Goal: Task Accomplishment & Management: Use online tool/utility

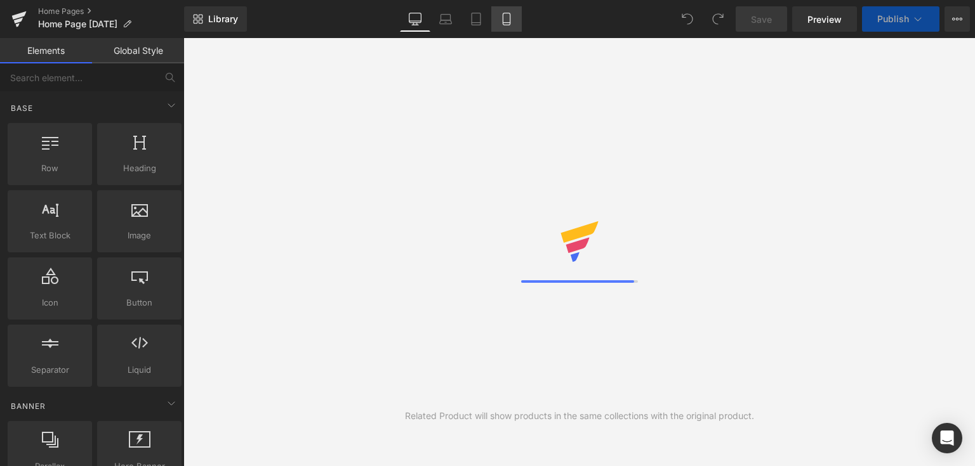
click at [500, 8] on link "Mobile" at bounding box center [506, 18] width 30 height 25
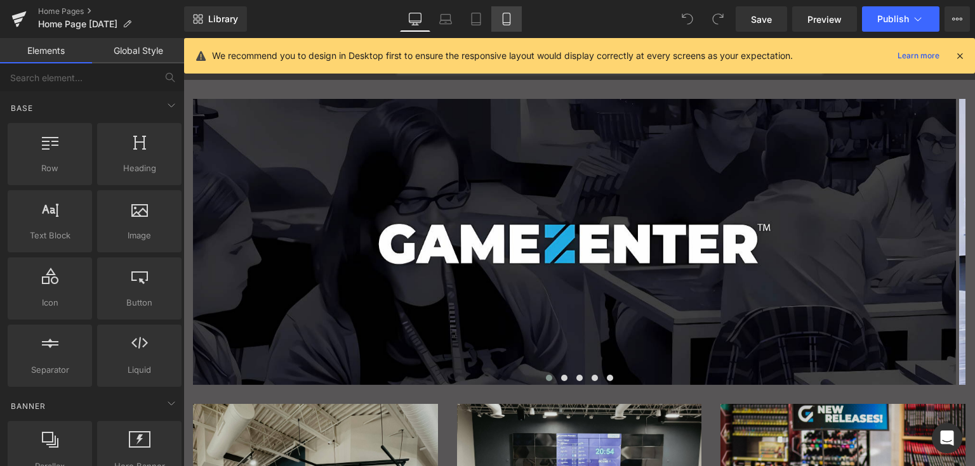
drag, startPoint x: 510, startPoint y: 11, endPoint x: 306, endPoint y: 125, distance: 233.5
click at [510, 11] on link "Mobile" at bounding box center [506, 18] width 30 height 25
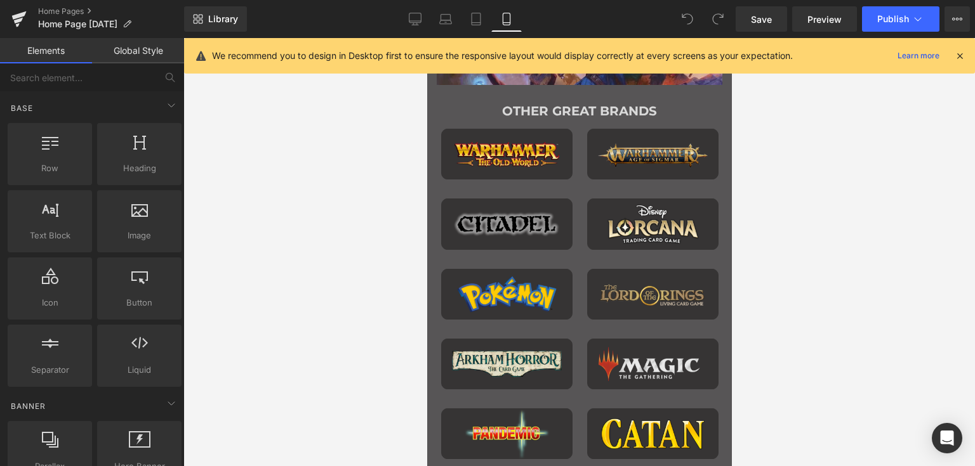
scroll to position [1180, 0]
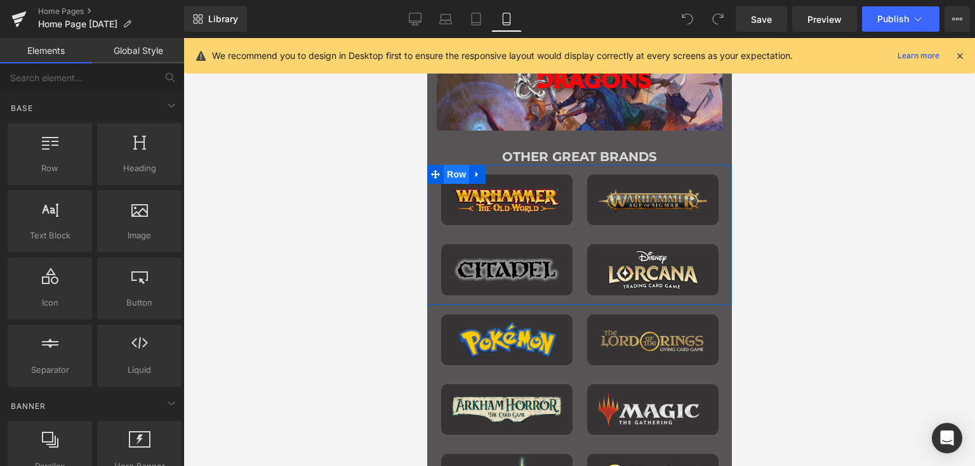
click at [448, 177] on span "Row" at bounding box center [455, 174] width 25 height 19
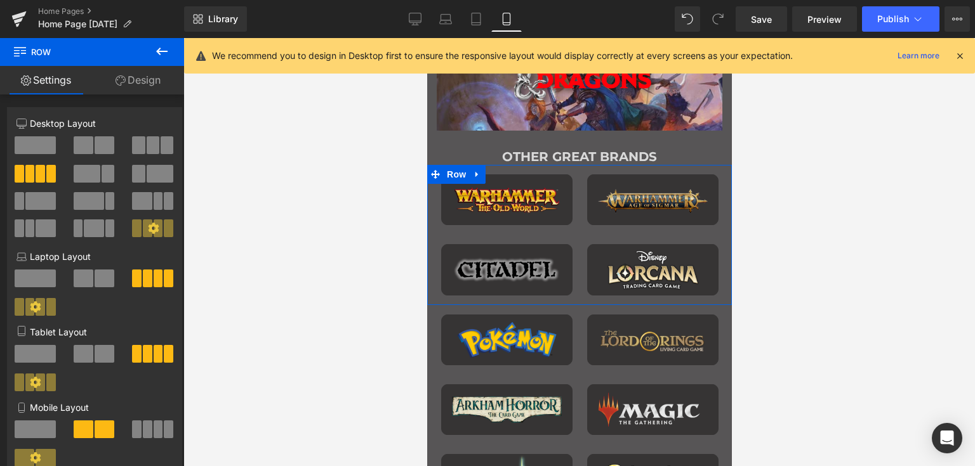
click at [157, 90] on link "Design" at bounding box center [138, 80] width 92 height 29
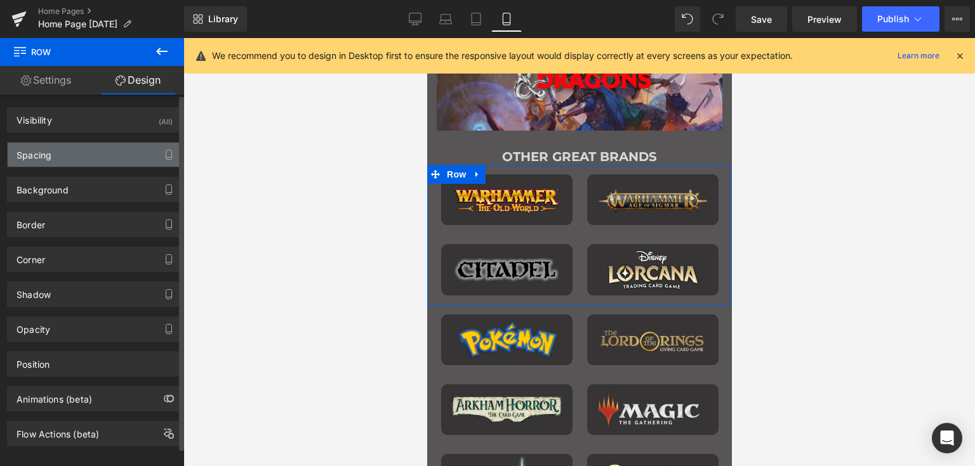
click at [76, 157] on div "Spacing" at bounding box center [95, 155] width 174 height 24
type input "0"
type input "10"
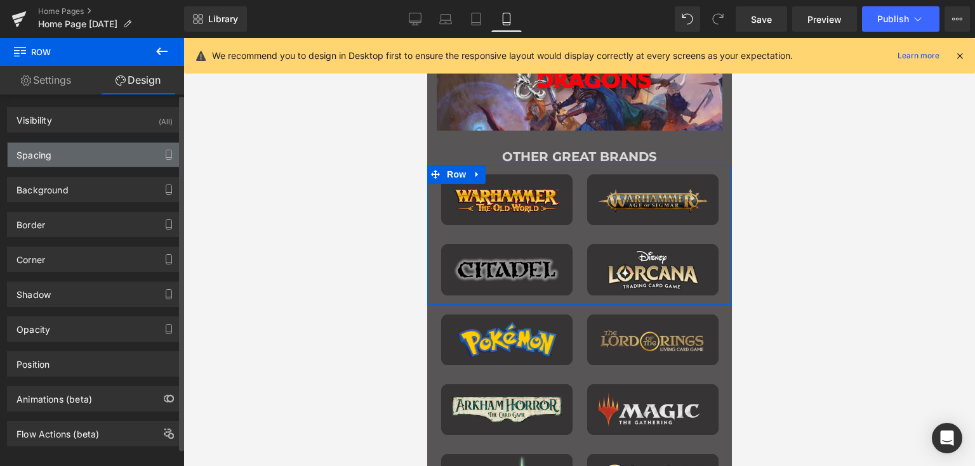
type input "0"
type input "10"
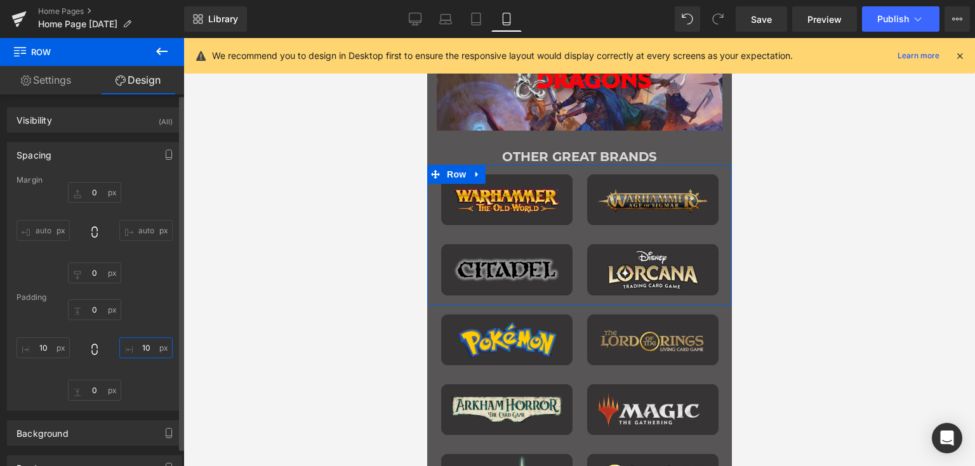
click at [139, 347] on input "10" at bounding box center [145, 348] width 53 height 21
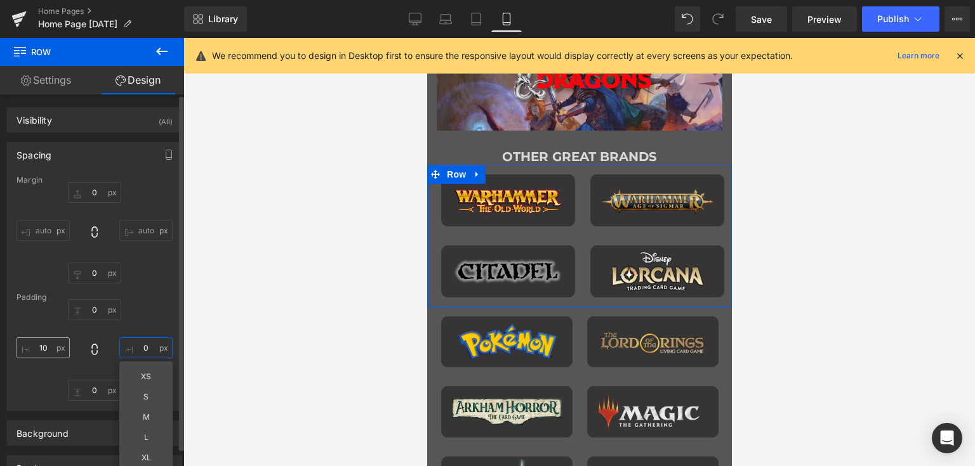
type input "0"
click at [46, 346] on input "10" at bounding box center [42, 348] width 53 height 21
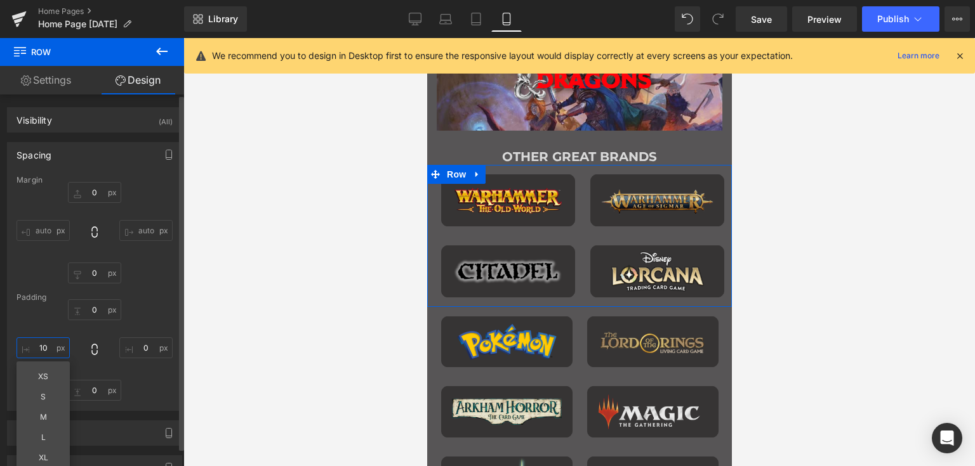
click at [46, 346] on input "10" at bounding box center [42, 348] width 53 height 21
type input "0"
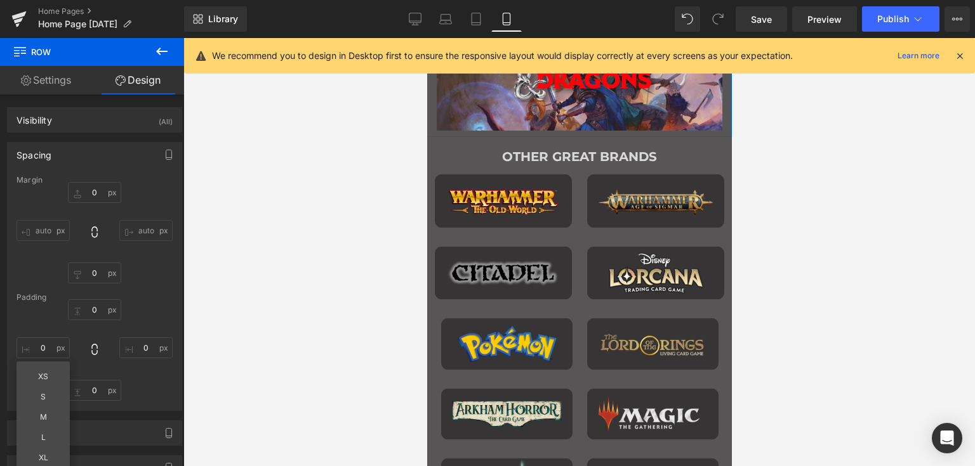
click at [431, 115] on div "Image Hero Banner" at bounding box center [578, 67] width 305 height 127
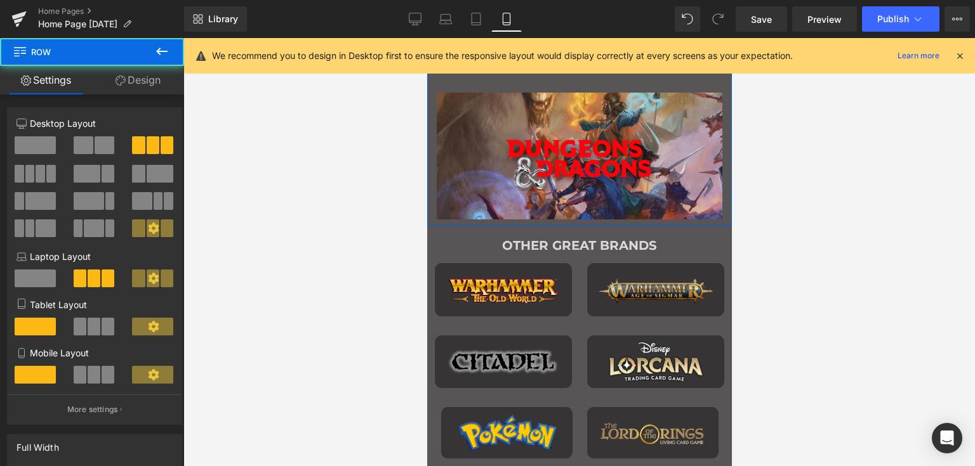
scroll to position [1081, 0]
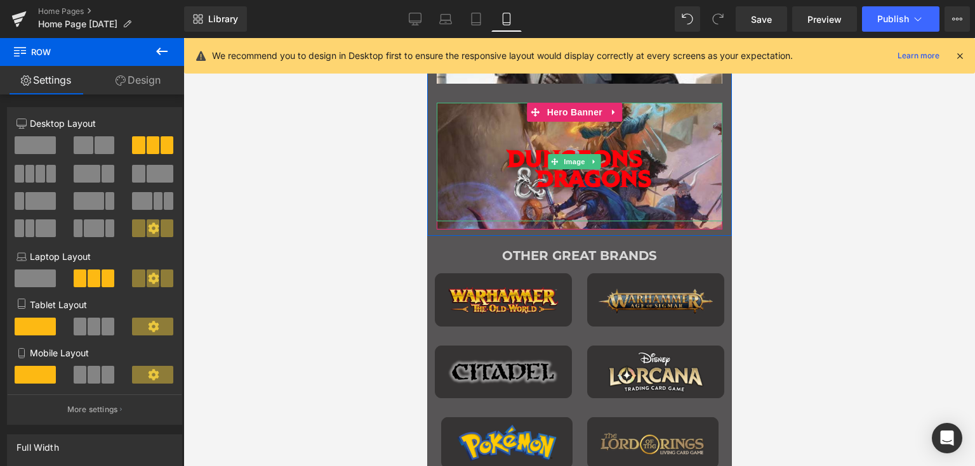
click at [444, 140] on link "Main content" at bounding box center [579, 162] width 286 height 118
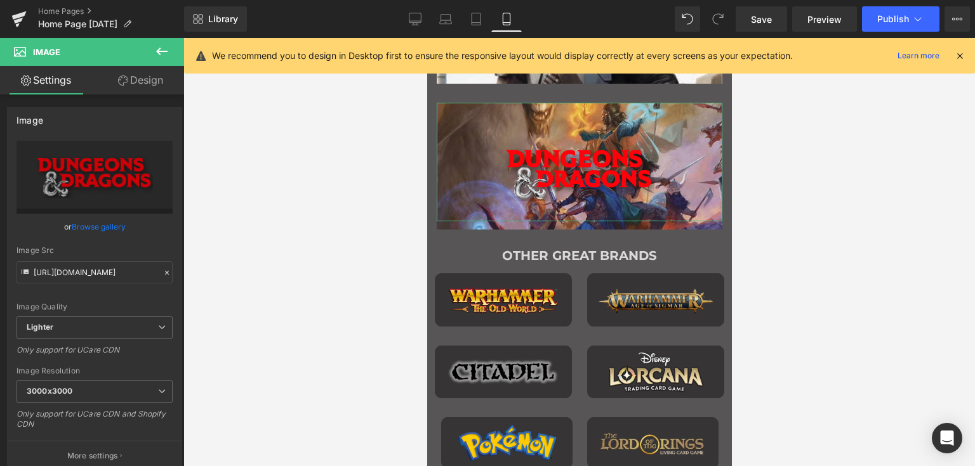
click at [147, 86] on link "Design" at bounding box center [141, 80] width 92 height 29
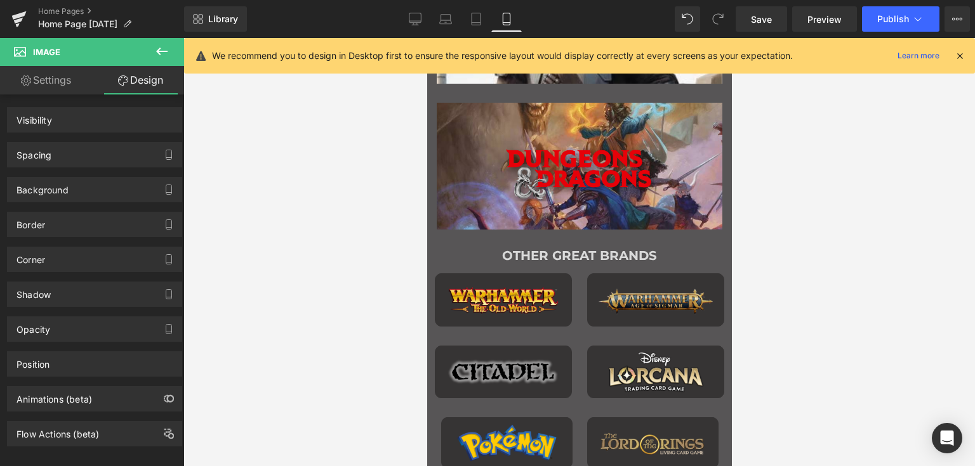
click at [537, 131] on img "Main content" at bounding box center [578, 162] width 214 height 118
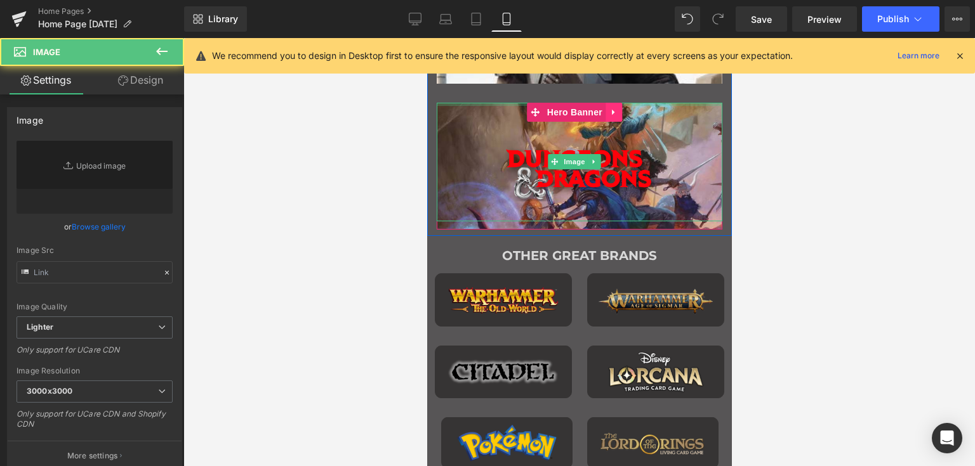
type input "[URL][DOMAIN_NAME]"
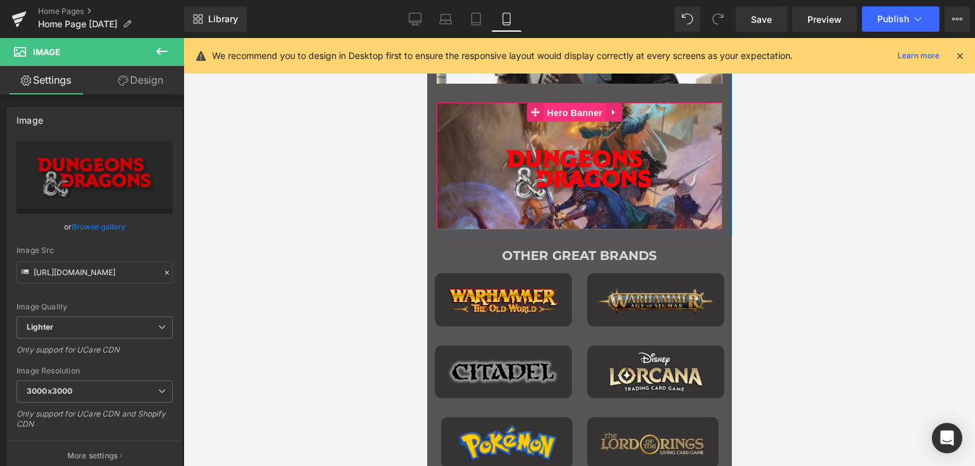
drag, startPoint x: 576, startPoint y: 111, endPoint x: 673, endPoint y: 191, distance: 125.3
click at [576, 111] on span "Hero Banner" at bounding box center [574, 112] width 62 height 19
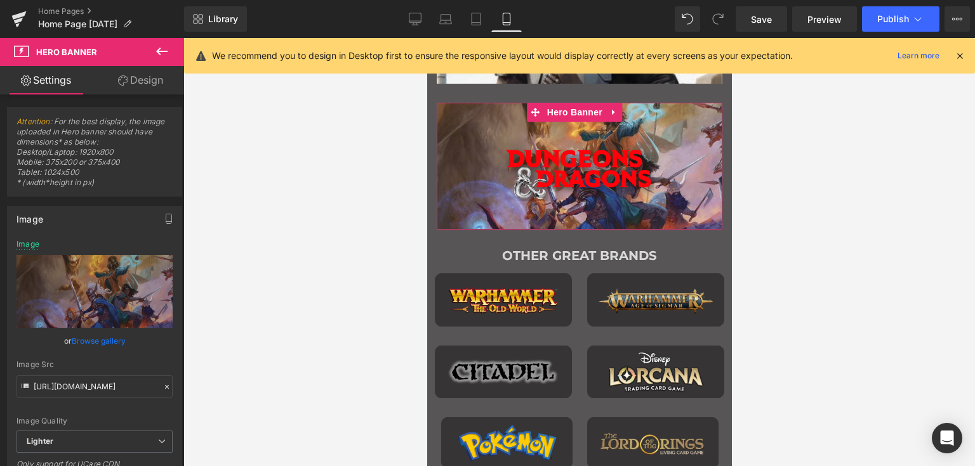
click at [143, 81] on link "Design" at bounding box center [141, 80] width 92 height 29
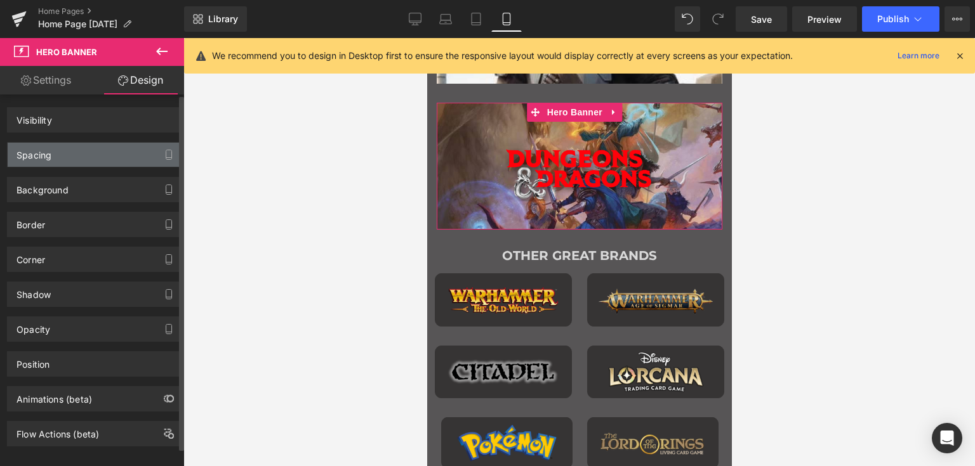
click at [84, 147] on div "Spacing" at bounding box center [95, 155] width 174 height 24
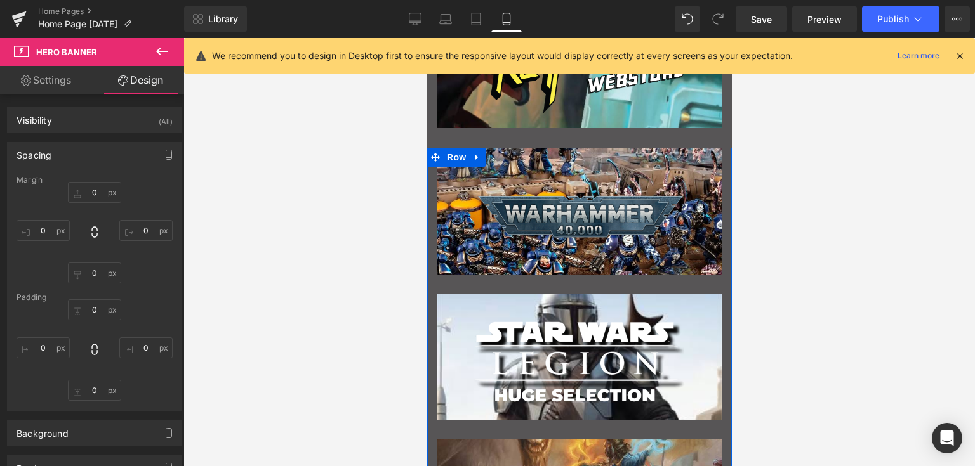
scroll to position [744, 0]
click at [452, 159] on span "Row" at bounding box center [455, 157] width 25 height 19
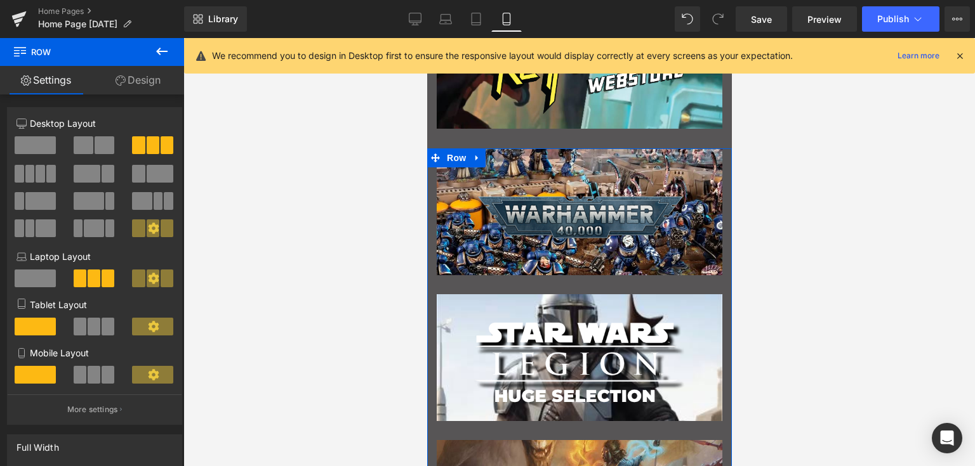
click at [153, 86] on link "Design" at bounding box center [138, 80] width 92 height 29
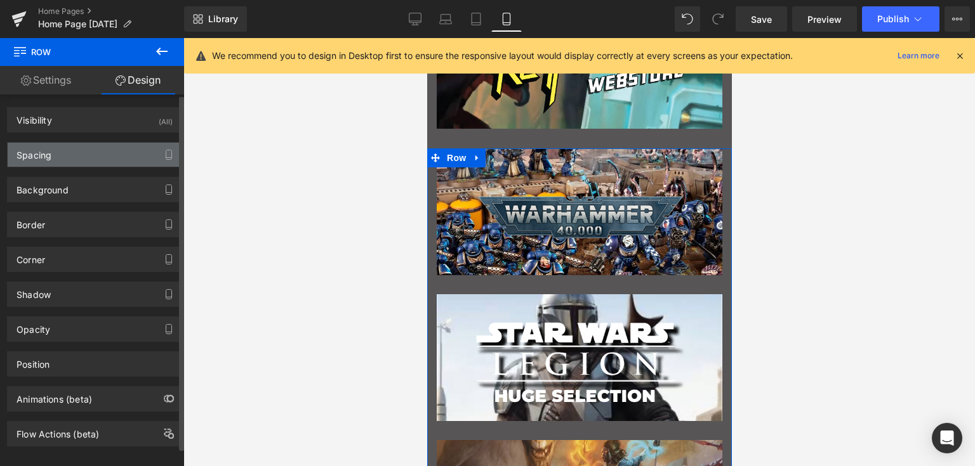
click at [46, 155] on div "Spacing" at bounding box center [33, 152] width 35 height 18
type input "0"
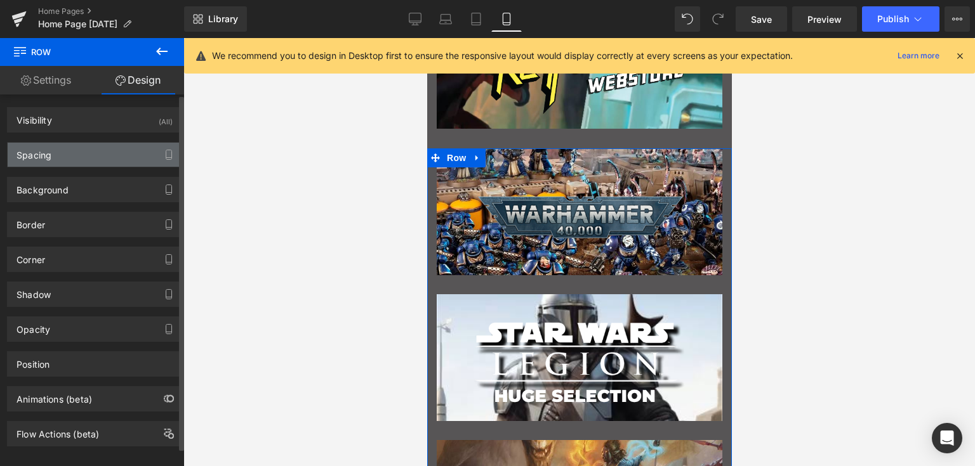
type input "10"
type input "0"
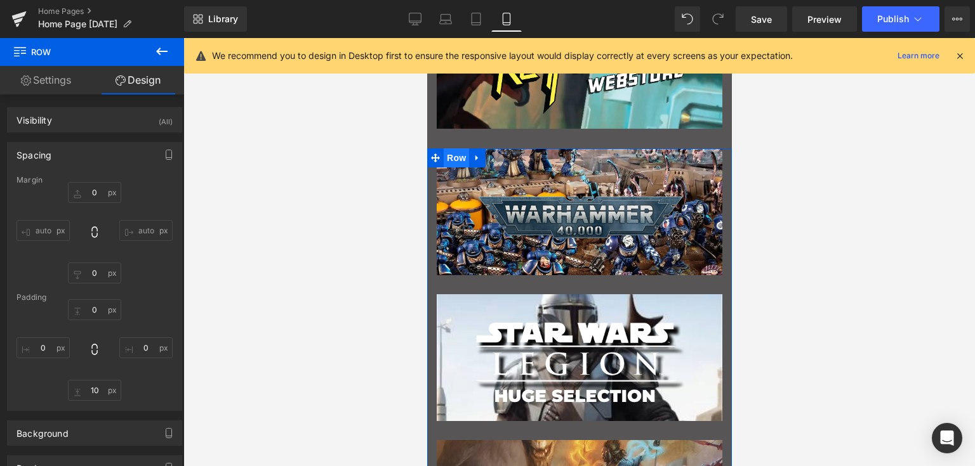
click at [452, 157] on span "Row" at bounding box center [455, 157] width 25 height 19
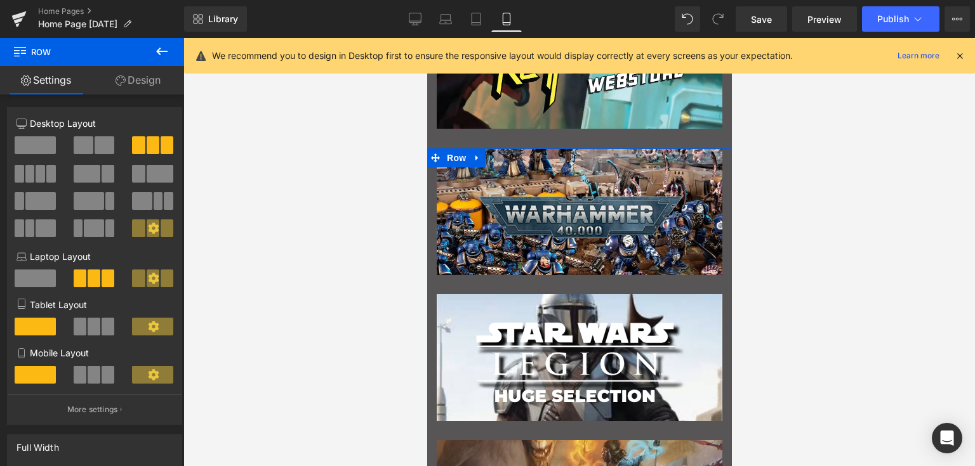
click at [152, 80] on link "Design" at bounding box center [138, 80] width 92 height 29
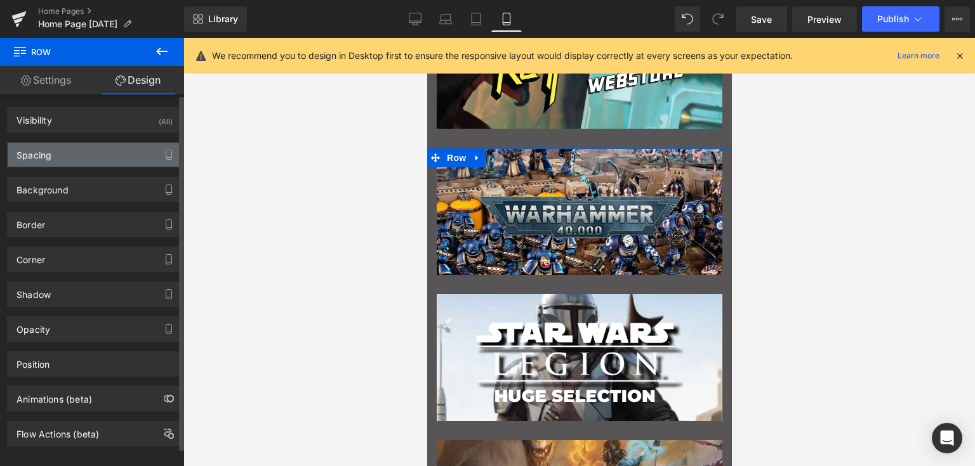
click at [106, 154] on div "Spacing" at bounding box center [95, 155] width 174 height 24
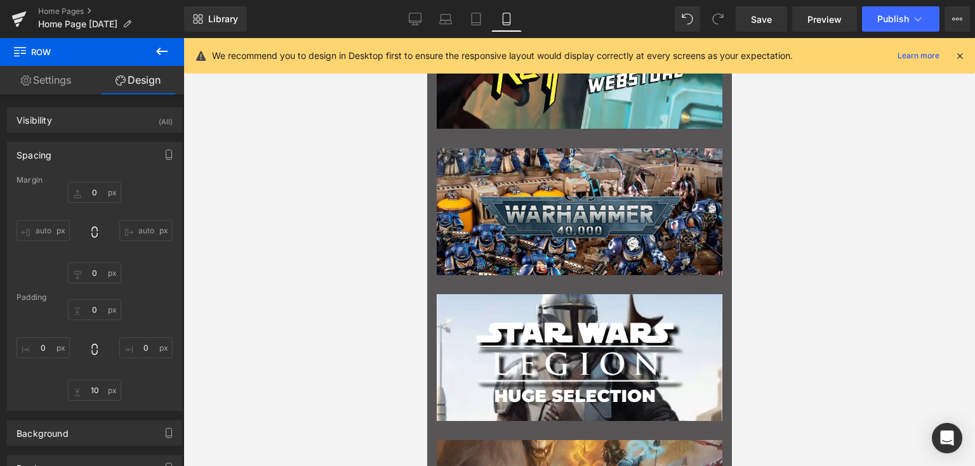
click at [531, 171] on div "Main content" at bounding box center [579, 211] width 286 height 127
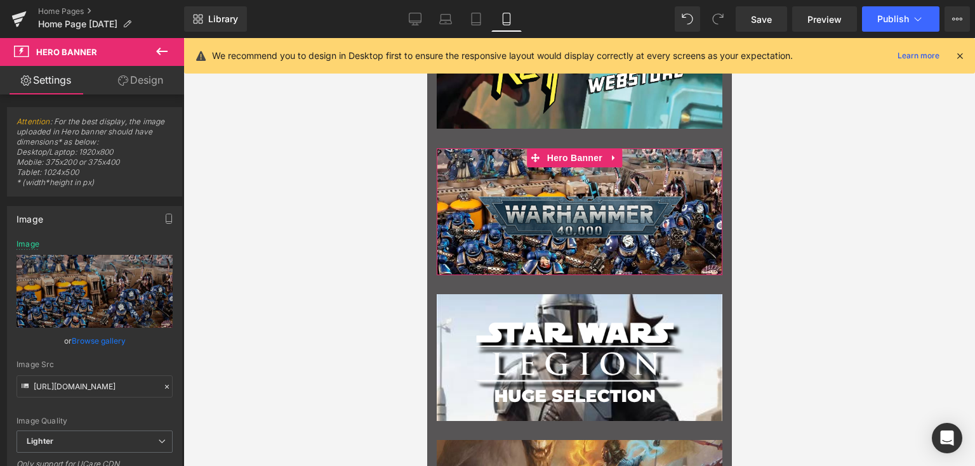
click at [140, 91] on link "Design" at bounding box center [141, 80] width 92 height 29
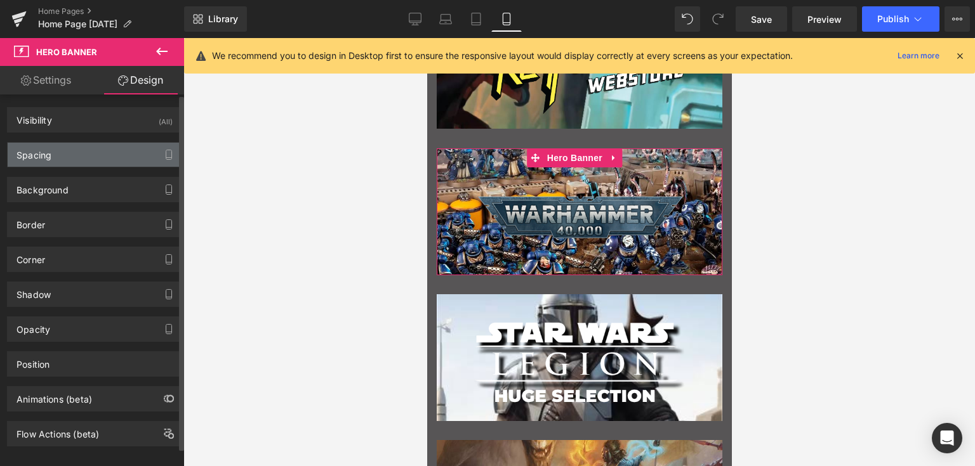
click at [105, 152] on div "Spacing" at bounding box center [95, 155] width 174 height 24
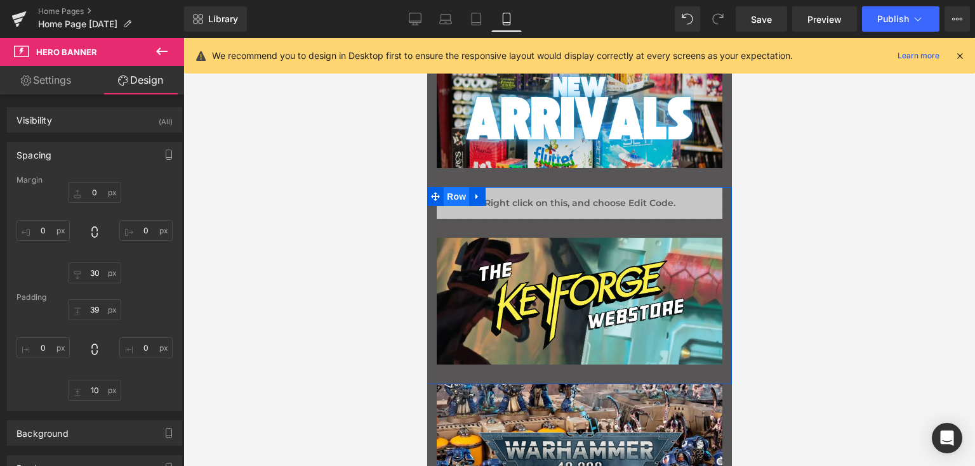
scroll to position [506, 0]
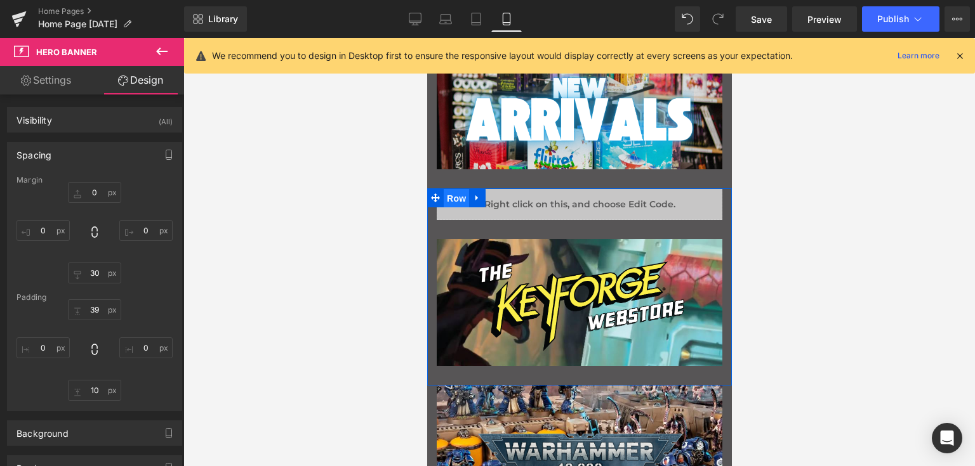
click at [456, 195] on span "Row" at bounding box center [455, 198] width 25 height 19
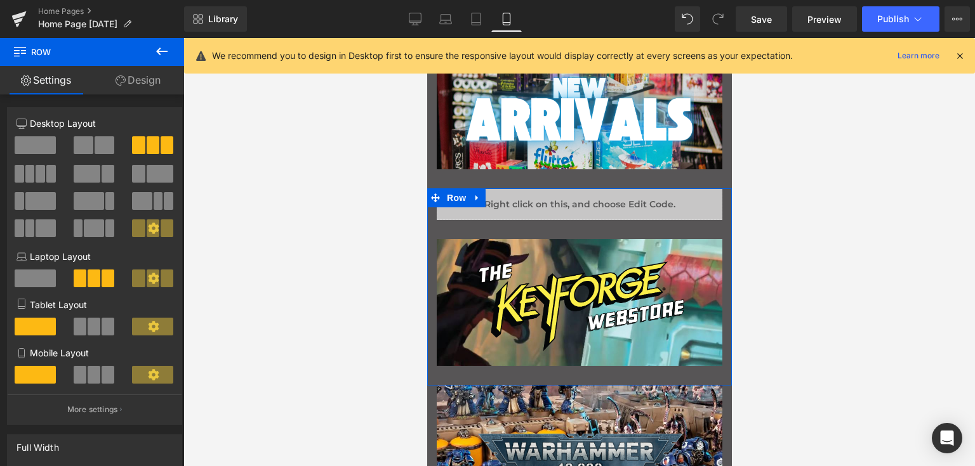
click at [141, 89] on link "Design" at bounding box center [138, 80] width 92 height 29
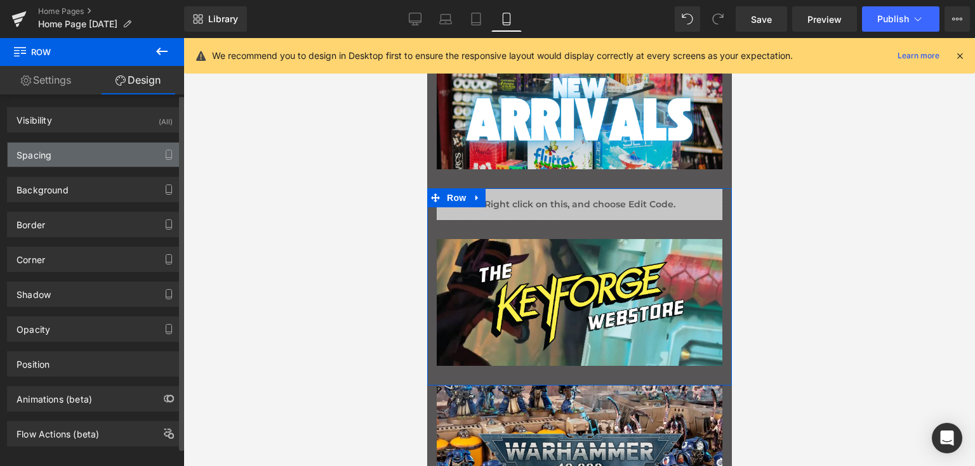
click at [102, 152] on div "Spacing" at bounding box center [95, 155] width 174 height 24
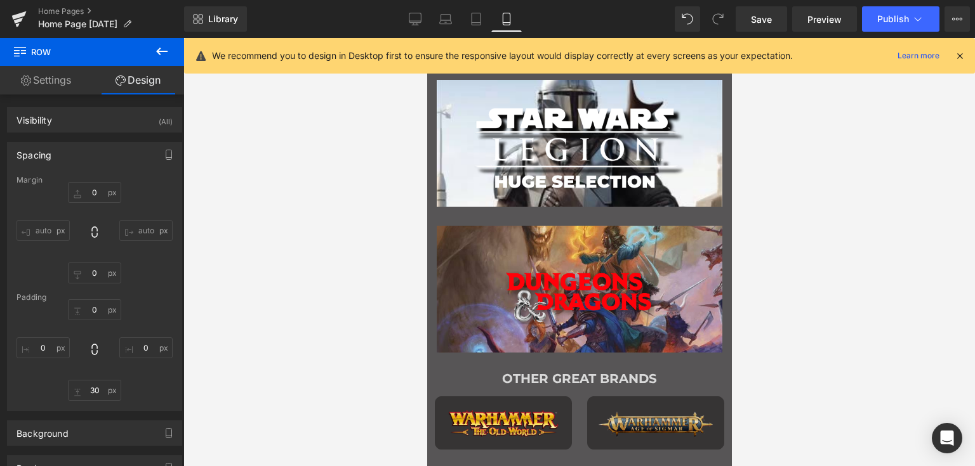
scroll to position [992, 0]
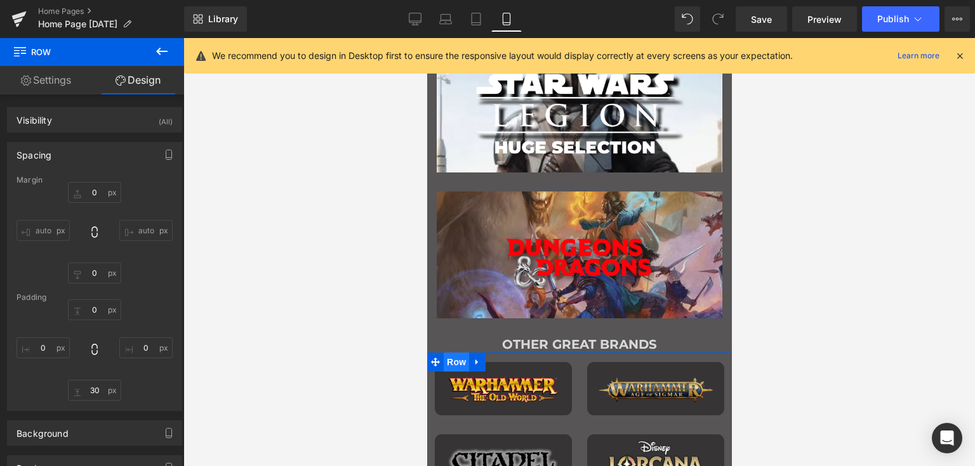
click at [449, 362] on span "Row" at bounding box center [455, 362] width 25 height 19
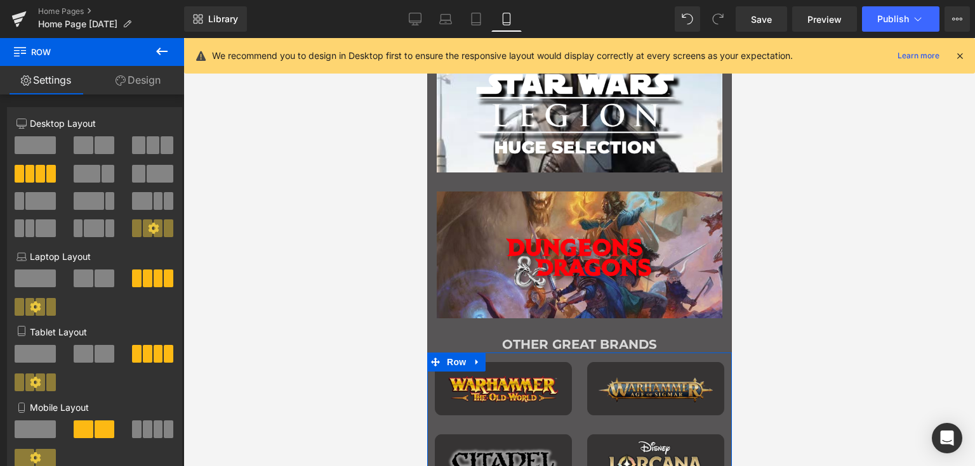
click at [158, 90] on link "Design" at bounding box center [138, 80] width 92 height 29
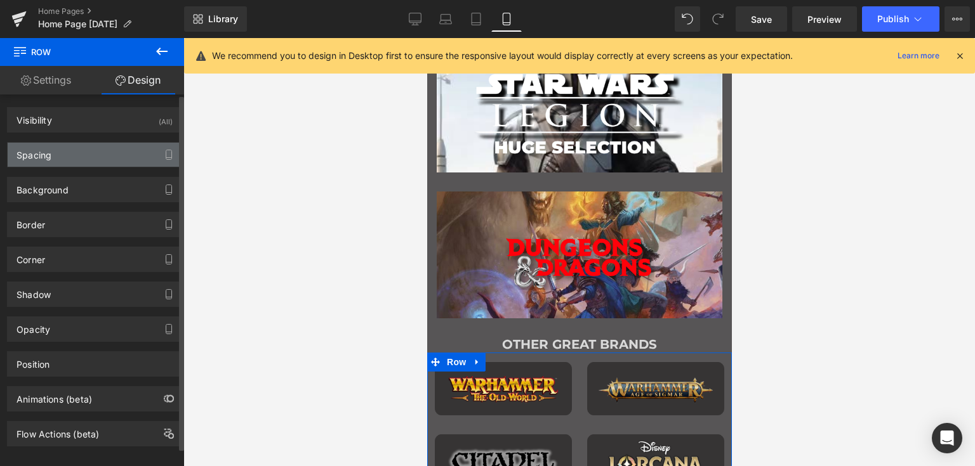
click at [89, 147] on div "Spacing" at bounding box center [95, 155] width 174 height 24
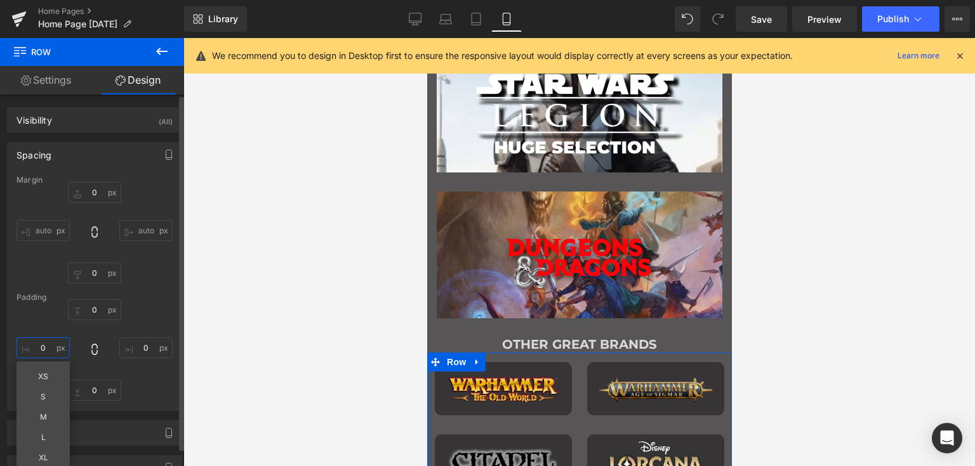
click at [49, 348] on input "0" at bounding box center [42, 348] width 53 height 21
type input "5"
click at [140, 346] on input "0" at bounding box center [145, 348] width 53 height 21
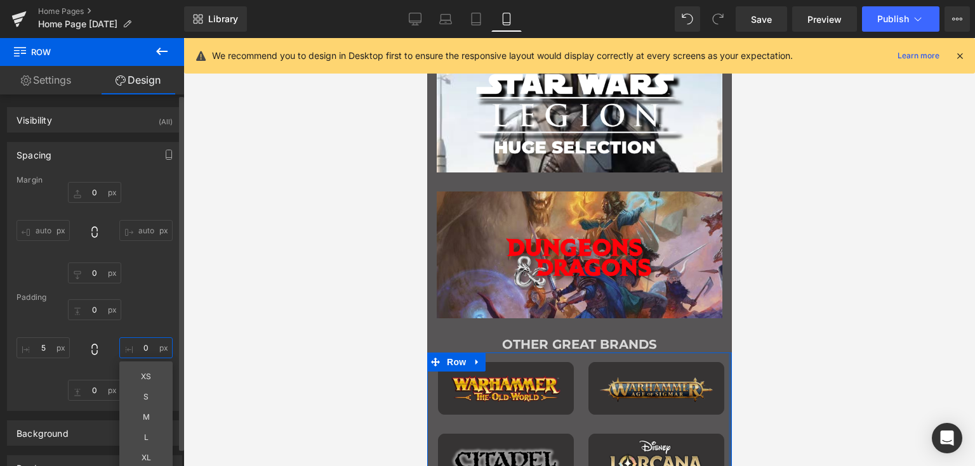
click at [140, 346] on input "0" at bounding box center [145, 348] width 53 height 21
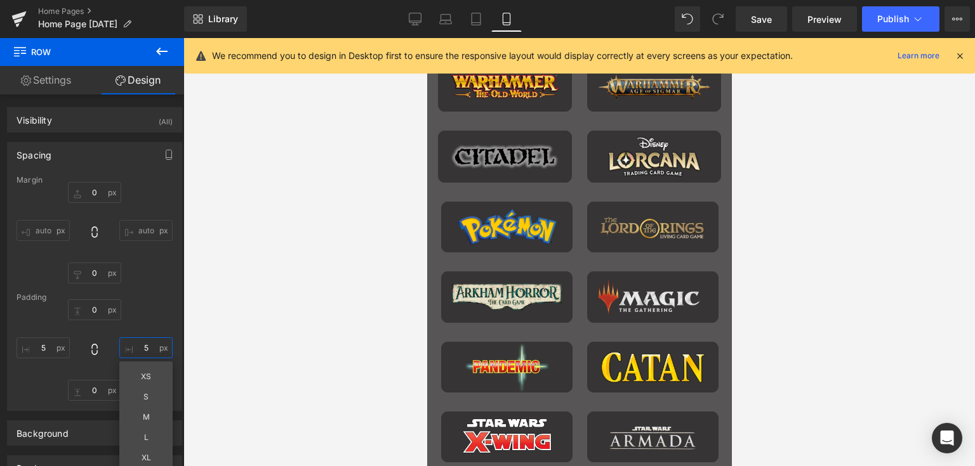
scroll to position [1302, 0]
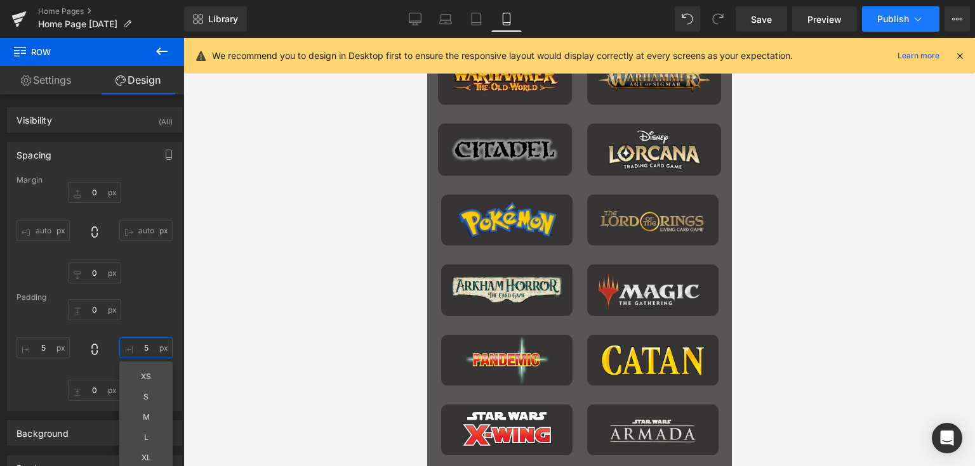
type input "5"
click at [890, 15] on span "Publish" at bounding box center [893, 19] width 32 height 10
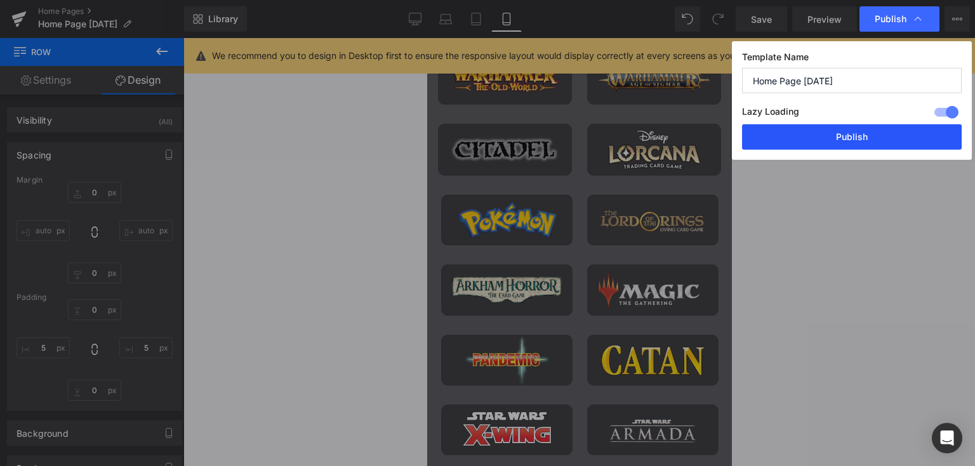
click at [843, 129] on button "Publish" at bounding box center [852, 136] width 220 height 25
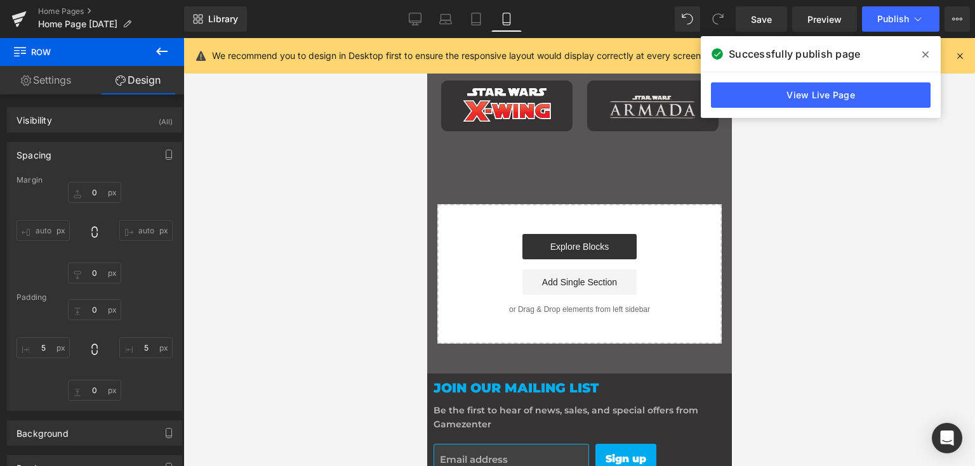
scroll to position [1627, 0]
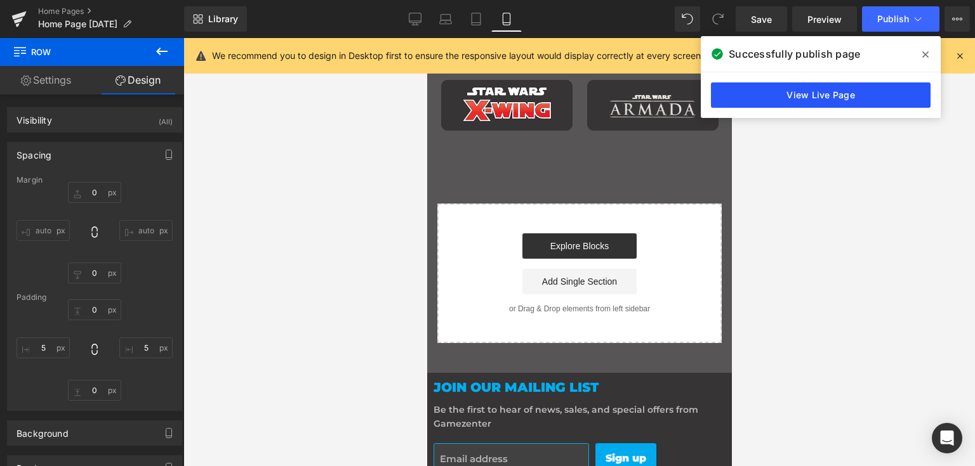
click at [779, 96] on link "View Live Page" at bounding box center [821, 94] width 220 height 25
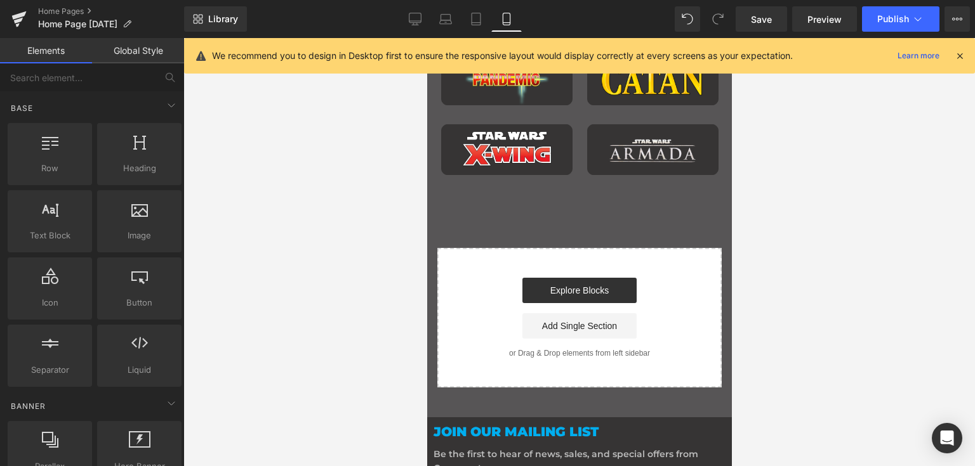
scroll to position [1581, 0]
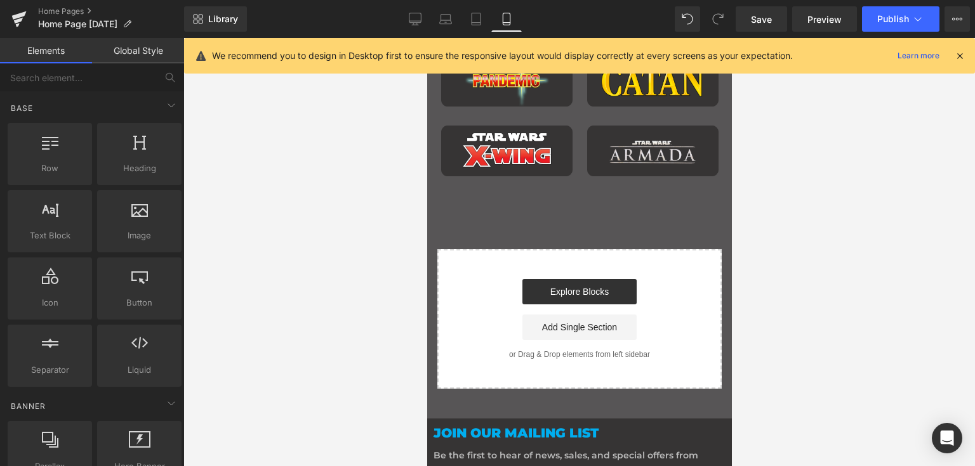
click at [147, 58] on link "Global Style" at bounding box center [138, 50] width 92 height 25
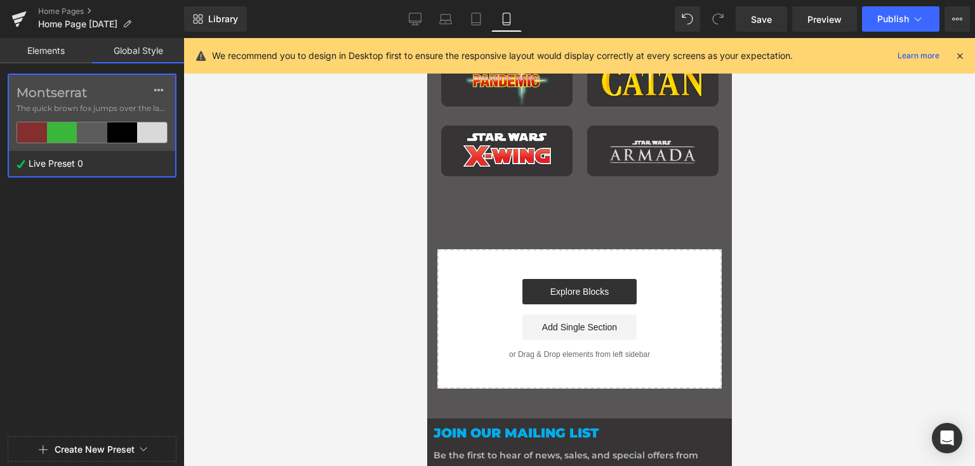
click at [79, 55] on link "Elements" at bounding box center [46, 50] width 92 height 25
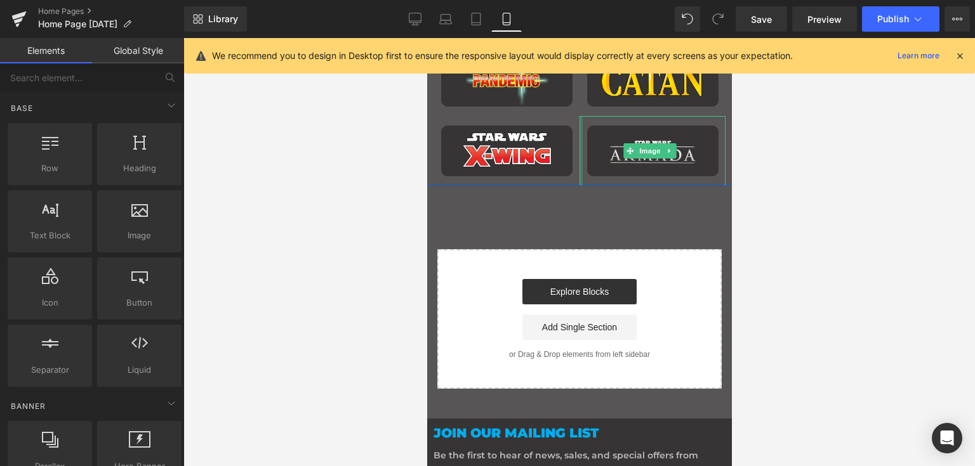
scroll to position [1420, 0]
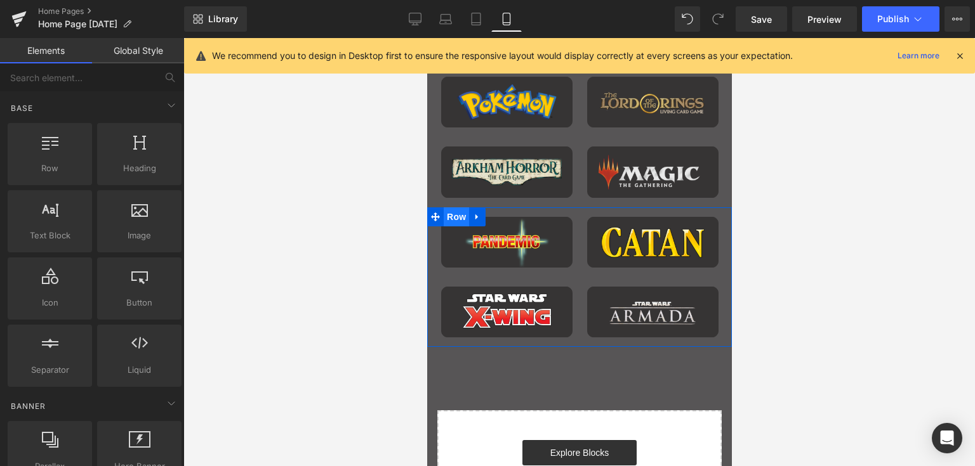
click at [461, 212] on span "Row" at bounding box center [455, 216] width 25 height 19
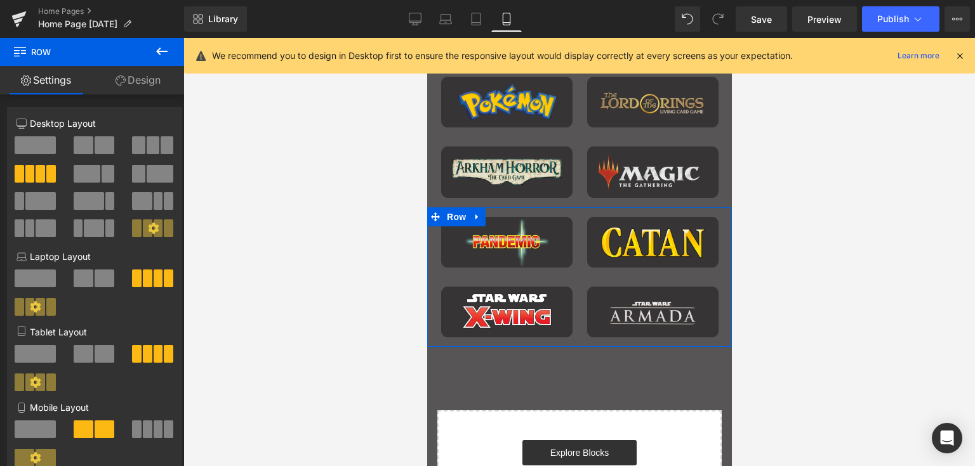
click at [128, 92] on link "Design" at bounding box center [138, 80] width 92 height 29
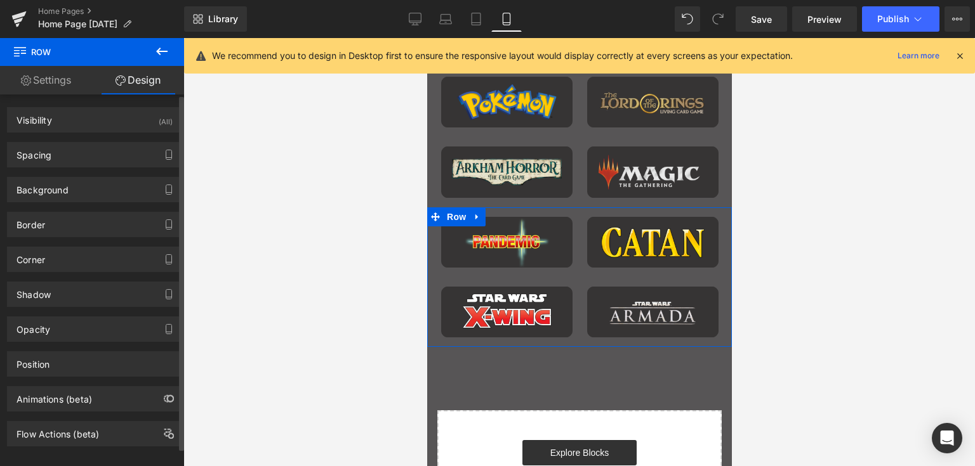
type input "0"
type input "10"
type input "0"
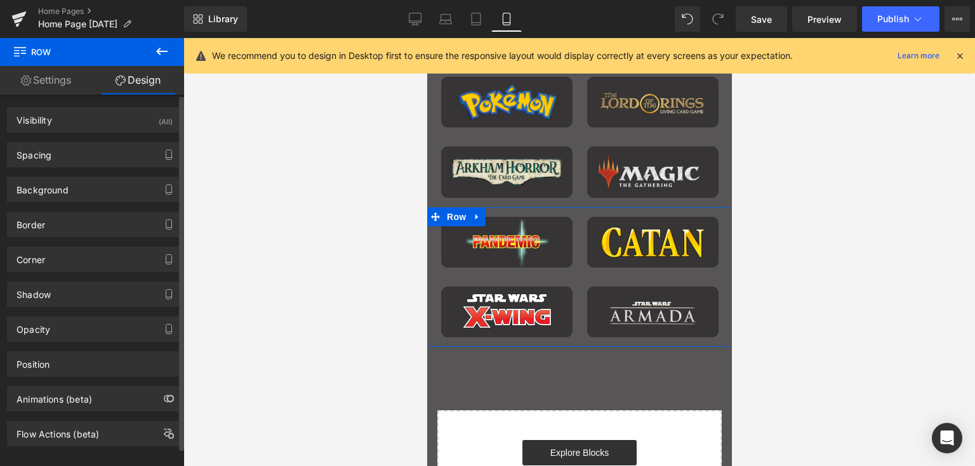
click at [92, 168] on div "Background Color & Image color transparent Color transparent 0 % Image Replace …" at bounding box center [95, 185] width 190 height 35
click at [94, 162] on div "Spacing" at bounding box center [95, 155] width 174 height 24
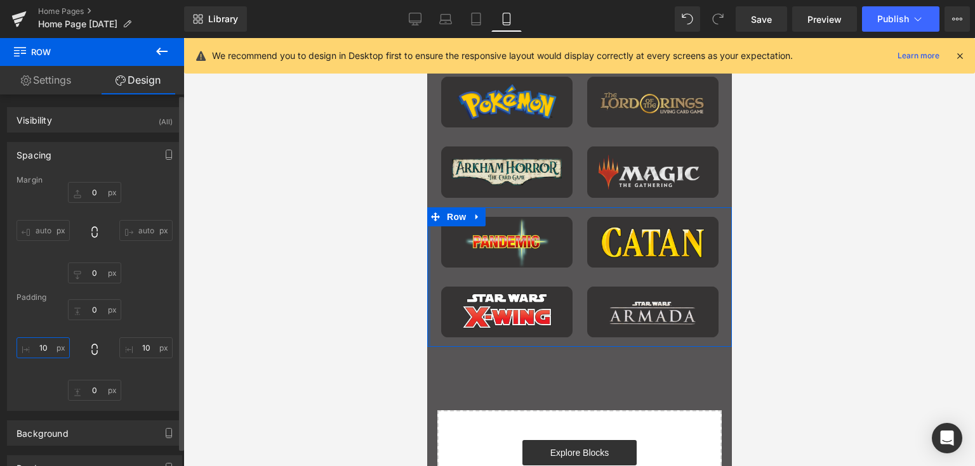
click at [44, 346] on input "10" at bounding box center [42, 348] width 53 height 21
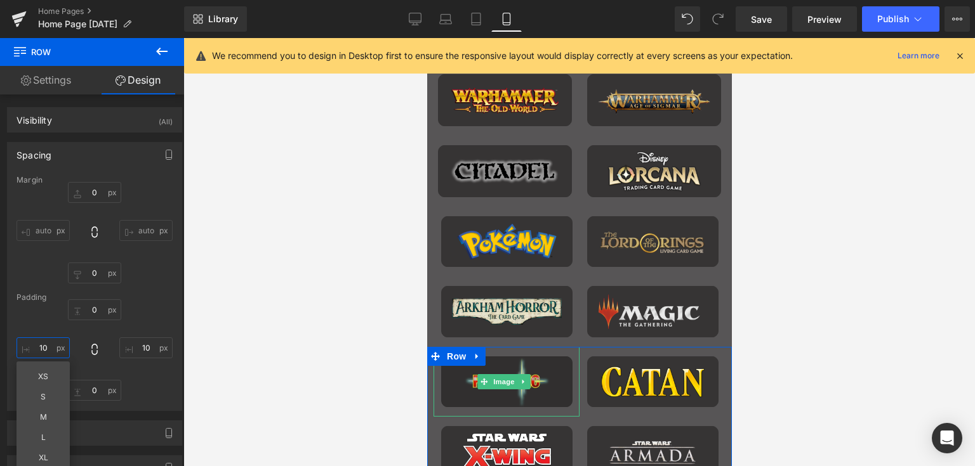
scroll to position [1279, 0]
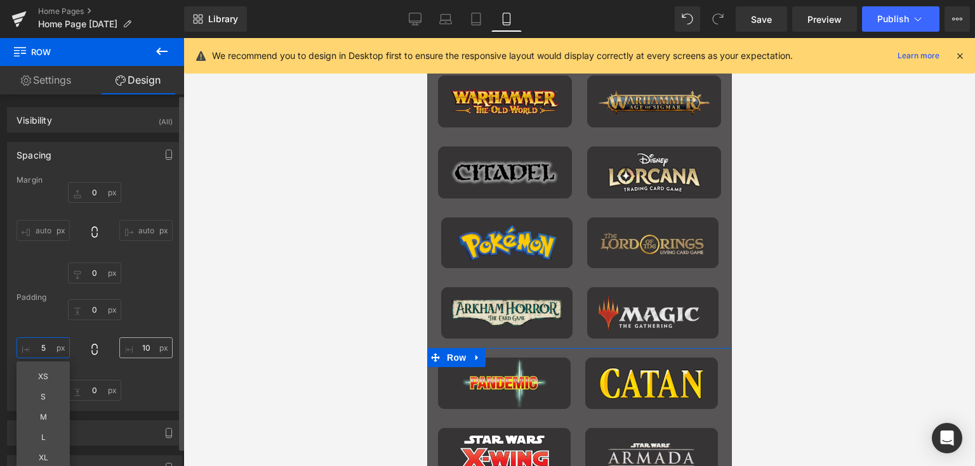
type input "5"
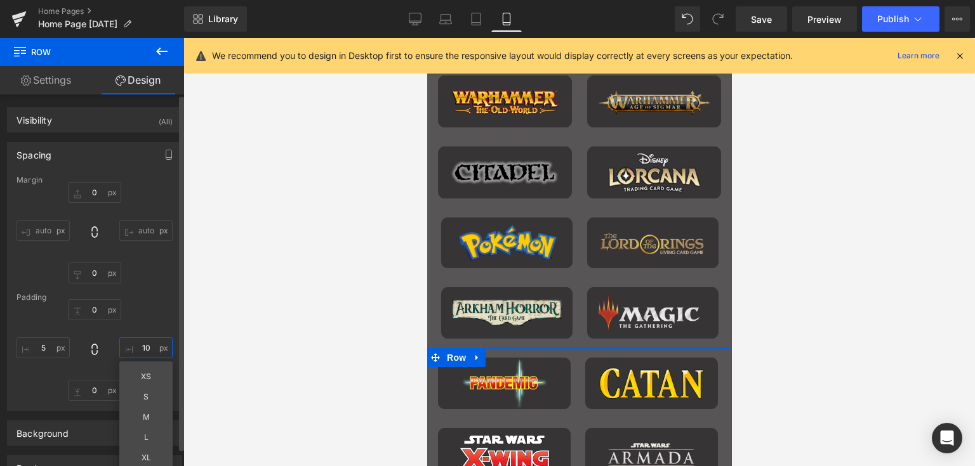
click at [140, 348] on input "10" at bounding box center [145, 348] width 53 height 21
type input "5"
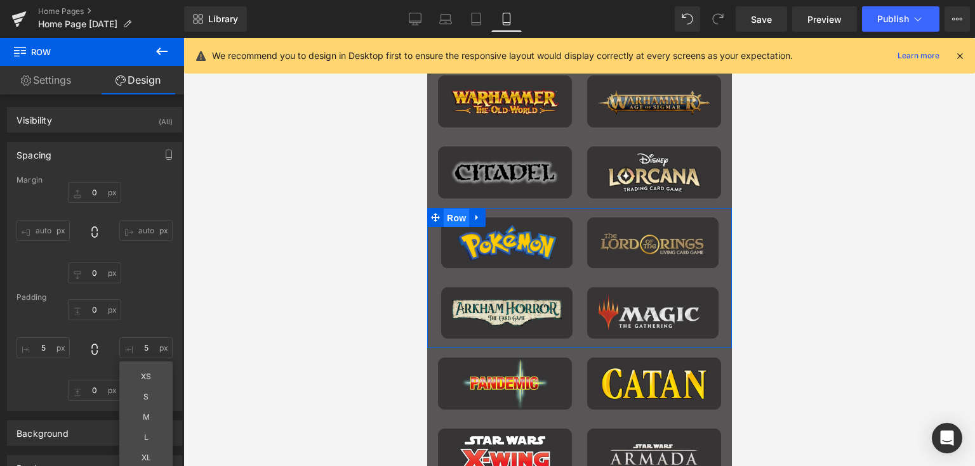
click at [457, 213] on span "Row" at bounding box center [455, 218] width 25 height 19
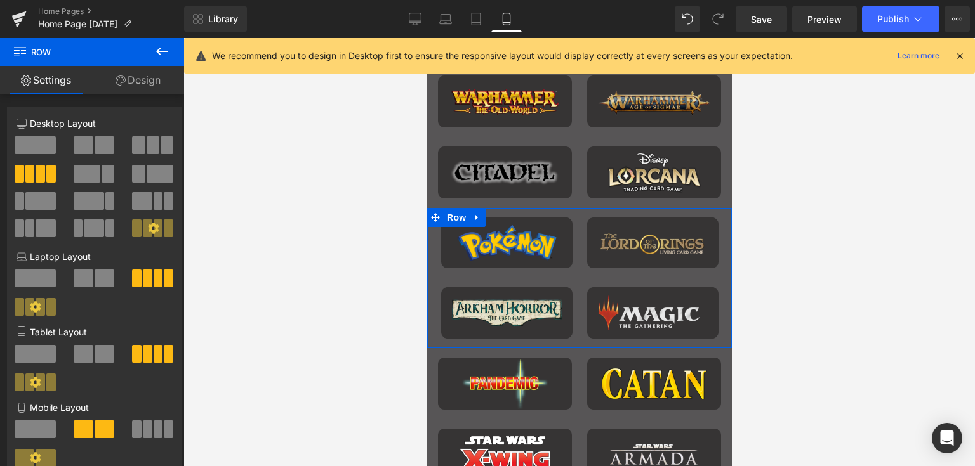
click at [140, 88] on link "Design" at bounding box center [138, 80] width 92 height 29
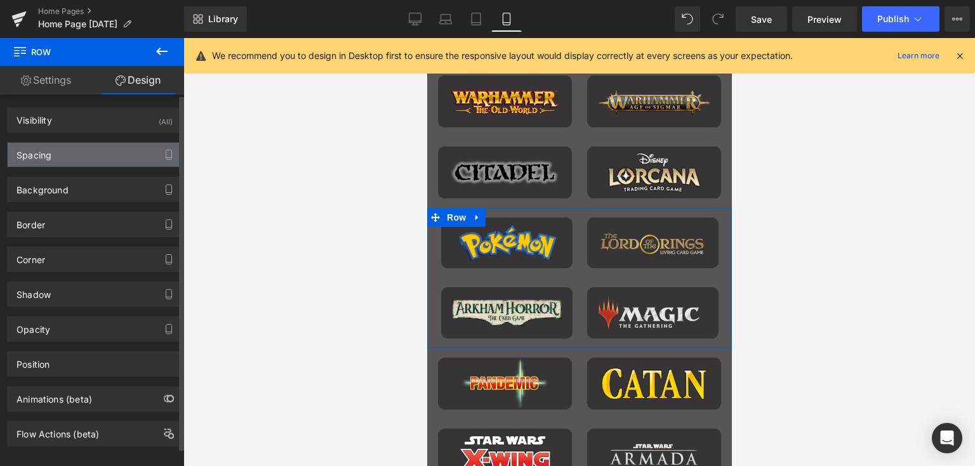
click at [89, 152] on div "Spacing" at bounding box center [95, 155] width 174 height 24
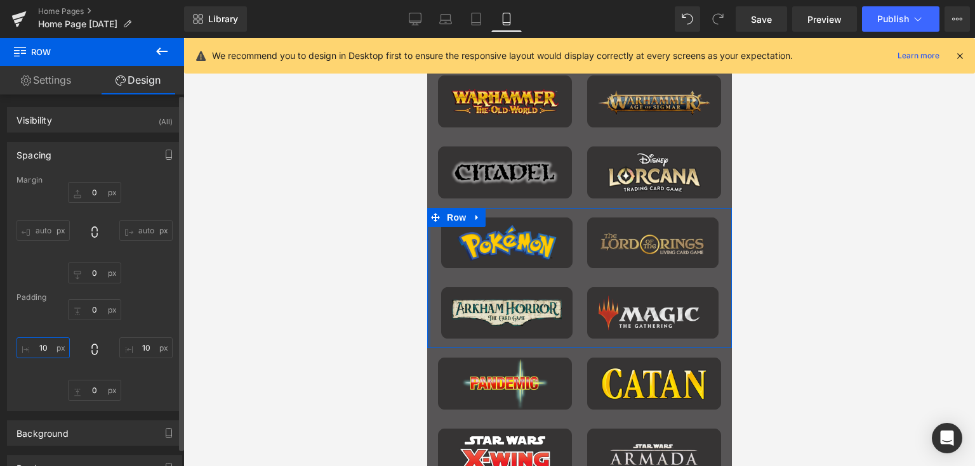
click at [38, 350] on input "10" at bounding box center [42, 348] width 53 height 21
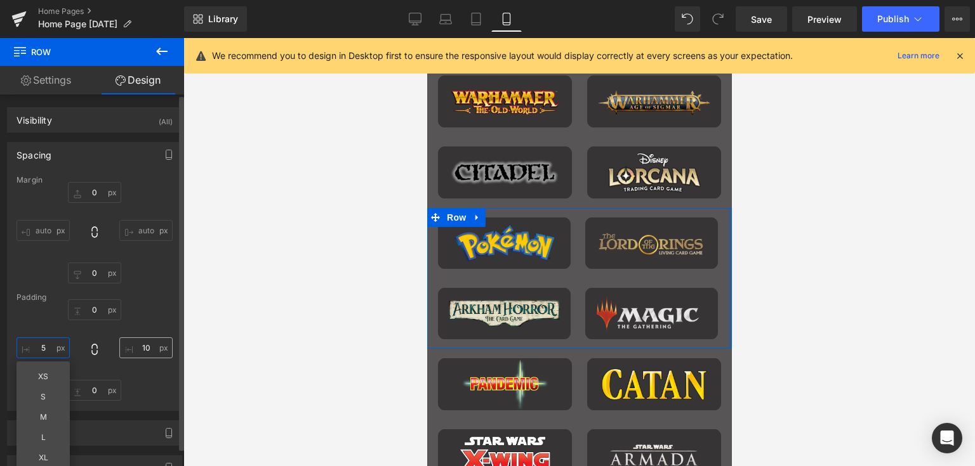
type input "5"
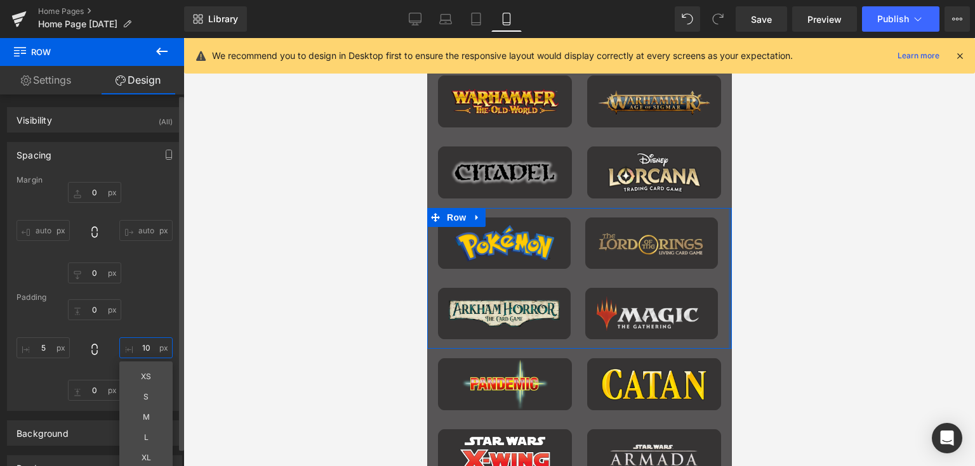
click at [135, 346] on input "10" at bounding box center [145, 348] width 53 height 21
type input "5"
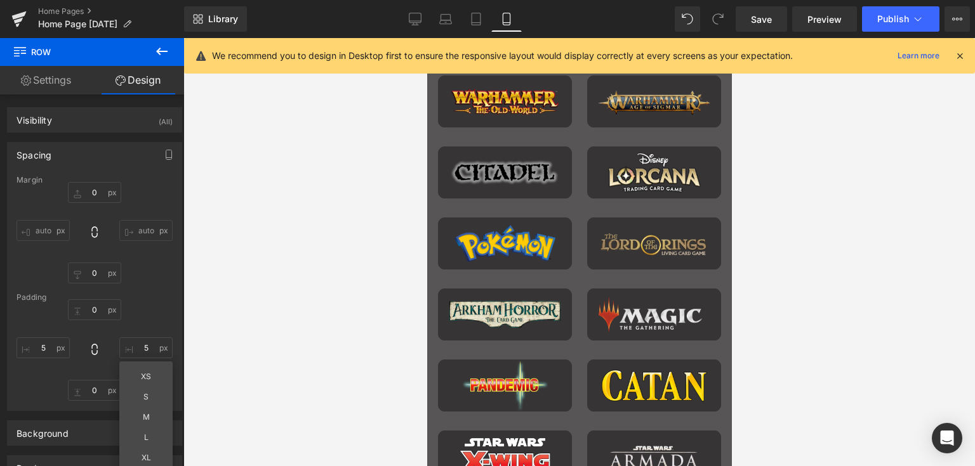
click at [303, 322] on div at bounding box center [578, 252] width 791 height 428
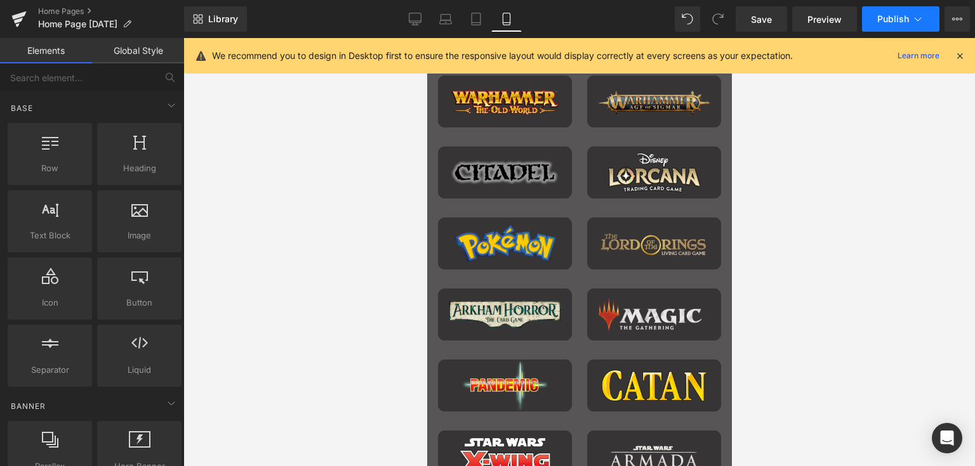
click at [897, 16] on span "Publish" at bounding box center [893, 19] width 32 height 10
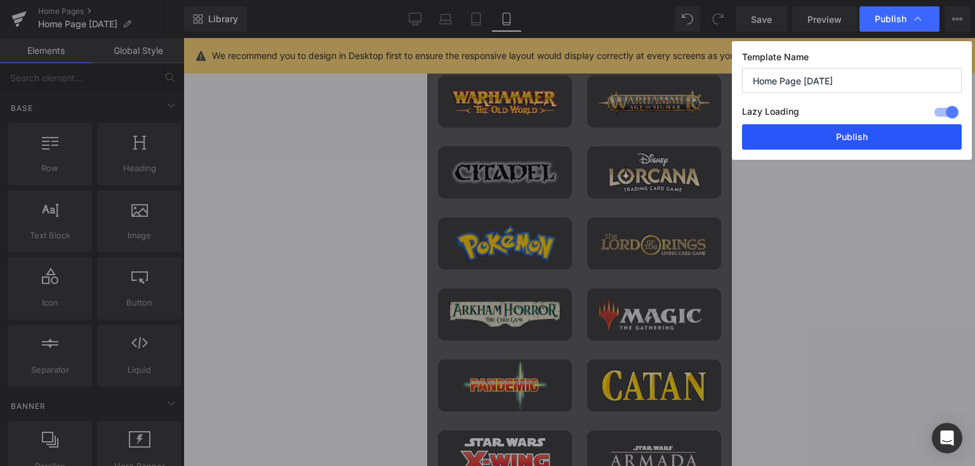
click at [845, 126] on button "Publish" at bounding box center [852, 136] width 220 height 25
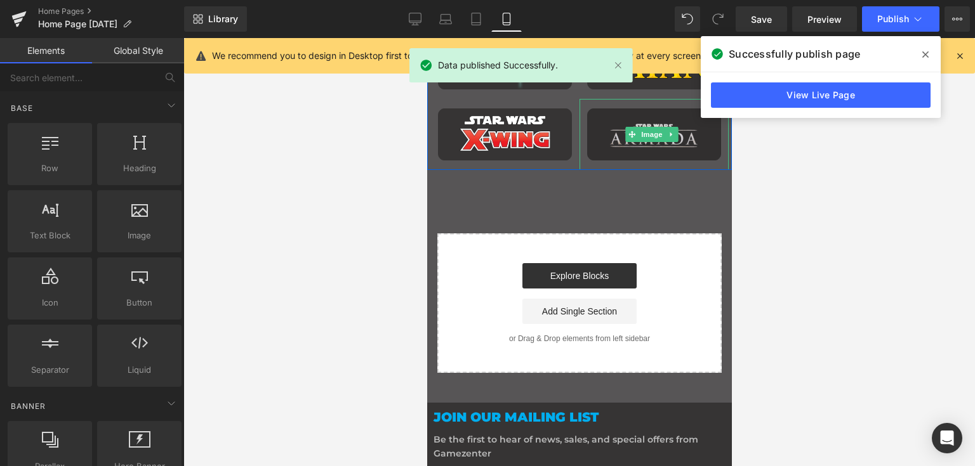
scroll to position [1603, 0]
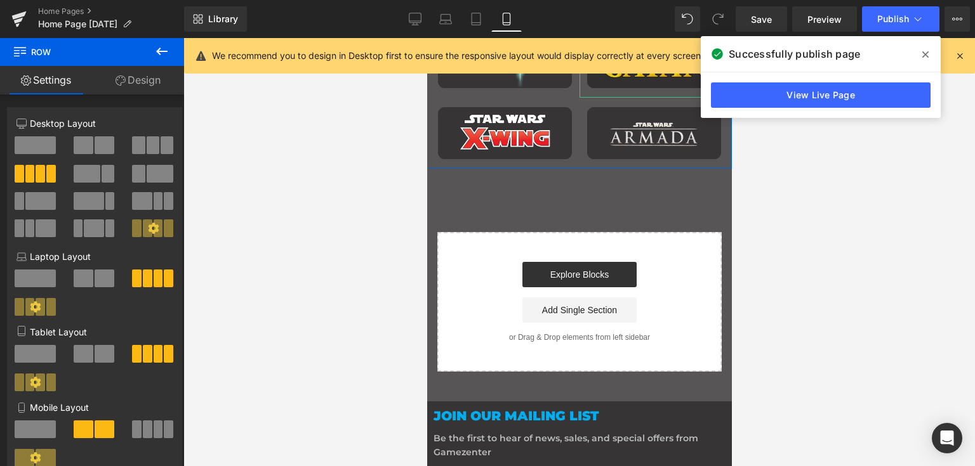
drag, startPoint x: 564, startPoint y: 157, endPoint x: 595, endPoint y: 76, distance: 86.1
click at [595, 76] on div "Image Image Image Image Row" at bounding box center [578, 98] width 305 height 142
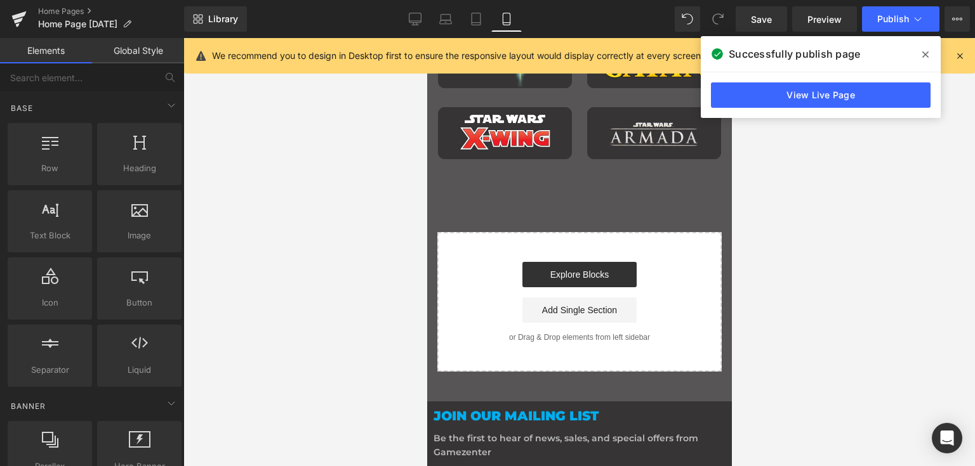
click at [531, 333] on p "or Drag & Drop elements from left sidebar" at bounding box center [579, 337] width 244 height 9
drag, startPoint x: 473, startPoint y: 374, endPoint x: 440, endPoint y: 294, distance: 86.5
click at [440, 294] on div "Start building your page Explore Blocks Add Single Section or Drag & Drop eleme…" at bounding box center [579, 302] width 282 height 137
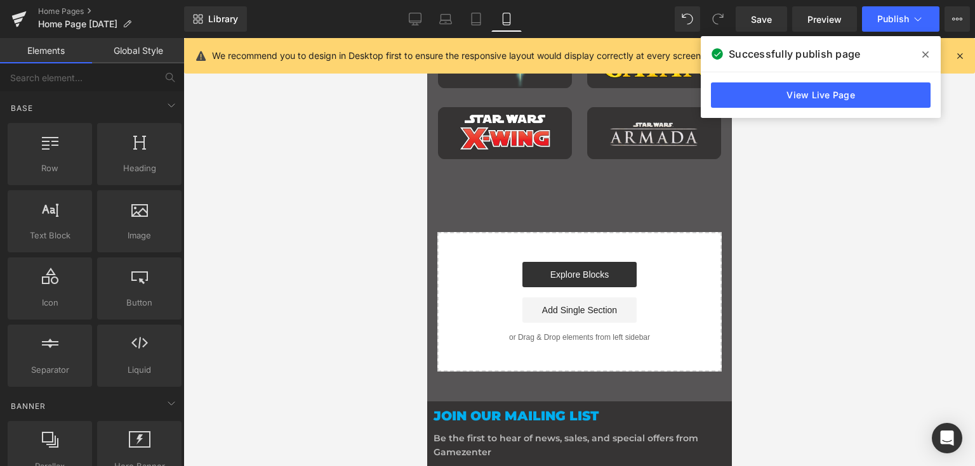
click at [916, 53] on span at bounding box center [925, 54] width 20 height 20
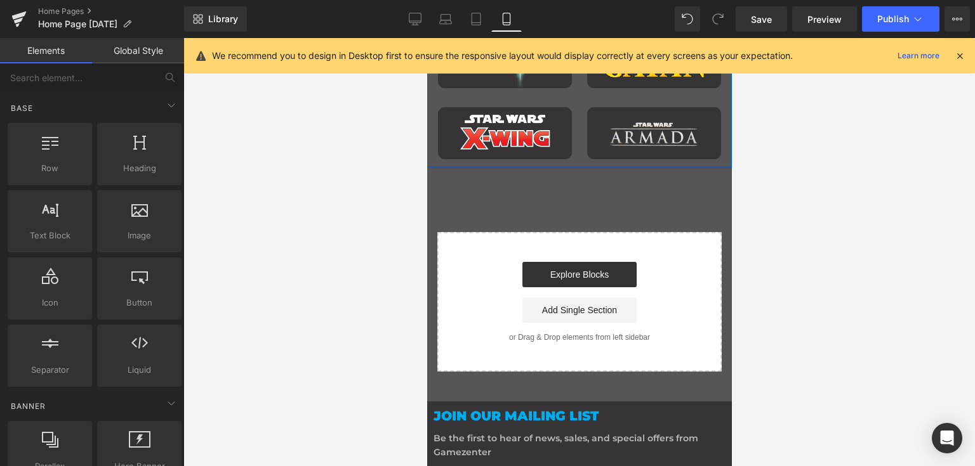
click at [582, 166] on div "Main content" at bounding box center [578, 167] width 305 height 3
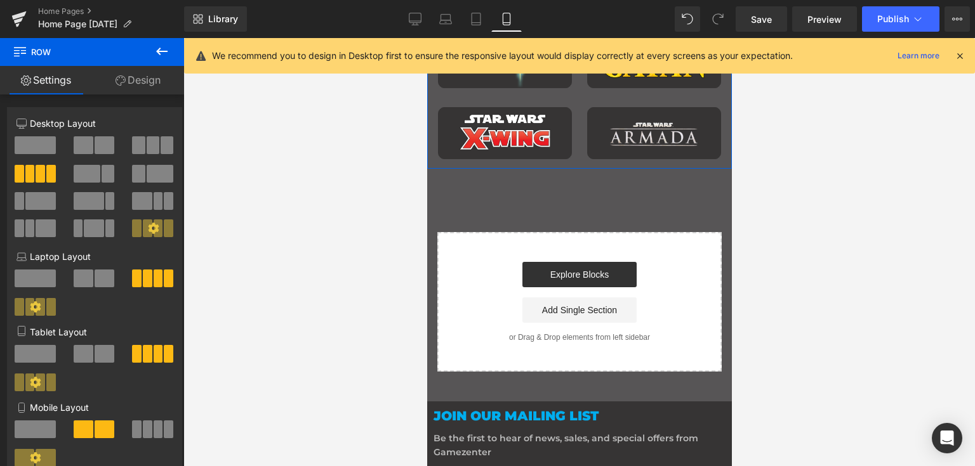
click at [140, 90] on link "Design" at bounding box center [138, 80] width 92 height 29
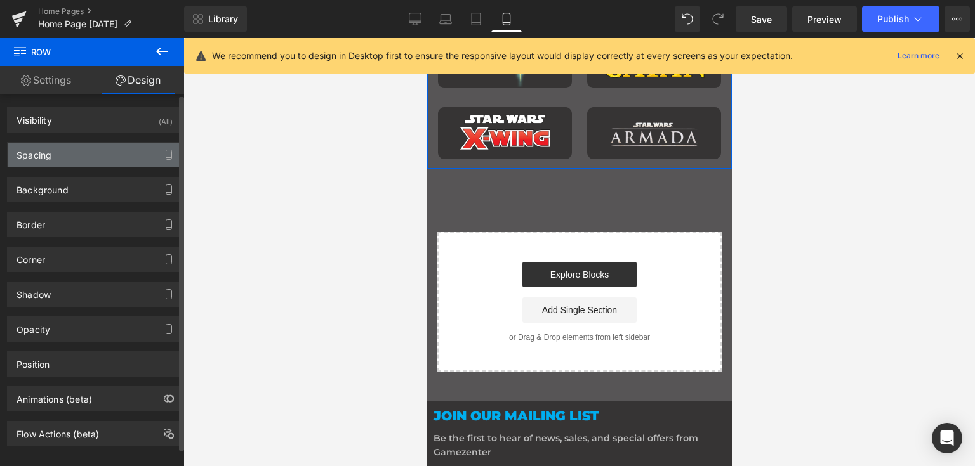
click at [105, 164] on div "Spacing" at bounding box center [95, 155] width 174 height 24
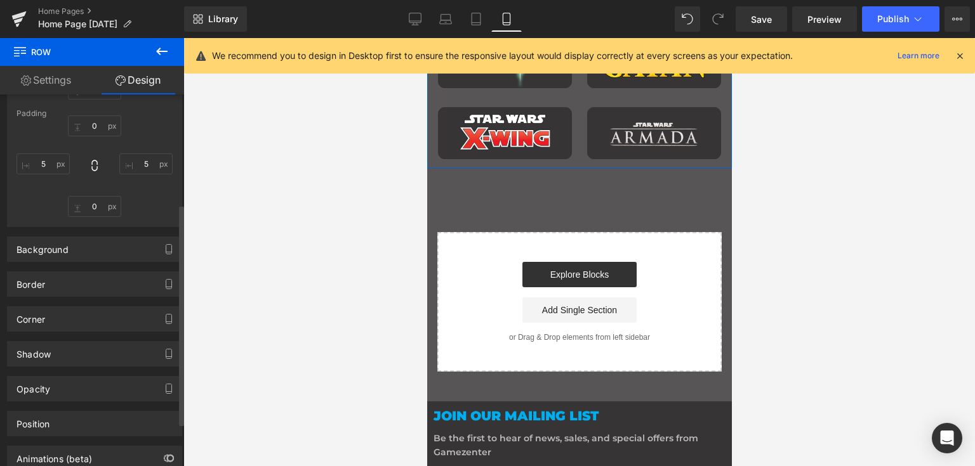
click at [105, 332] on div "Shadow Shadow Style Drop Shadow Outer Shadow #333333 Shadow Color #333333 100 %…" at bounding box center [95, 349] width 190 height 35
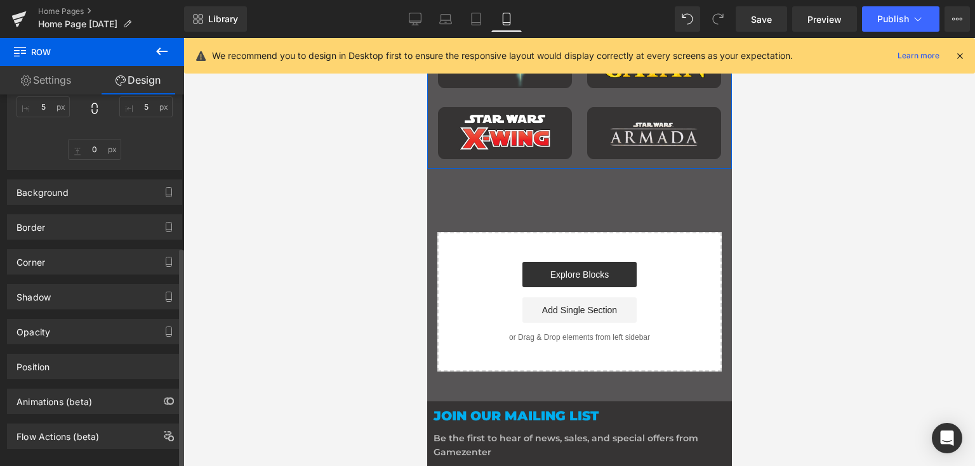
scroll to position [256, 0]
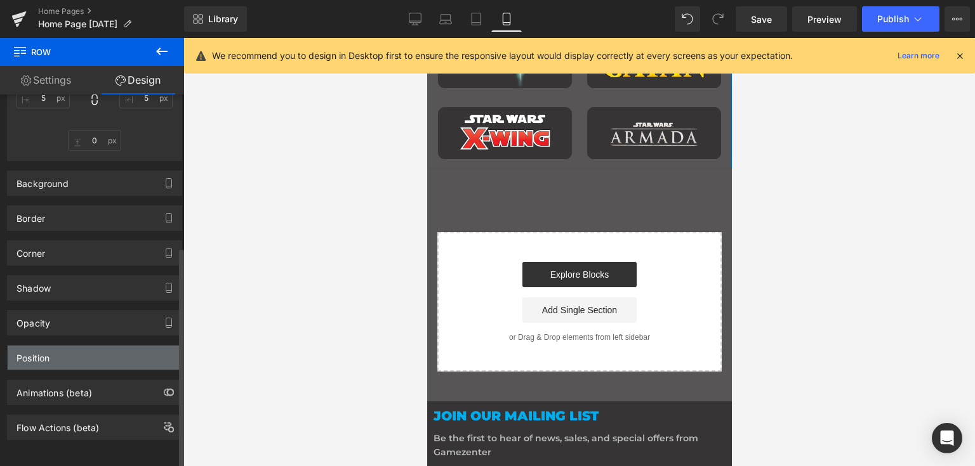
click at [96, 346] on div "Position" at bounding box center [95, 358] width 174 height 24
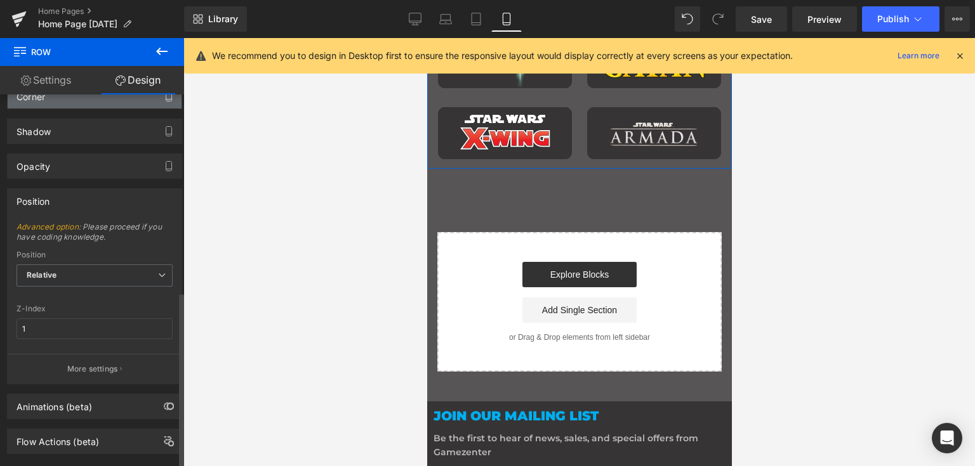
scroll to position [426, 0]
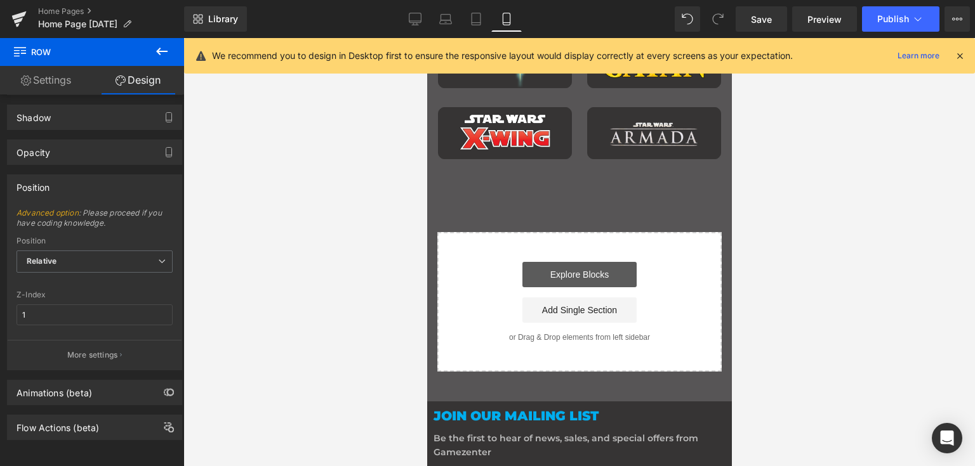
click at [580, 266] on link "Explore Blocks" at bounding box center [579, 274] width 114 height 25
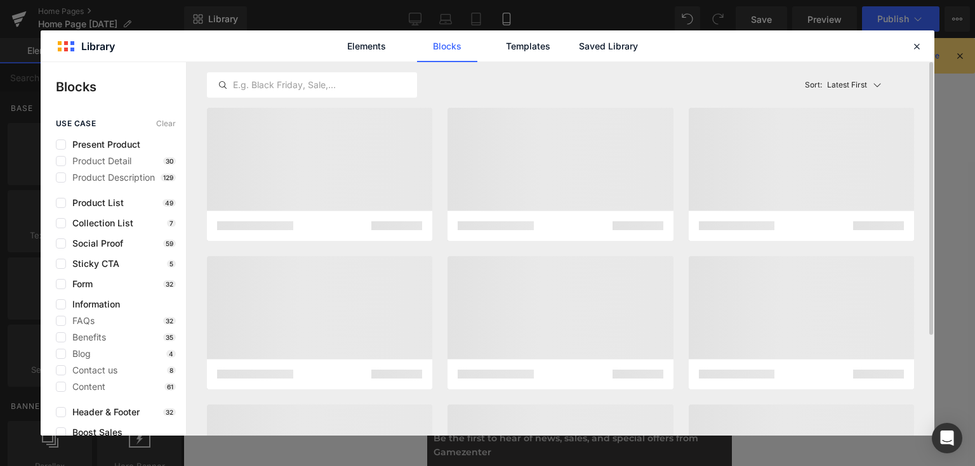
click at [571, 299] on div at bounding box center [559, 322] width 225 height 133
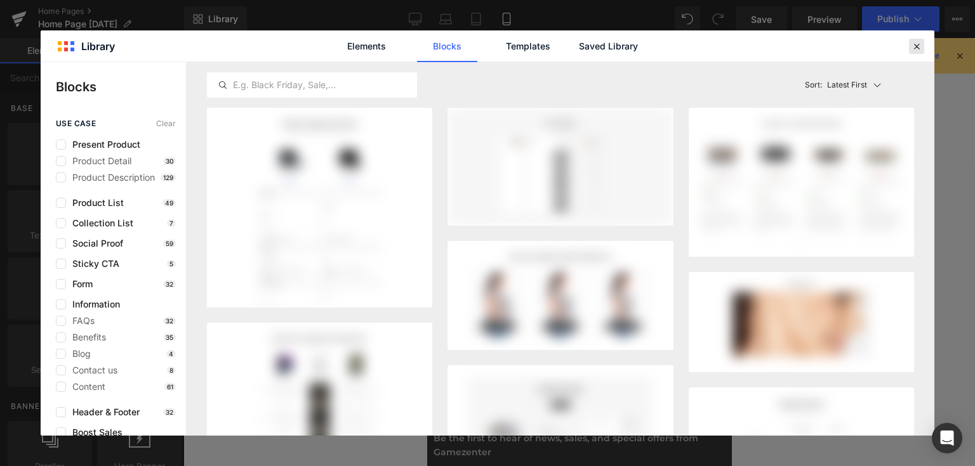
click at [917, 47] on icon at bounding box center [916, 46] width 11 height 11
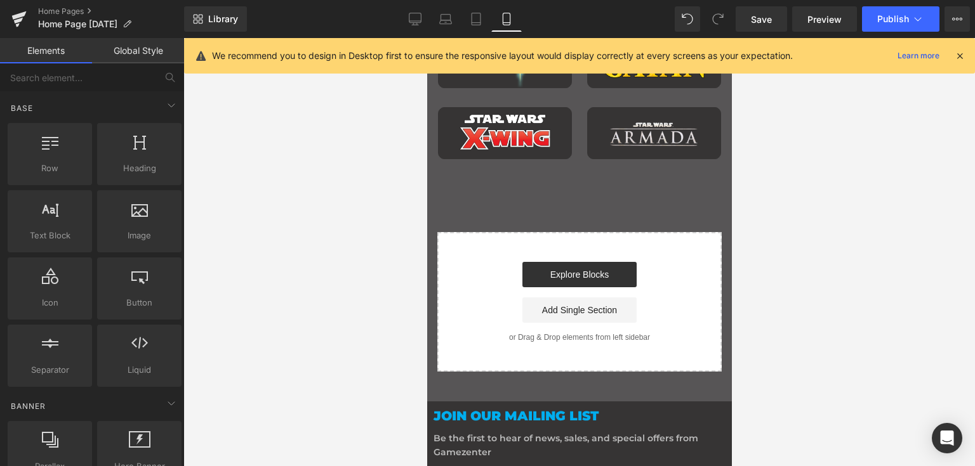
click at [614, 411] on h2 "Join our mailing list" at bounding box center [579, 416] width 292 height 15
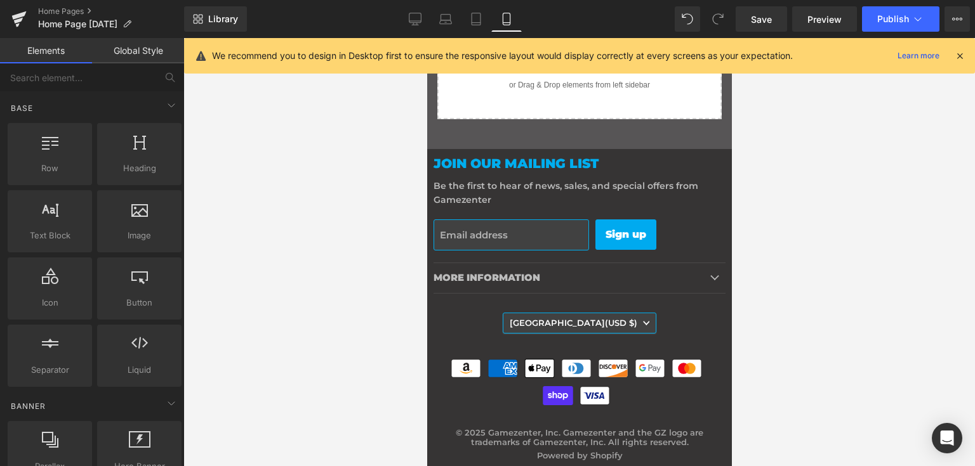
click at [574, 156] on h2 "Join our mailing list" at bounding box center [579, 163] width 292 height 15
click at [155, 58] on link "Global Style" at bounding box center [138, 50] width 92 height 25
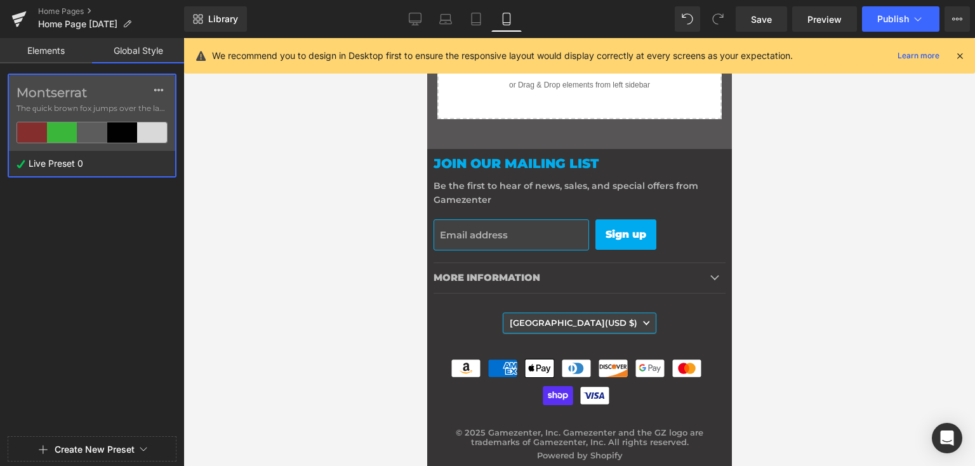
click at [82, 98] on label "Montserrat" at bounding box center [91, 92] width 151 height 15
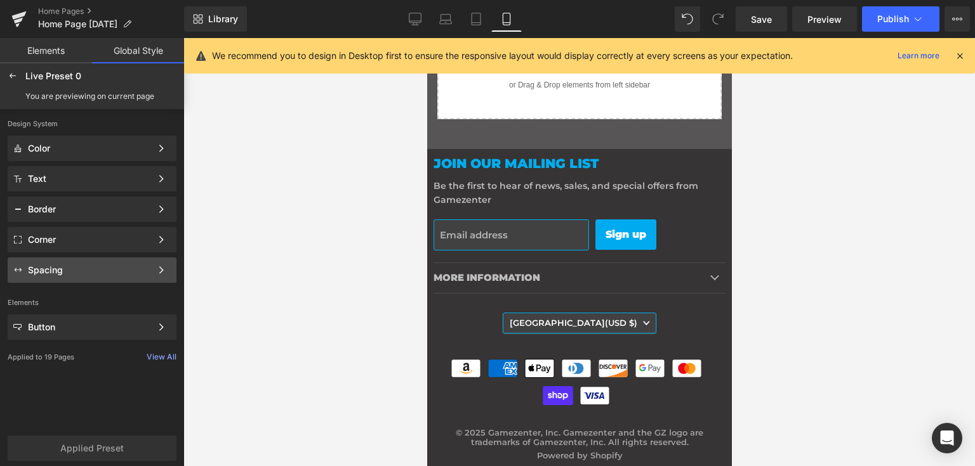
click at [62, 260] on div "Spacing" at bounding box center [92, 270] width 169 height 25
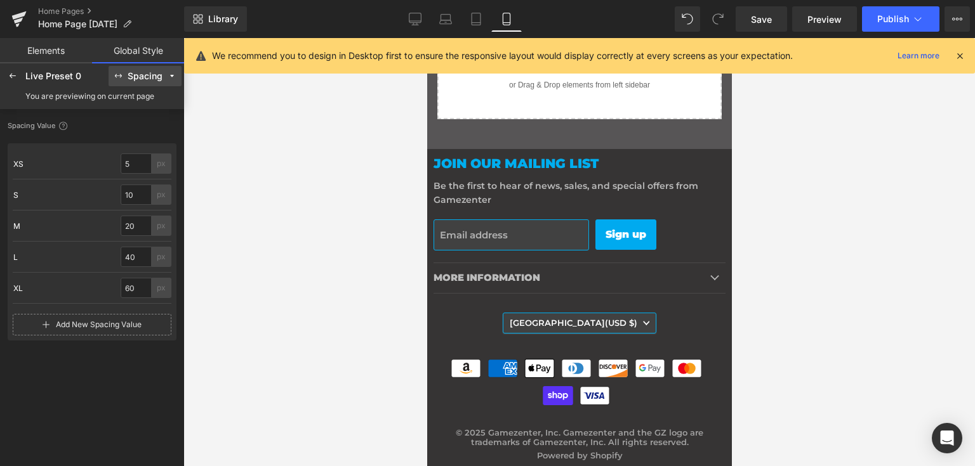
click at [155, 82] on button "Spacing" at bounding box center [145, 76] width 73 height 20
click at [146, 79] on div "Spacing" at bounding box center [145, 77] width 35 height 10
click at [50, 74] on div "Live Preset 0" at bounding box center [65, 76] width 81 height 10
click at [18, 74] on div at bounding box center [13, 76] width 20 height 20
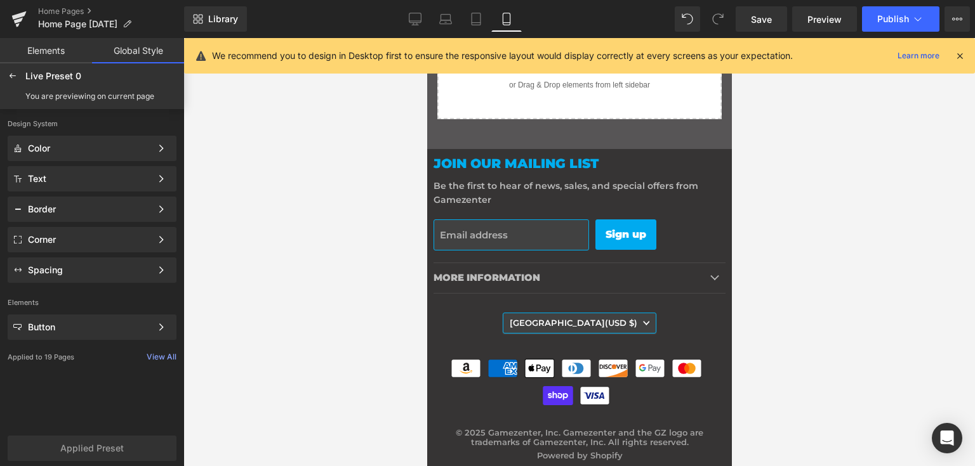
click at [40, 48] on link "Elements" at bounding box center [46, 50] width 92 height 25
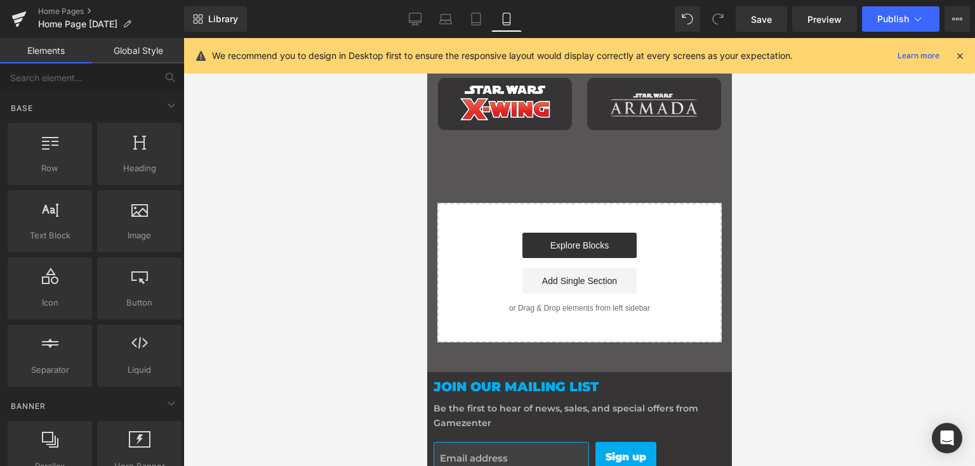
scroll to position [1618, 0]
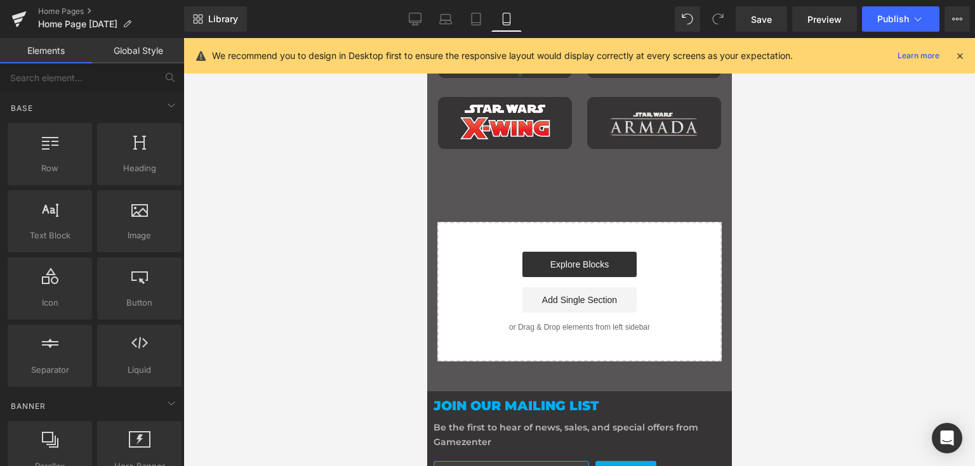
click at [420, 24] on icon at bounding box center [415, 19] width 13 height 13
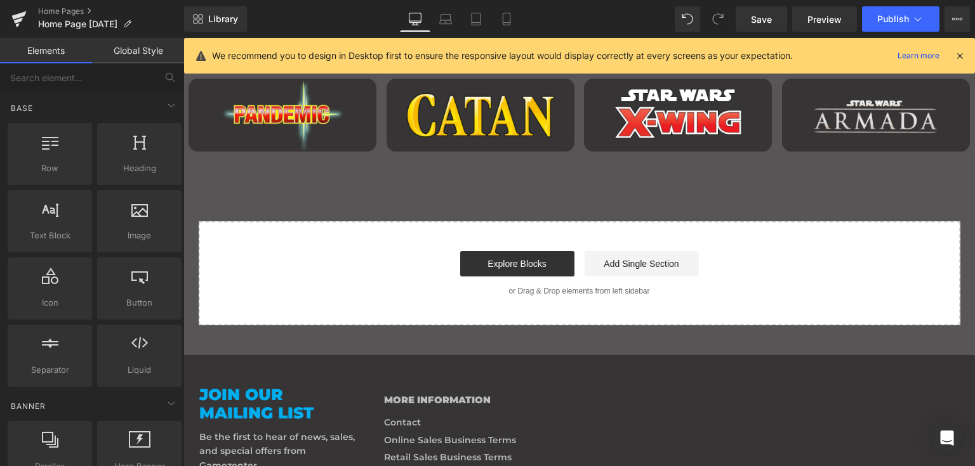
scroll to position [1347, 0]
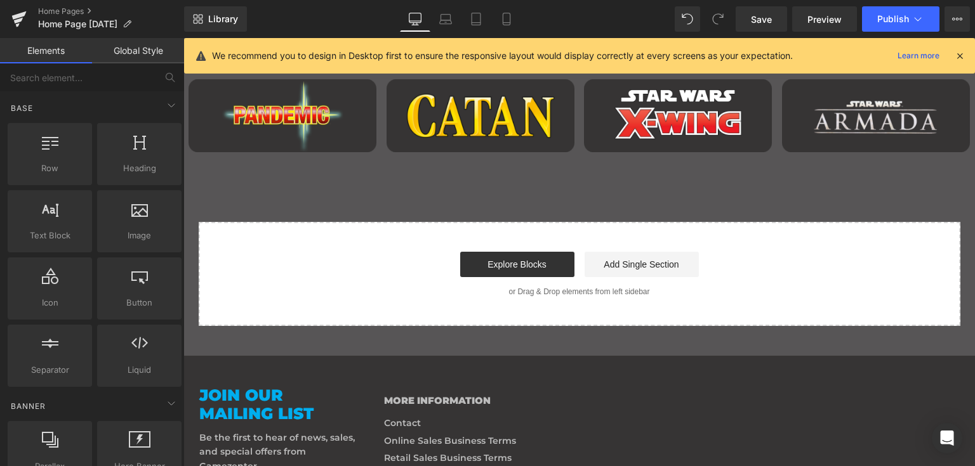
click at [598, 310] on div "Start building your page Explore Blocks Add Single Section or Drag & Drop eleme…" at bounding box center [579, 274] width 759 height 102
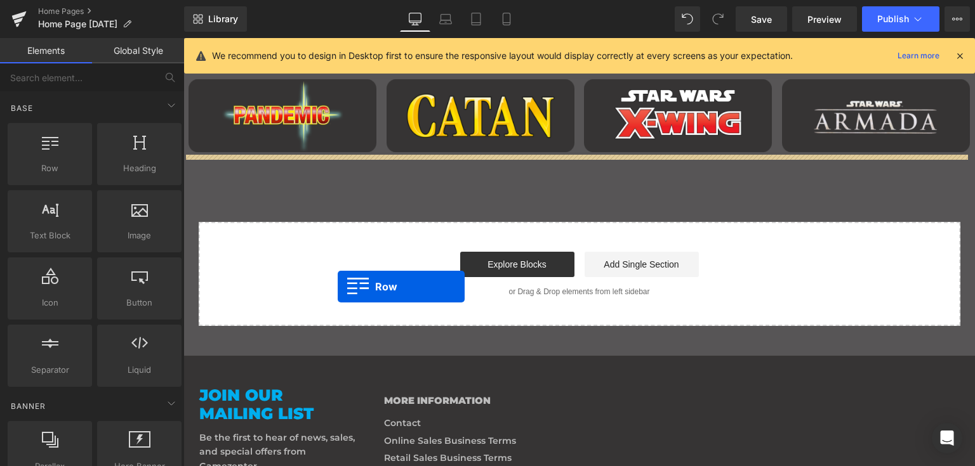
drag, startPoint x: 256, startPoint y: 196, endPoint x: 338, endPoint y: 287, distance: 122.2
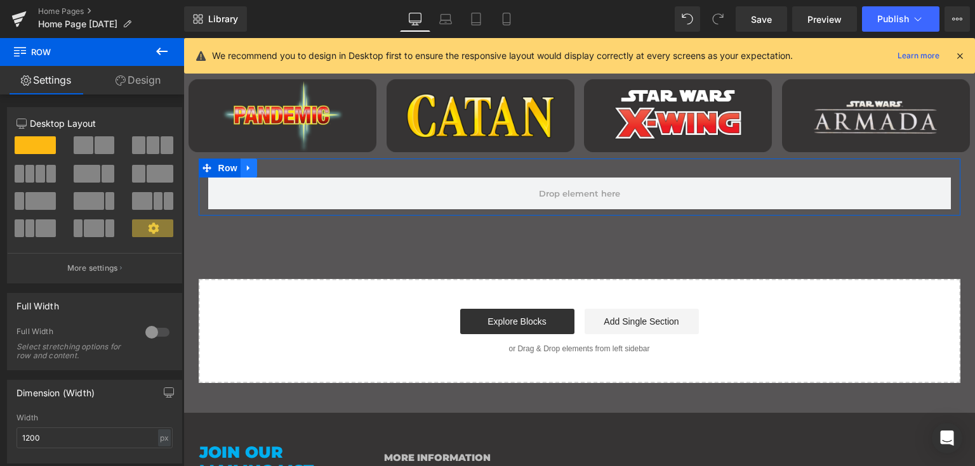
click at [240, 167] on link "Main content" at bounding box center [248, 168] width 16 height 19
click at [279, 166] on icon "Main content" at bounding box center [281, 168] width 9 height 9
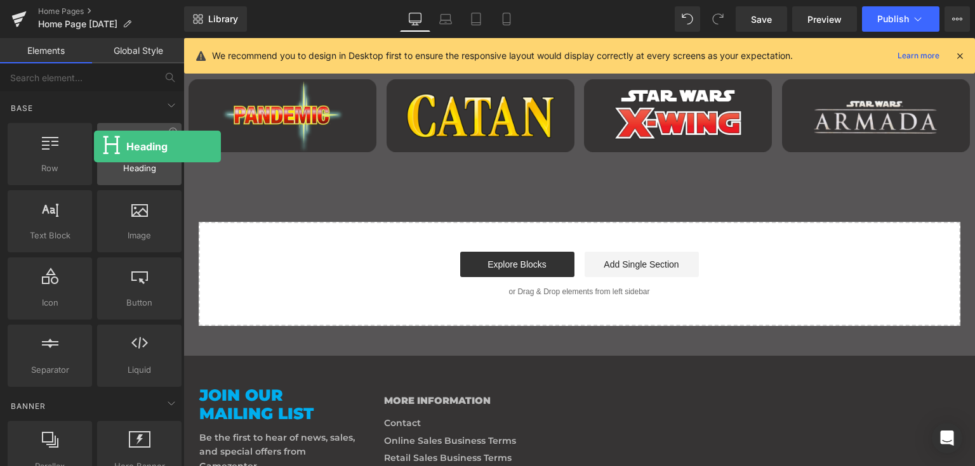
drag, startPoint x: 140, startPoint y: 152, endPoint x: 95, endPoint y: 149, distance: 45.1
click at [97, 149] on div "Heading headings, titles, h1,h2,h3,h4,h5,h6" at bounding box center [139, 154] width 84 height 62
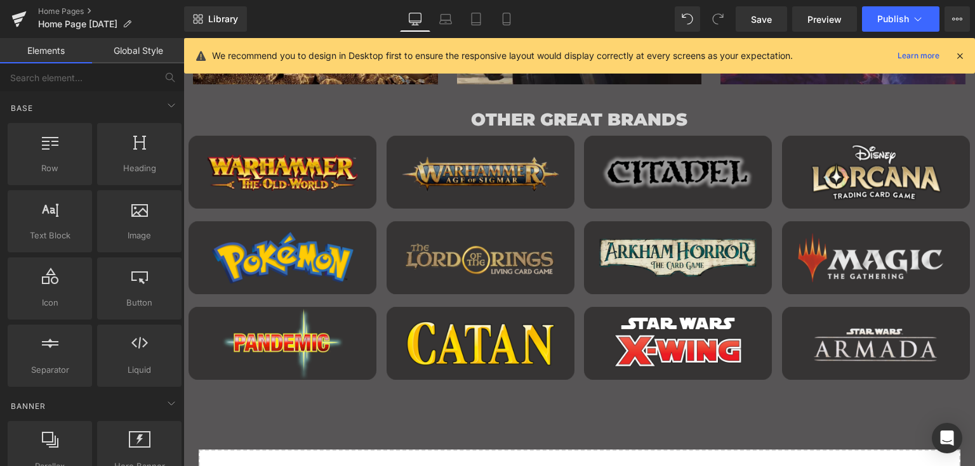
scroll to position [1086, 0]
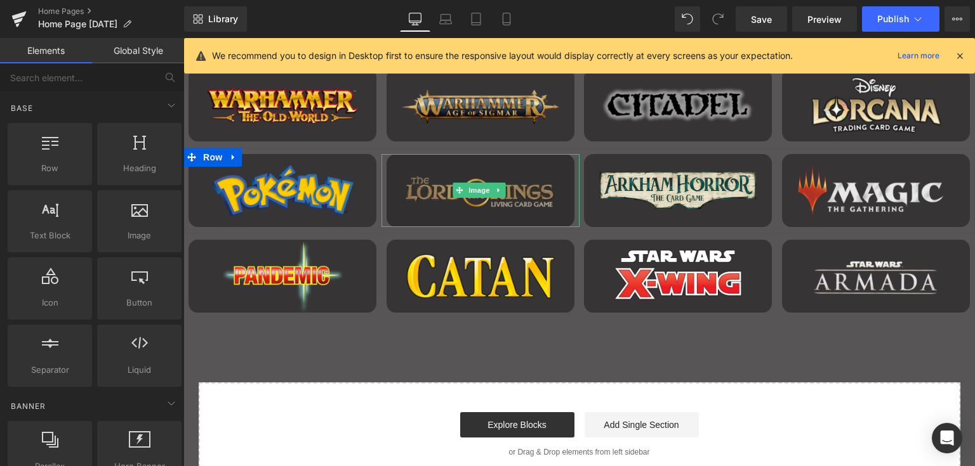
scroll to position [1185, 0]
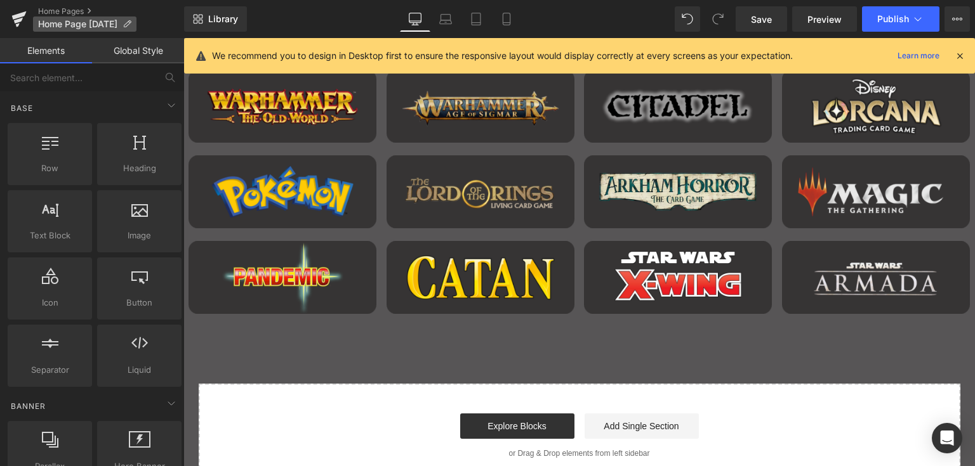
click at [71, 20] on span "Home Page [DATE]" at bounding box center [77, 24] width 79 height 10
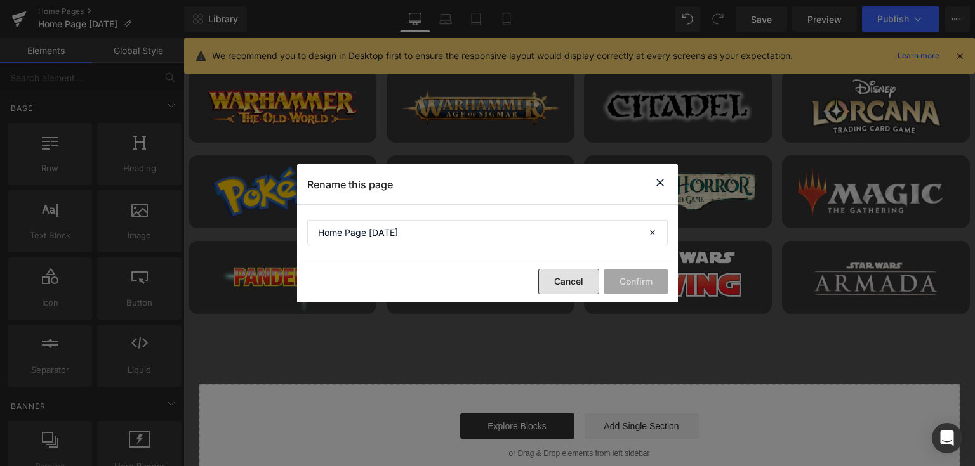
click at [571, 284] on button "Cancel" at bounding box center [568, 281] width 61 height 25
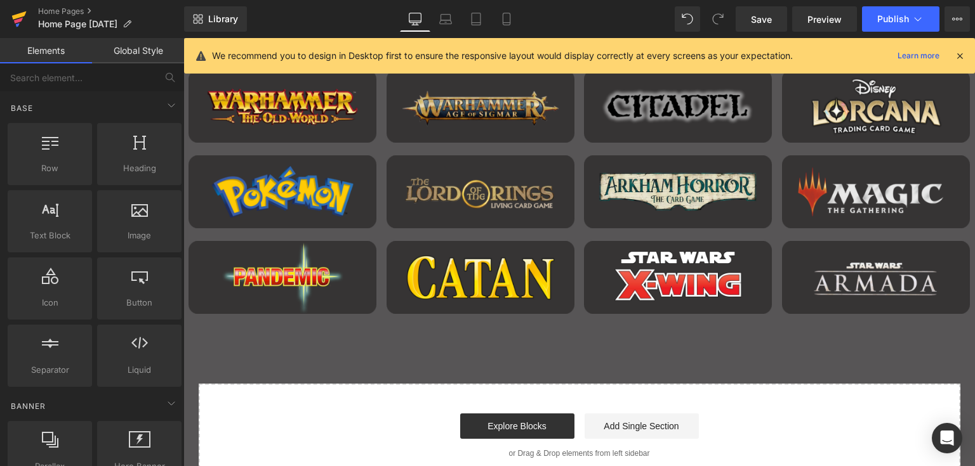
click at [18, 17] on icon at bounding box center [19, 15] width 15 height 8
click at [883, 14] on span "Publish" at bounding box center [893, 19] width 32 height 10
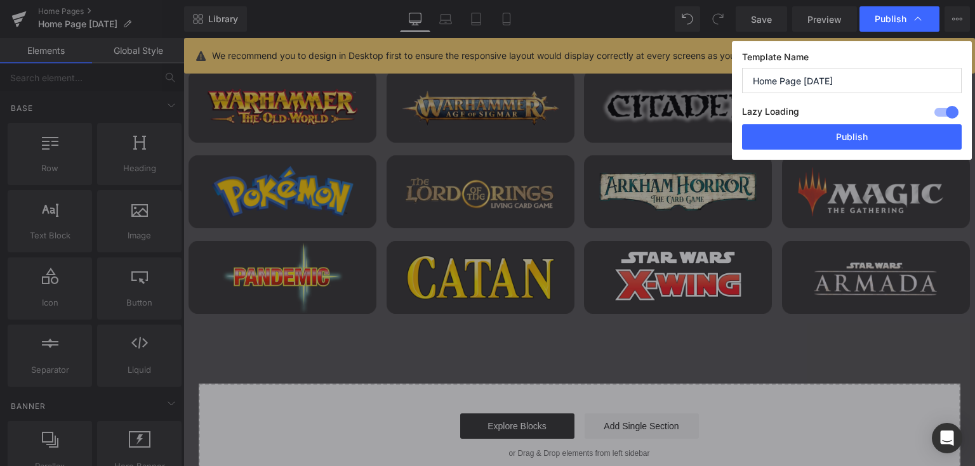
click at [836, 123] on div "Lazy Loading Build Upgrade plan to unlock" at bounding box center [852, 113] width 220 height 21
click at [832, 126] on button "Publish" at bounding box center [852, 136] width 220 height 25
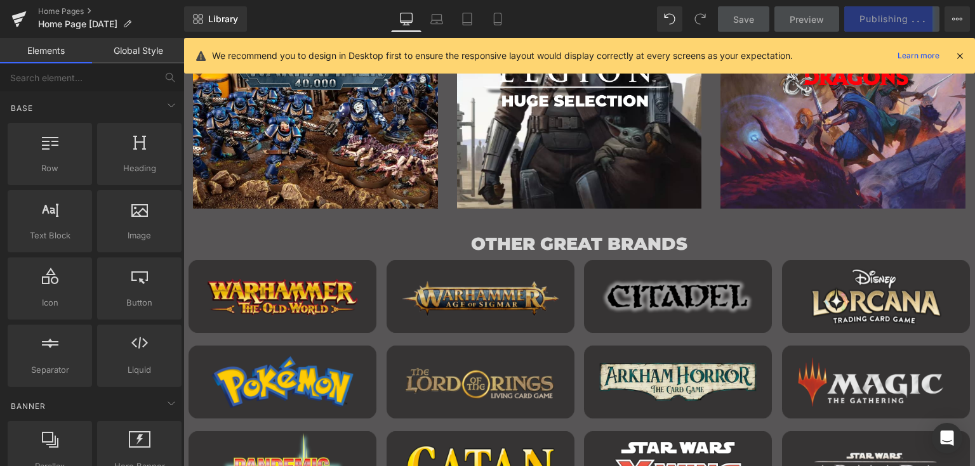
scroll to position [991, 0]
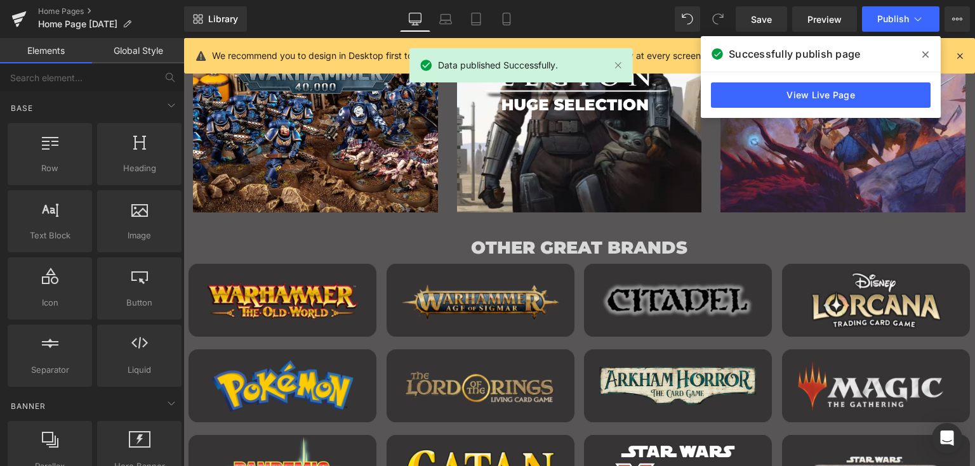
click at [921, 50] on span at bounding box center [925, 54] width 20 height 20
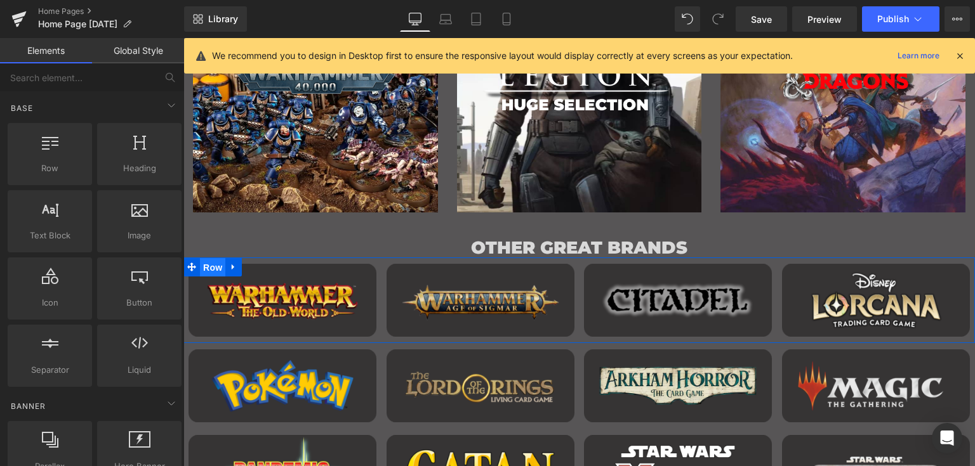
click at [220, 265] on span "Row" at bounding box center [212, 267] width 25 height 19
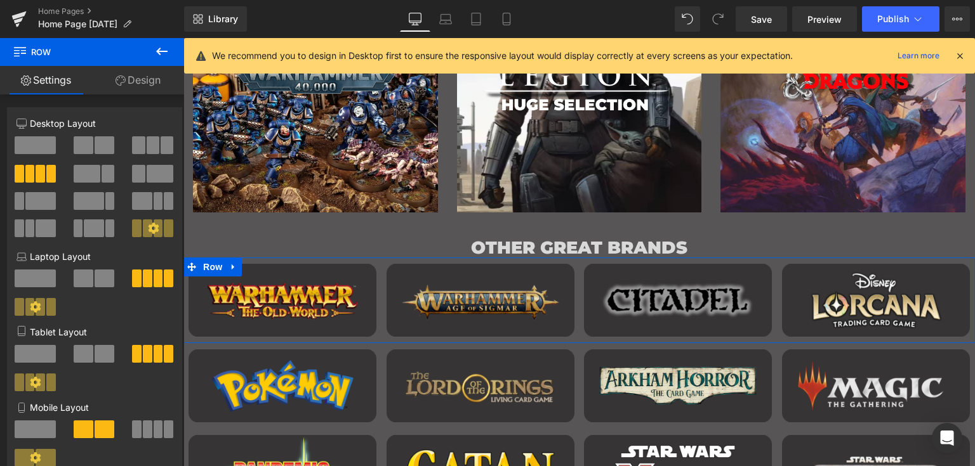
click at [145, 83] on link "Design" at bounding box center [138, 80] width 92 height 29
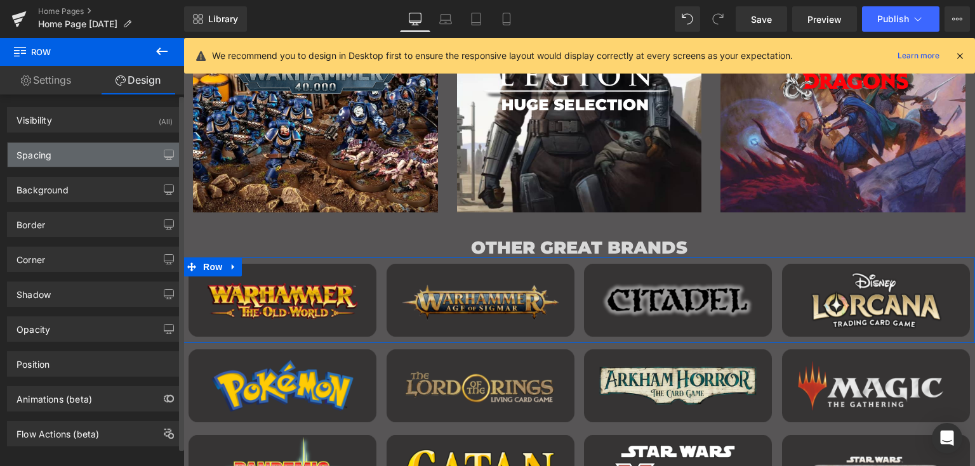
click at [116, 149] on div "Spacing" at bounding box center [95, 155] width 174 height 24
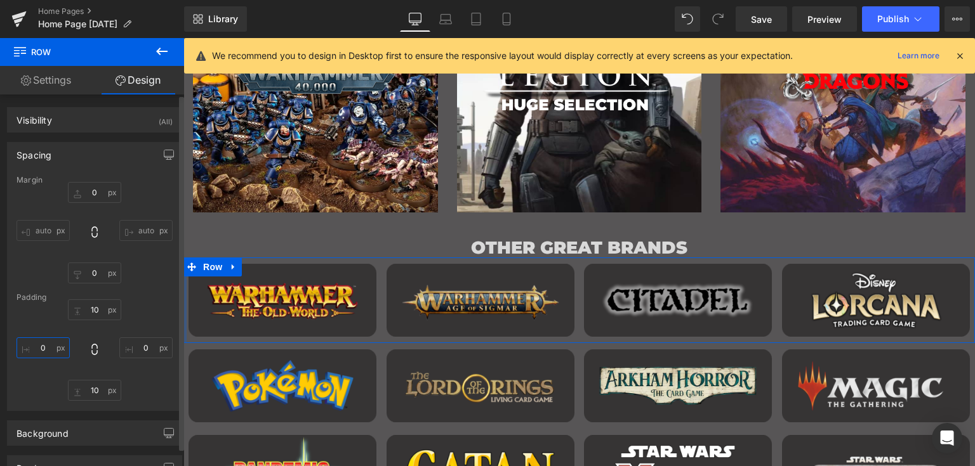
click at [49, 347] on input "0" at bounding box center [42, 348] width 53 height 21
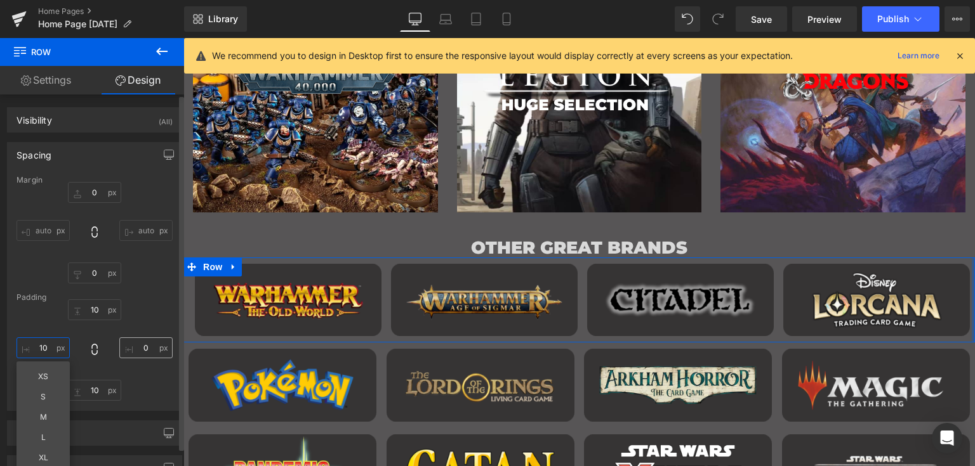
type input "10"
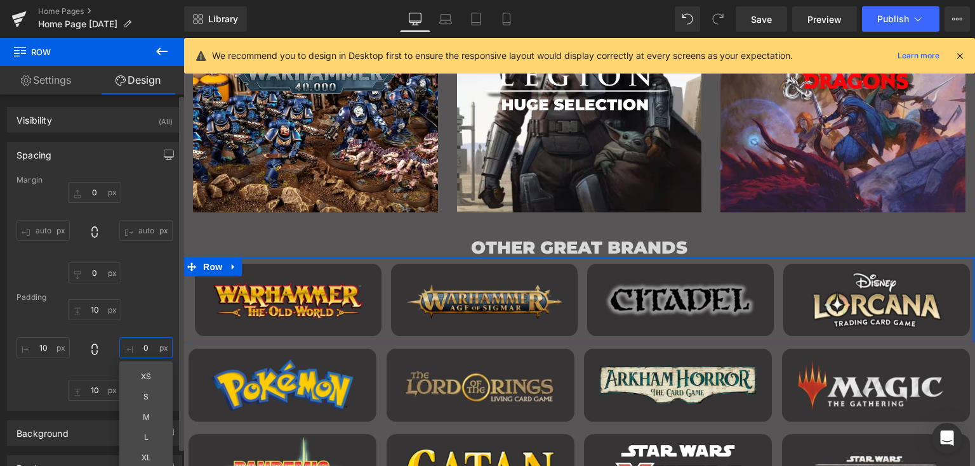
click at [135, 348] on input "0" at bounding box center [145, 348] width 53 height 21
type input "10"
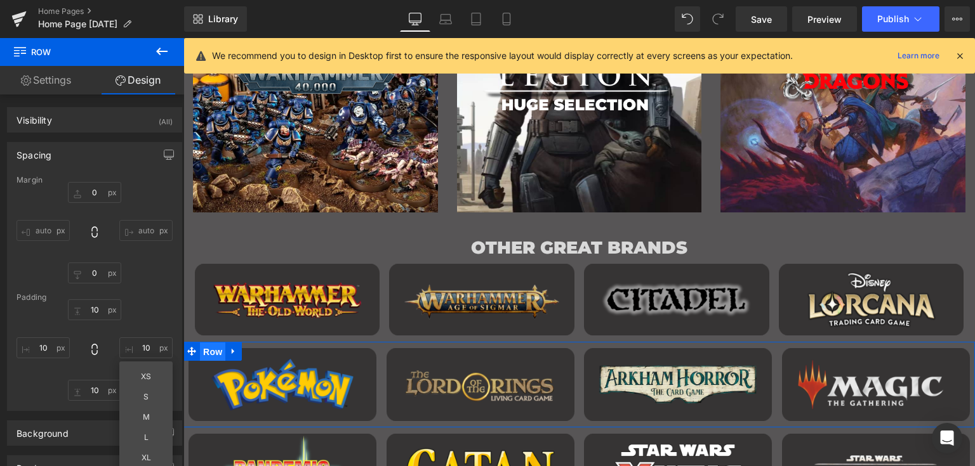
click at [218, 348] on span "Row" at bounding box center [212, 352] width 25 height 19
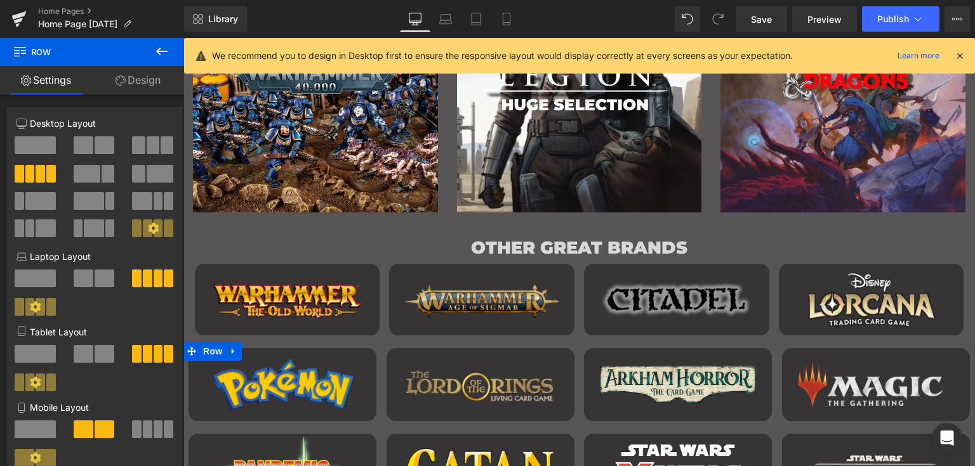
click at [147, 80] on link "Design" at bounding box center [138, 80] width 92 height 29
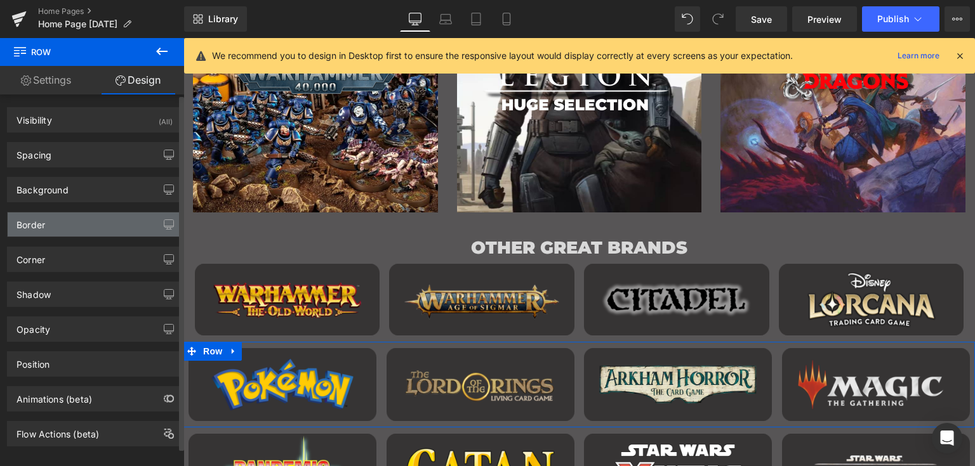
type input "0"
type input "10"
type input "0"
type input "10"
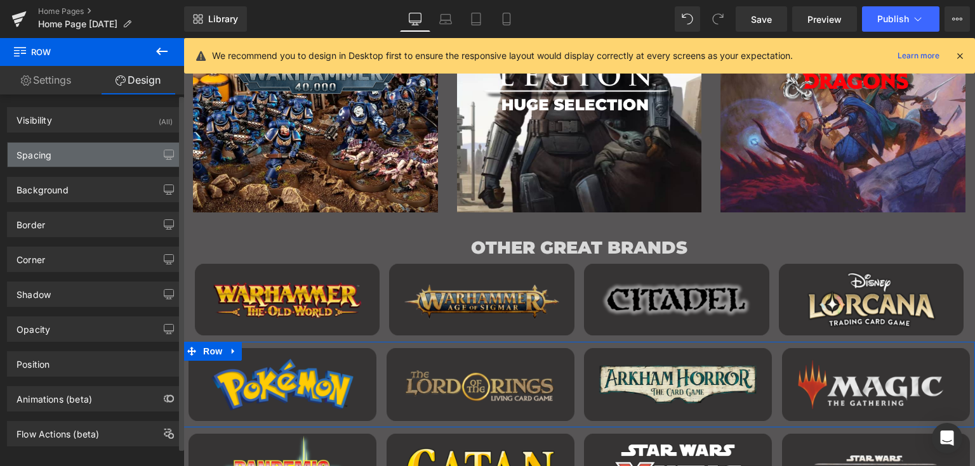
click at [89, 155] on div "Spacing" at bounding box center [95, 155] width 174 height 24
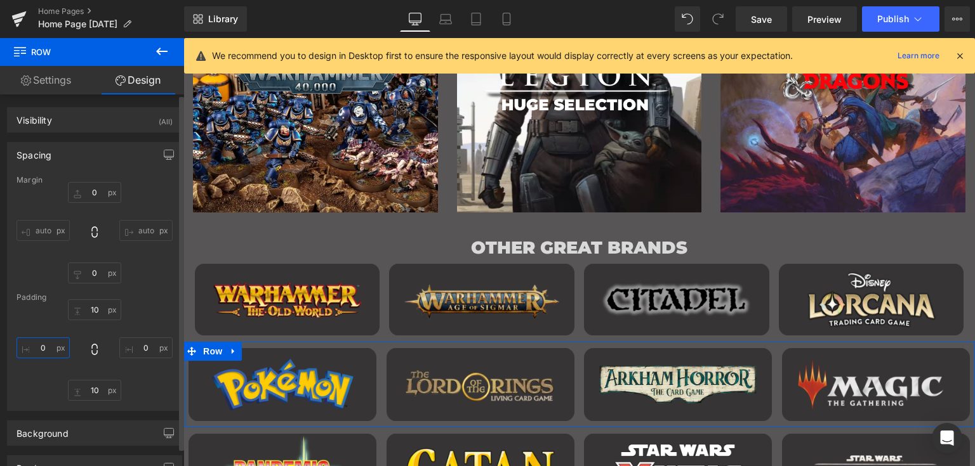
click at [43, 356] on input "0" at bounding box center [42, 348] width 53 height 21
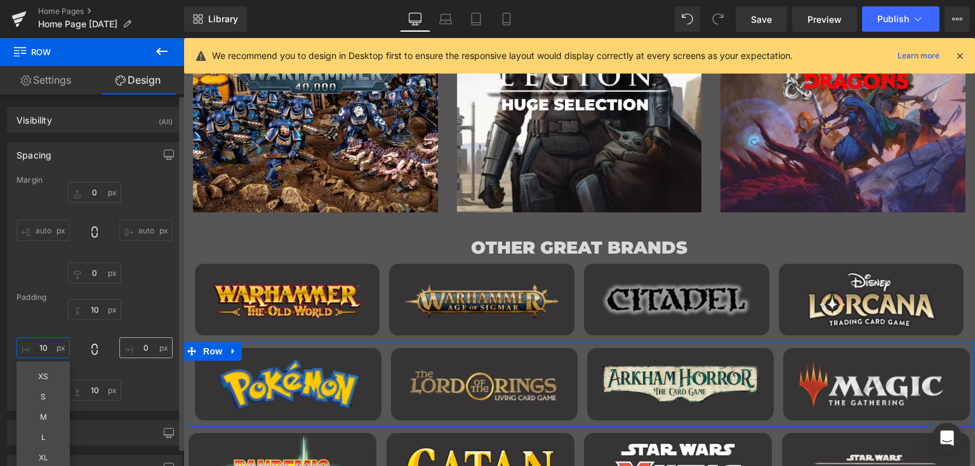
type input "10"
click at [136, 351] on input "0" at bounding box center [145, 348] width 53 height 21
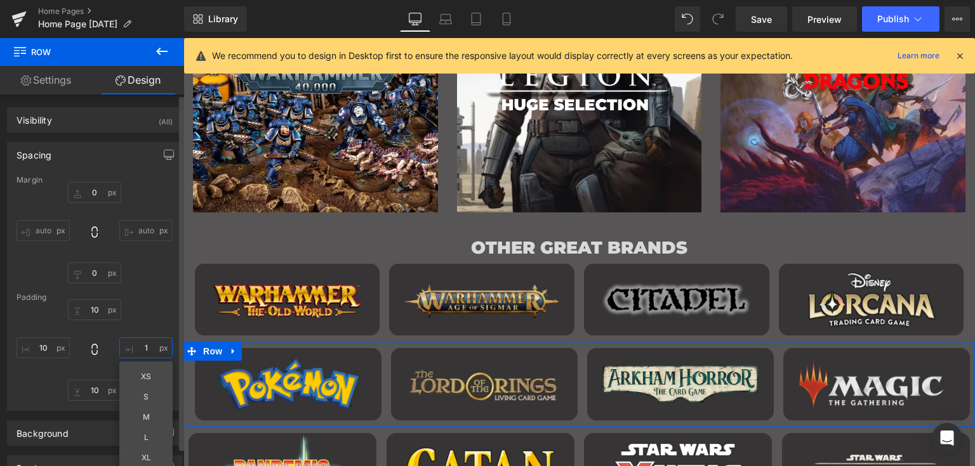
type input "10"
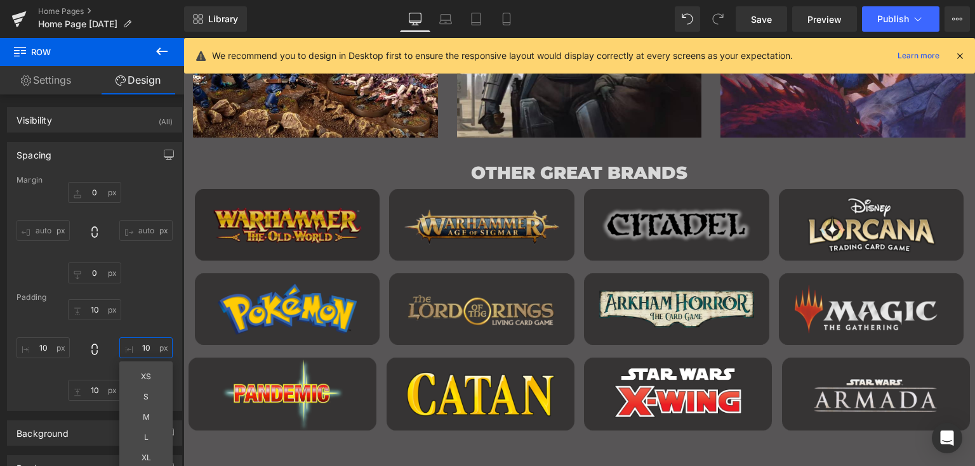
scroll to position [1067, 0]
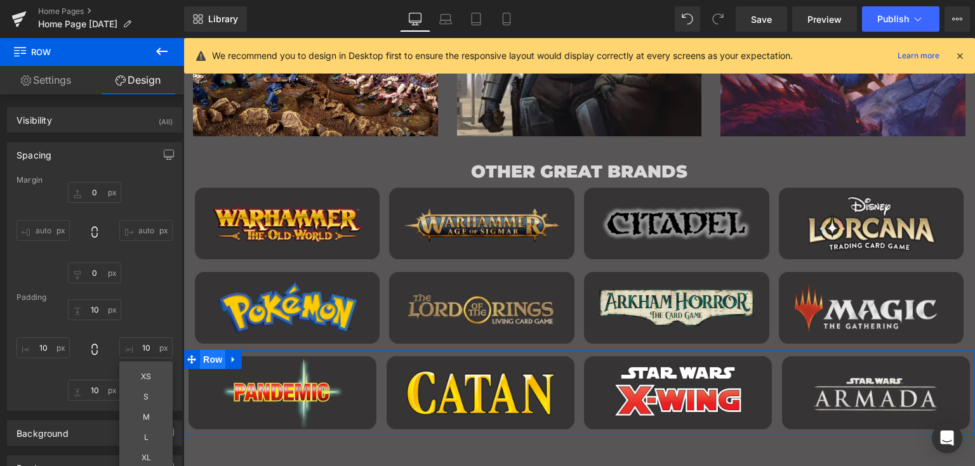
click at [214, 364] on span "Row" at bounding box center [212, 359] width 25 height 19
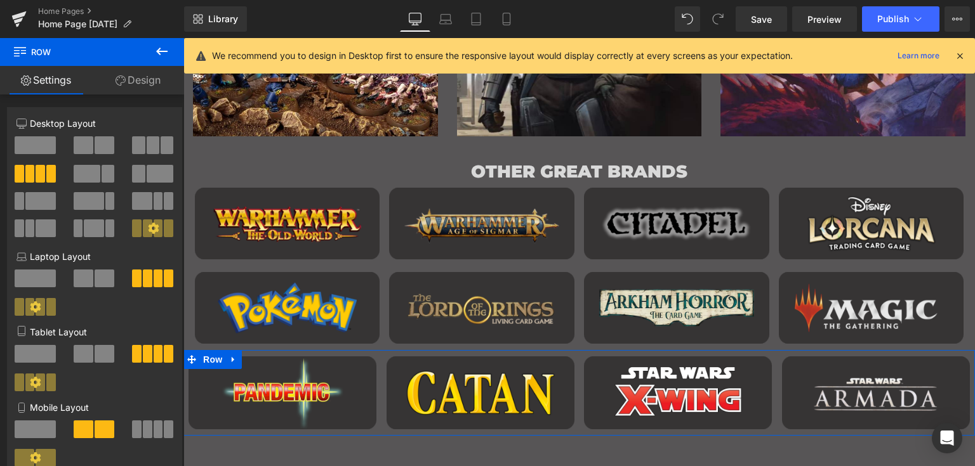
click at [159, 74] on link "Design" at bounding box center [138, 80] width 92 height 29
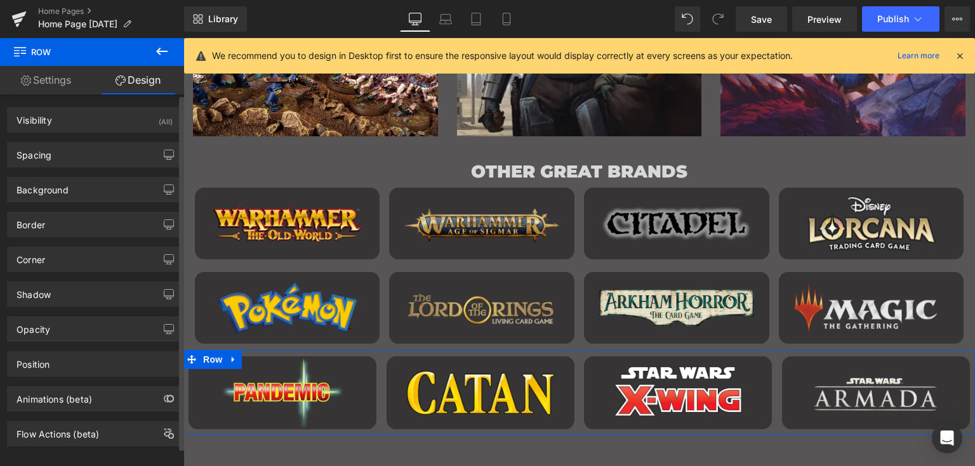
type input "0"
type input "10"
type input "0"
type input "10"
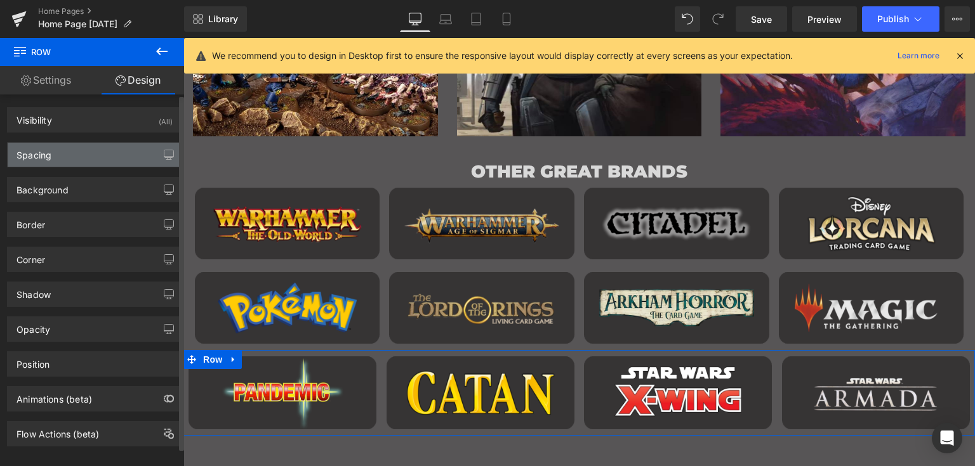
click at [71, 149] on div "Spacing" at bounding box center [95, 155] width 174 height 24
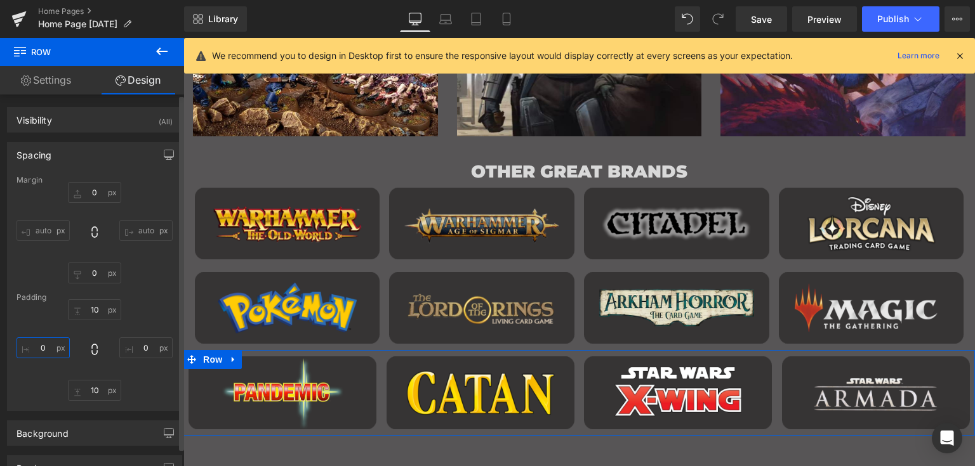
click at [43, 347] on input "0" at bounding box center [42, 348] width 53 height 21
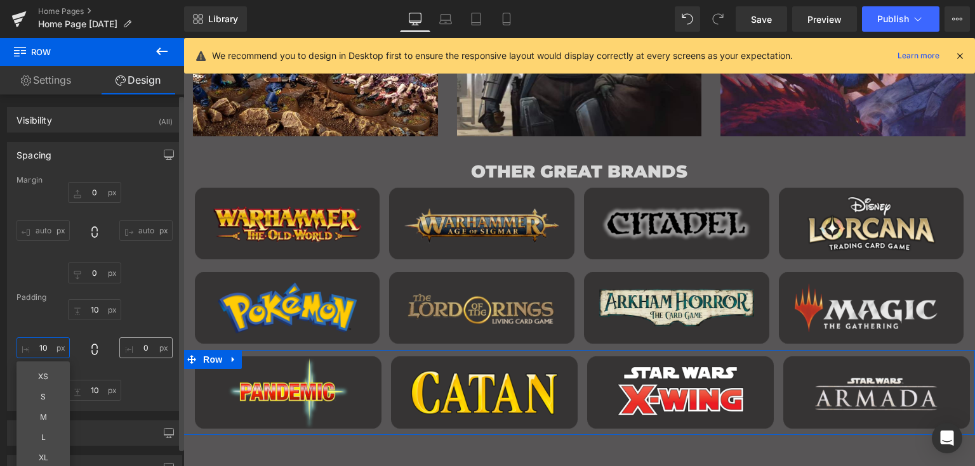
type input "10"
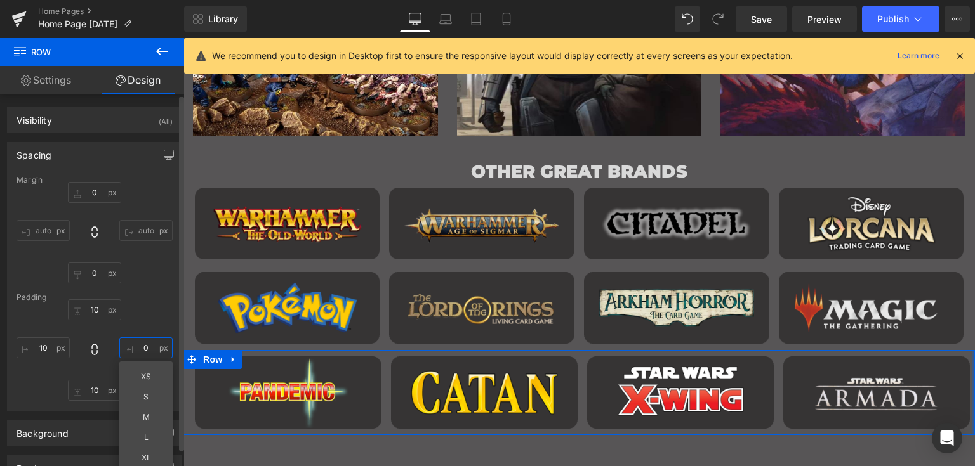
click at [132, 347] on input "0" at bounding box center [145, 348] width 53 height 21
type input "10"
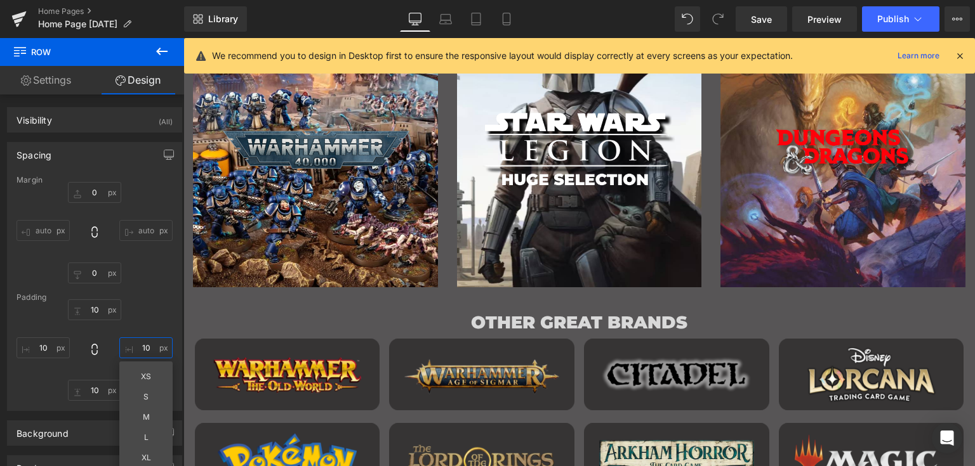
scroll to position [915, 0]
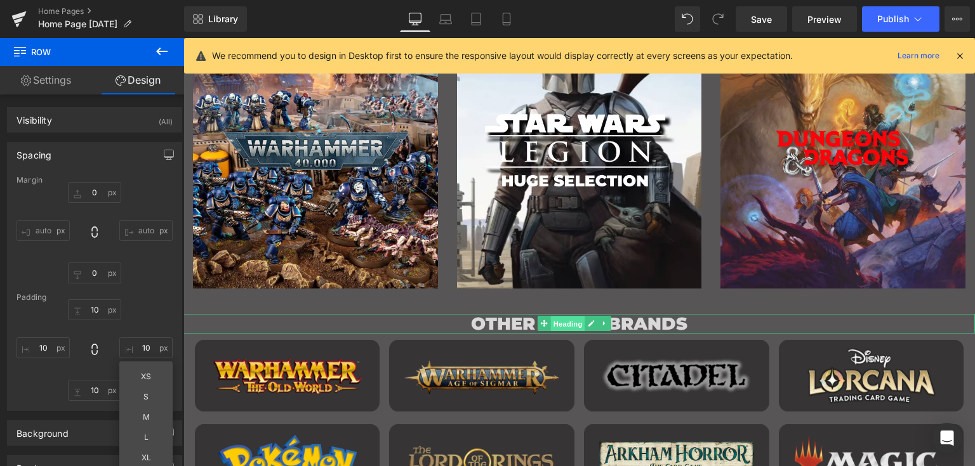
click at [577, 321] on span "Heading" at bounding box center [568, 324] width 34 height 15
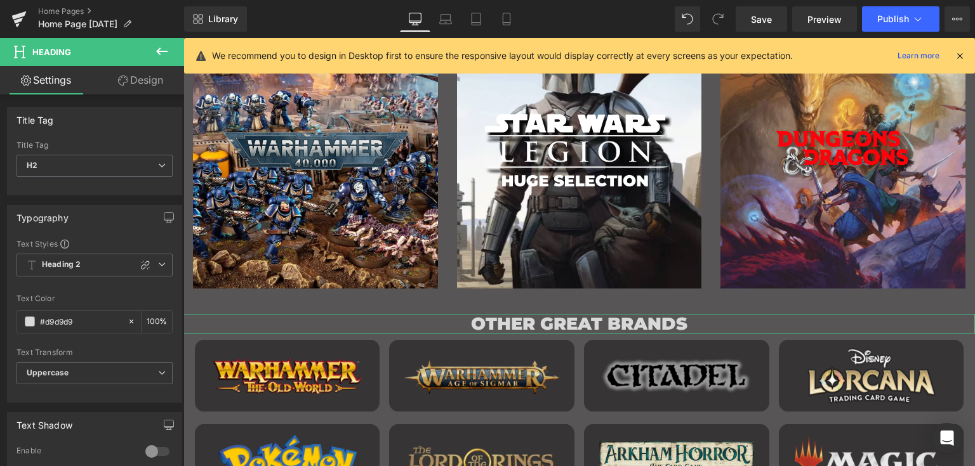
click at [147, 81] on link "Design" at bounding box center [141, 80] width 92 height 29
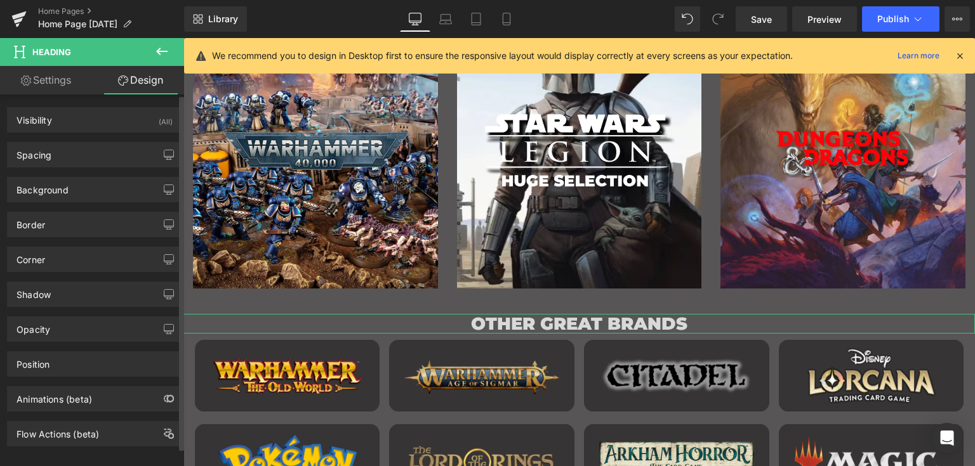
type input "30"
type input "0"
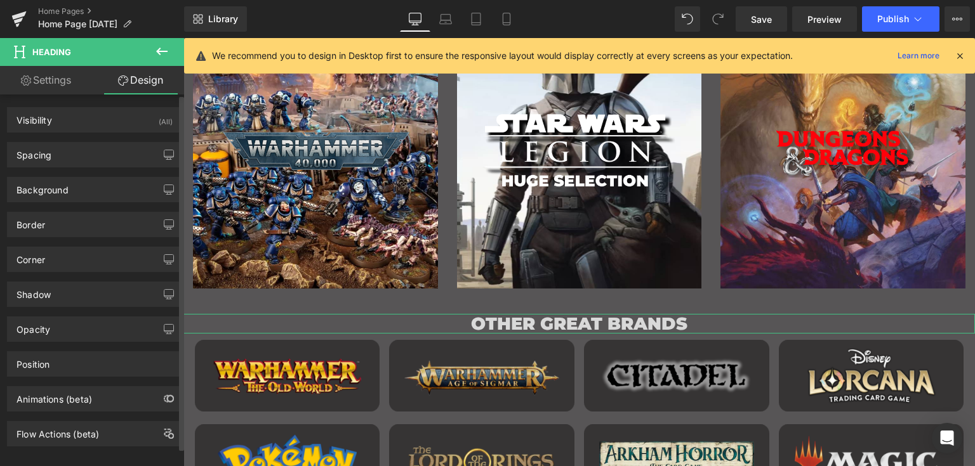
type input "0"
click at [91, 157] on div "Spacing" at bounding box center [95, 155] width 174 height 24
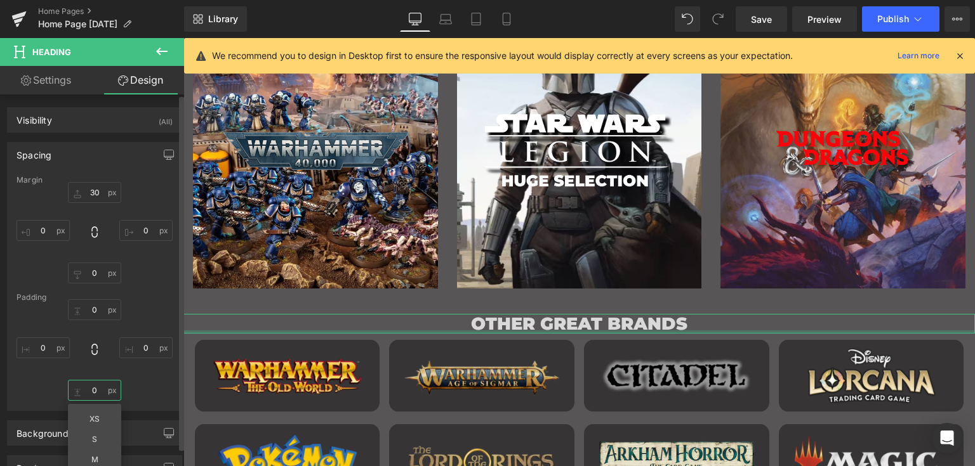
click at [98, 383] on input "0" at bounding box center [94, 390] width 53 height 21
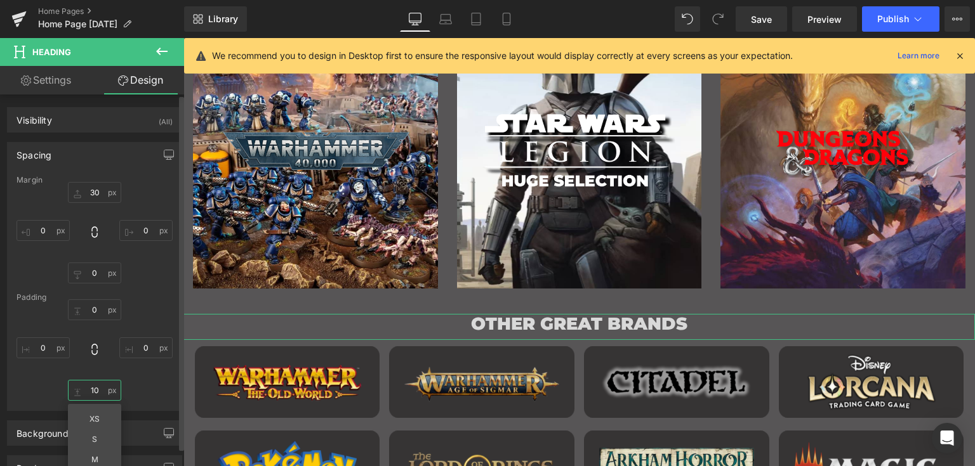
type input "1"
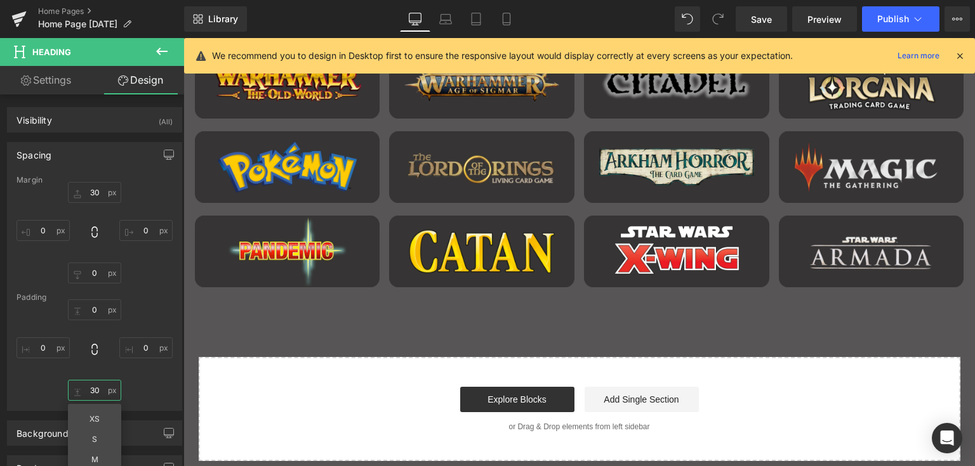
scroll to position [1239, 0]
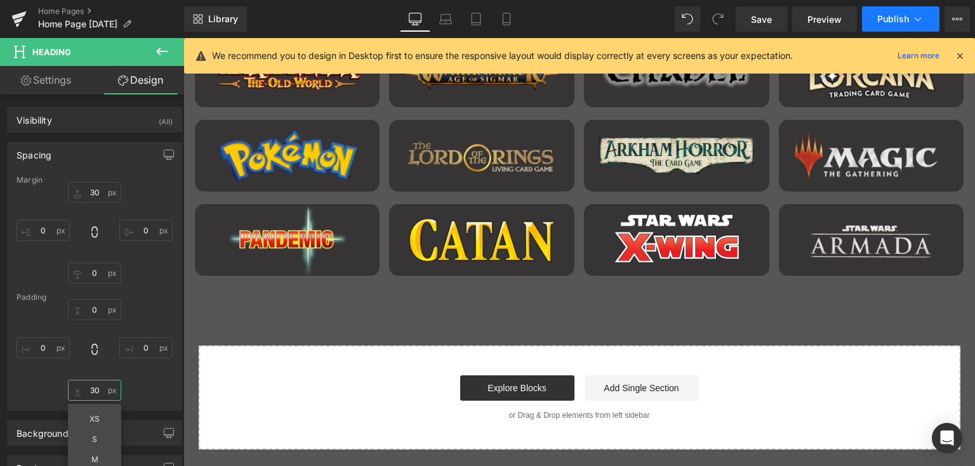
type input "30"
click at [918, 30] on button "Publish" at bounding box center [900, 18] width 77 height 25
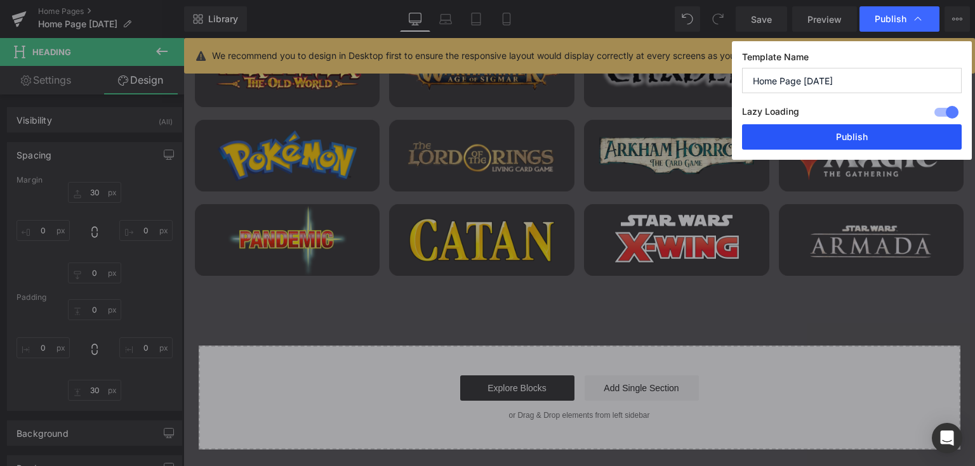
click at [829, 131] on button "Publish" at bounding box center [852, 136] width 220 height 25
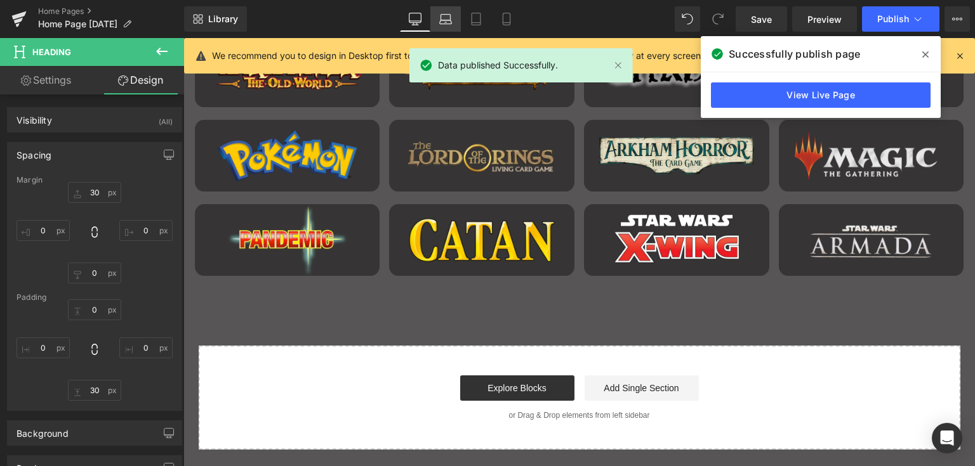
click at [449, 20] on icon at bounding box center [446, 22] width 12 height 4
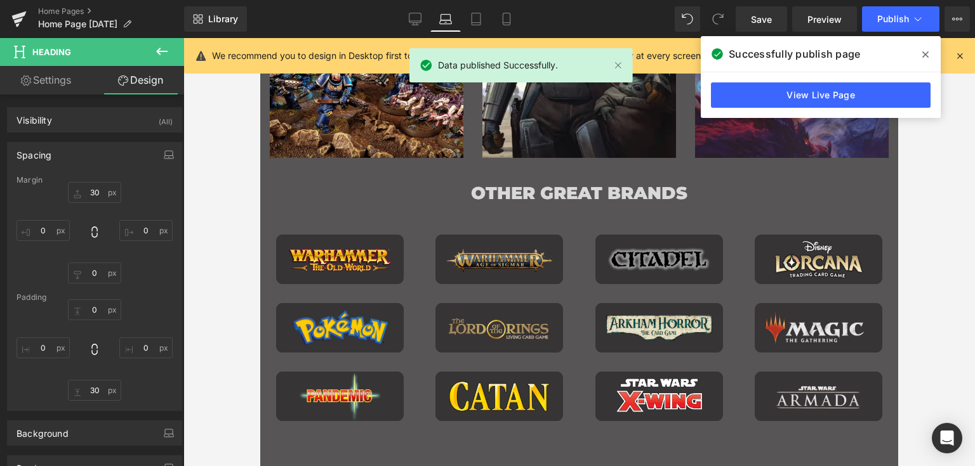
type input "30"
type input "0"
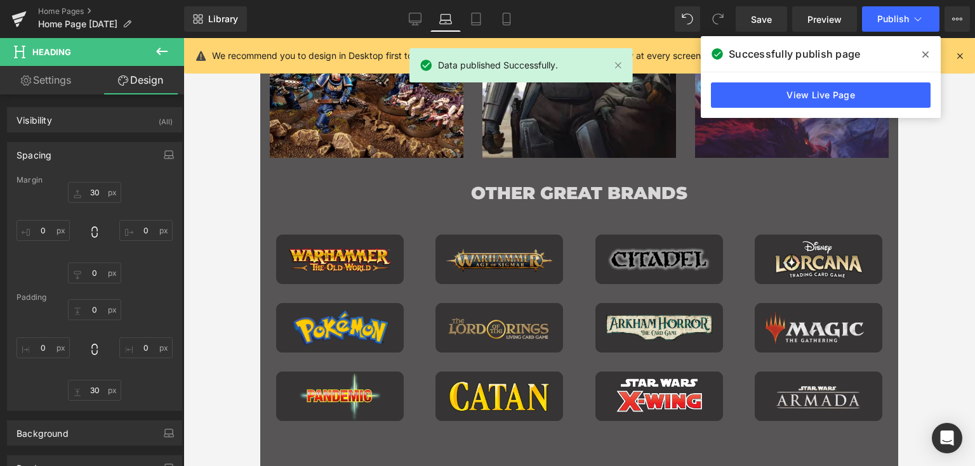
type input "0"
type input "30"
type input "0"
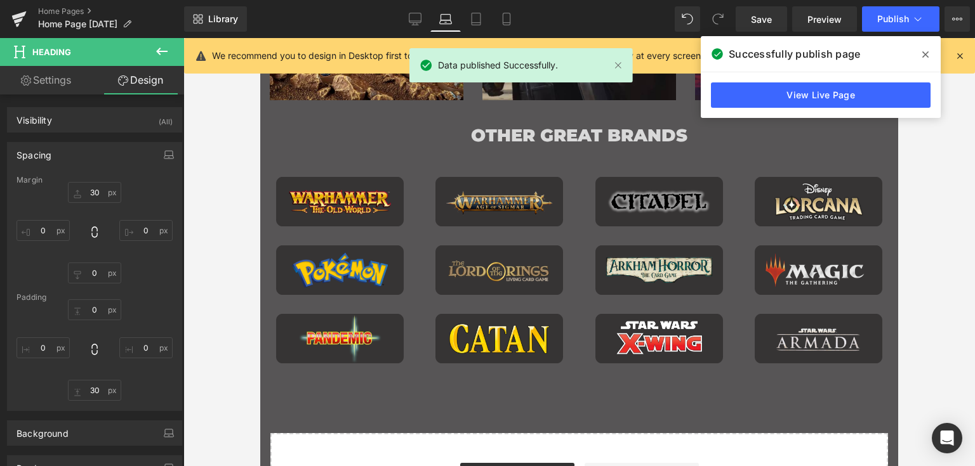
scroll to position [988, 0]
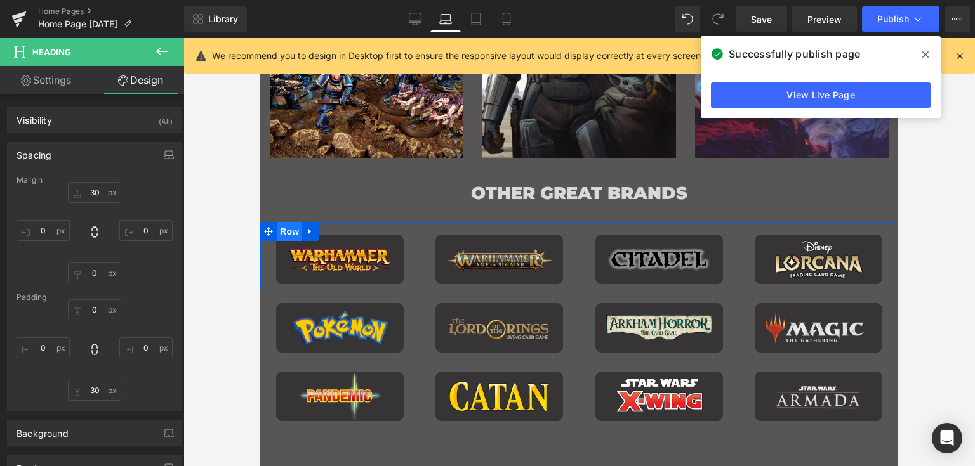
click at [287, 229] on span "Row" at bounding box center [289, 231] width 25 height 19
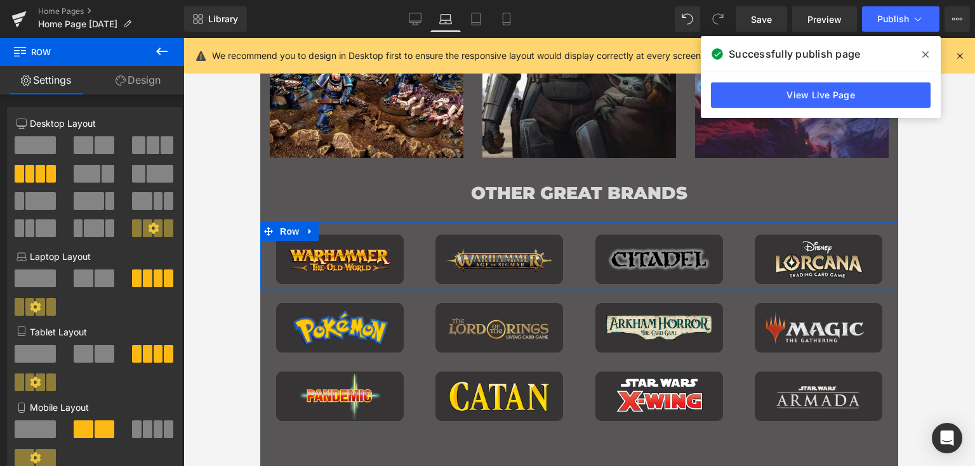
click at [160, 83] on link "Design" at bounding box center [138, 80] width 92 height 29
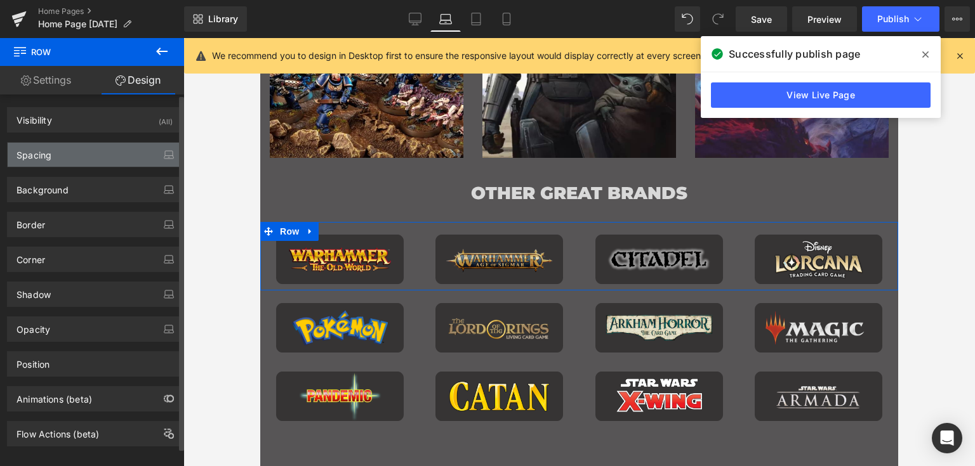
type input "0"
type input "20"
type input "0"
type input "10"
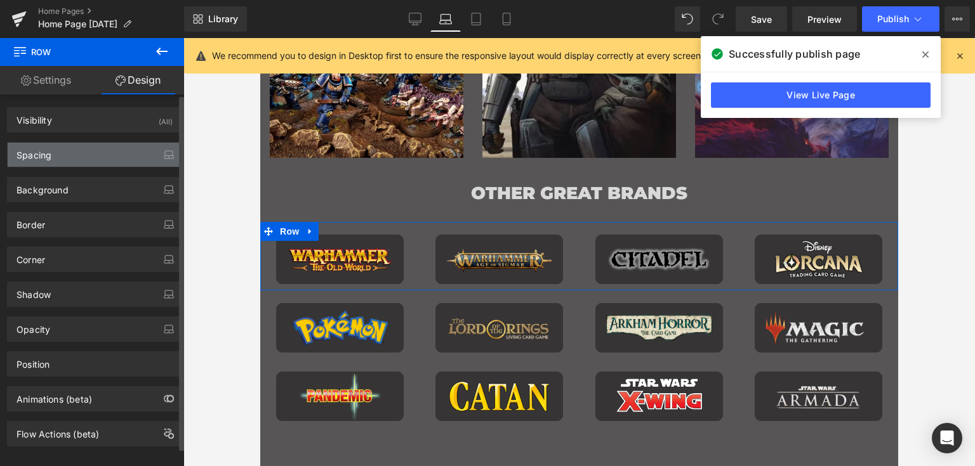
type input "0"
click at [127, 153] on div "Spacing" at bounding box center [95, 155] width 174 height 24
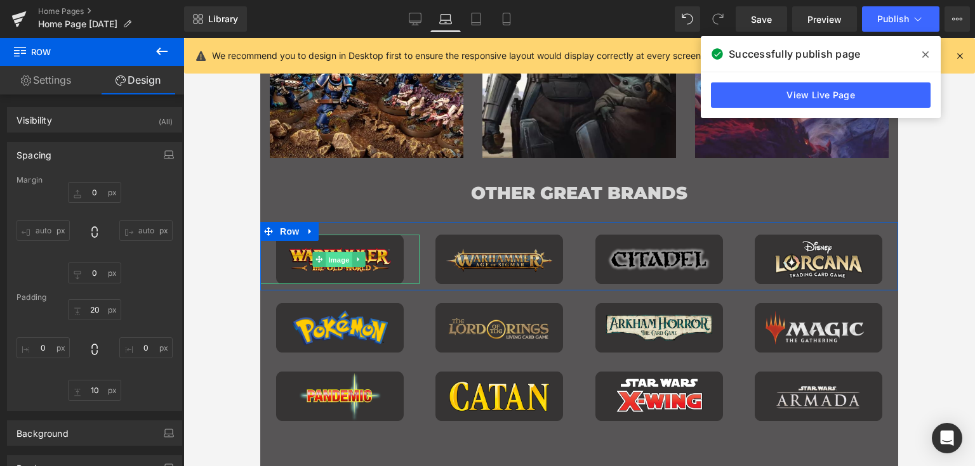
click at [345, 256] on span "Image" at bounding box center [339, 260] width 27 height 15
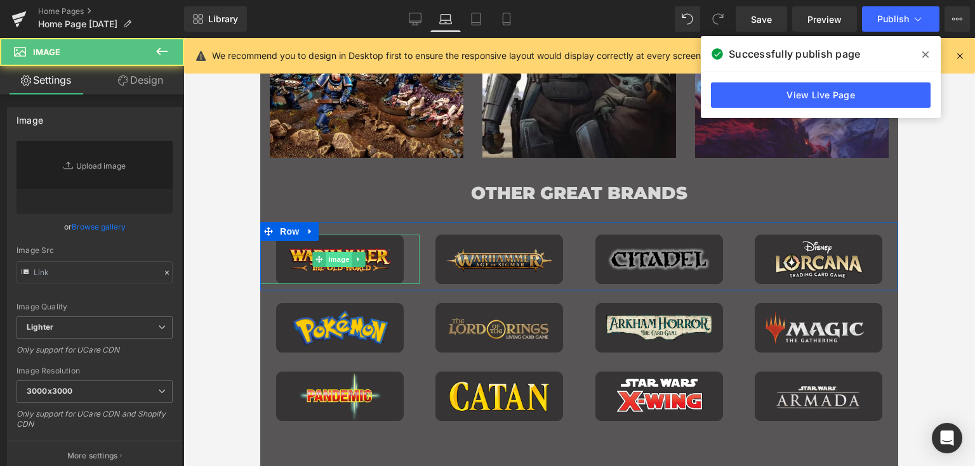
type input "[URL][DOMAIN_NAME]"
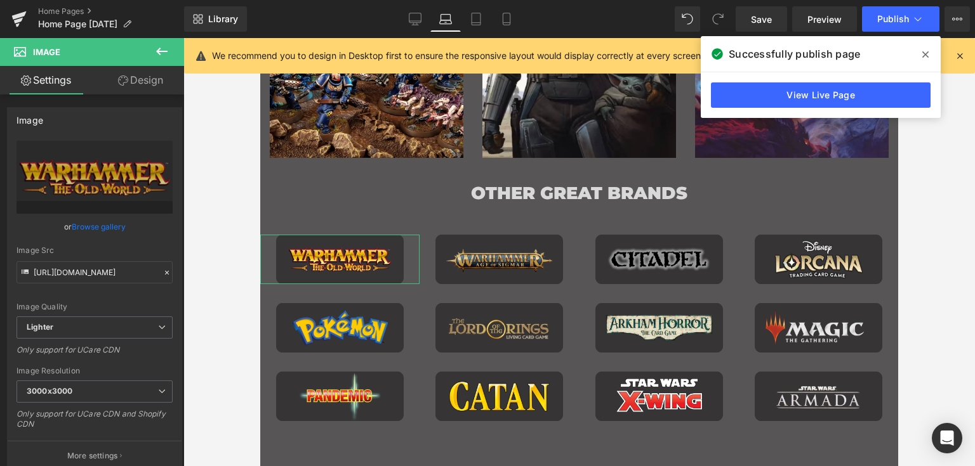
click at [144, 86] on link "Design" at bounding box center [141, 80] width 92 height 29
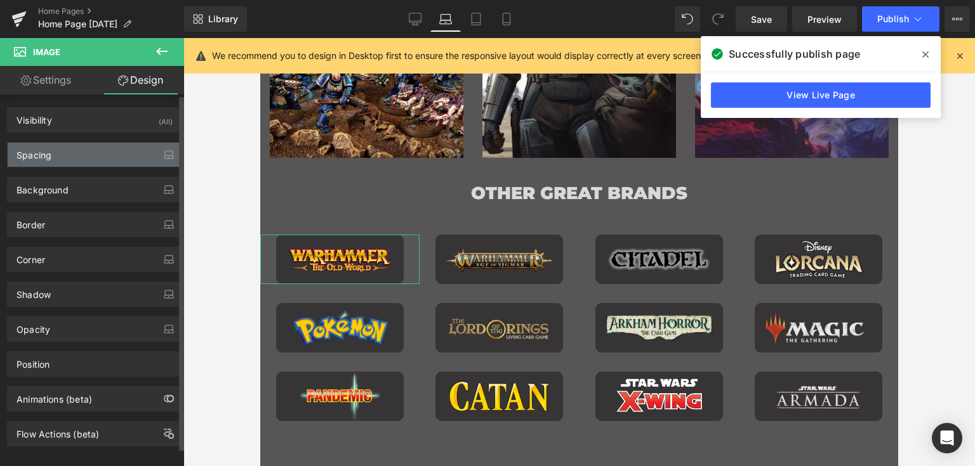
type input "0"
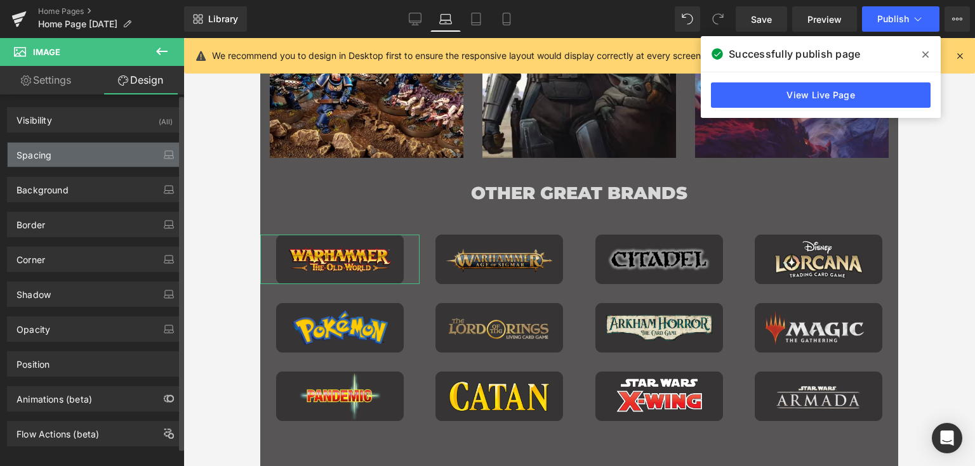
type input "0"
click at [99, 168] on div "Background Color & Image color transparent Color transparent 0 % Image Replace …" at bounding box center [95, 185] width 190 height 35
click at [103, 159] on div "Spacing" at bounding box center [95, 155] width 174 height 24
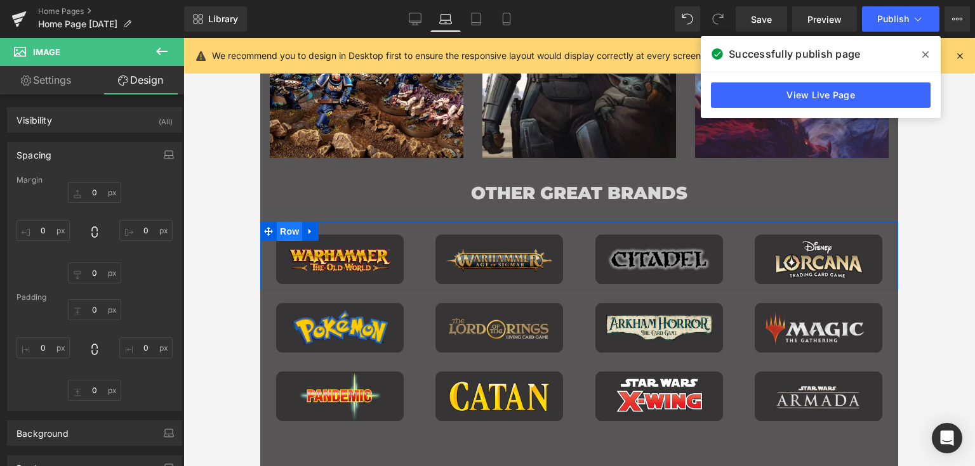
click at [287, 227] on span "Row" at bounding box center [289, 231] width 25 height 19
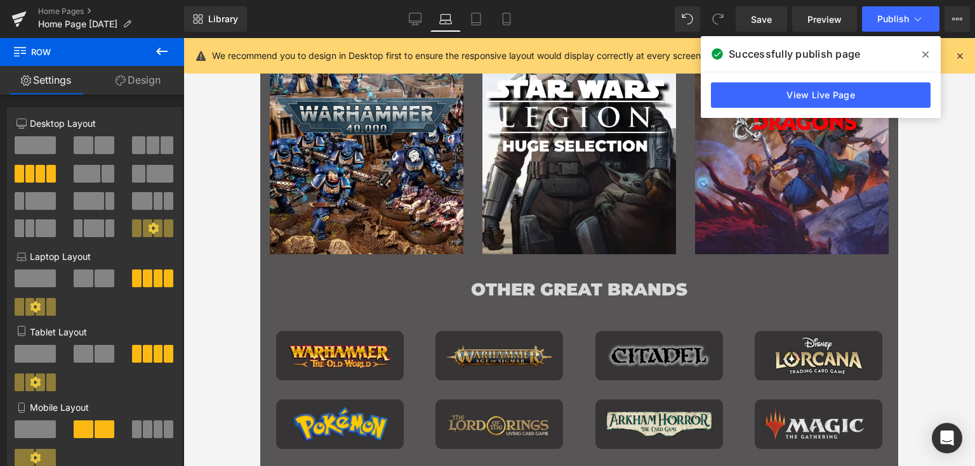
scroll to position [893, 0]
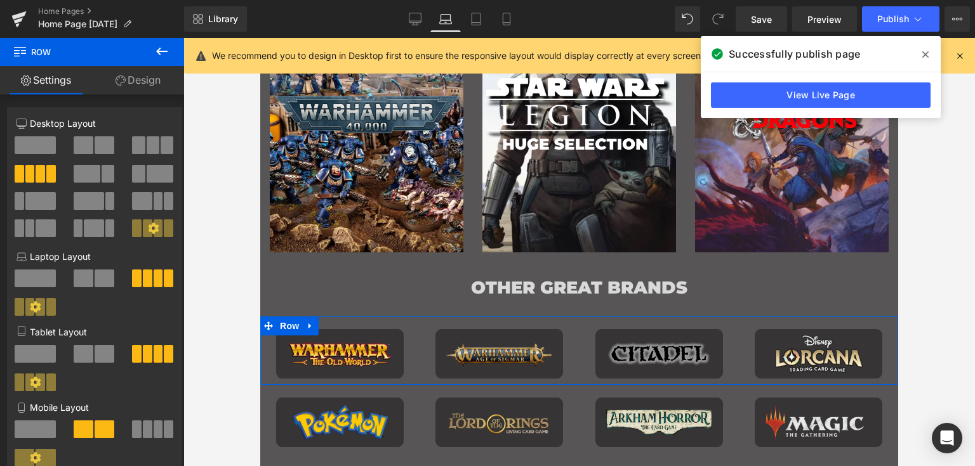
drag, startPoint x: 260, startPoint y: 352, endPoint x: 473, endPoint y: 390, distance: 216.6
click at [242, 374] on div at bounding box center [578, 252] width 791 height 428
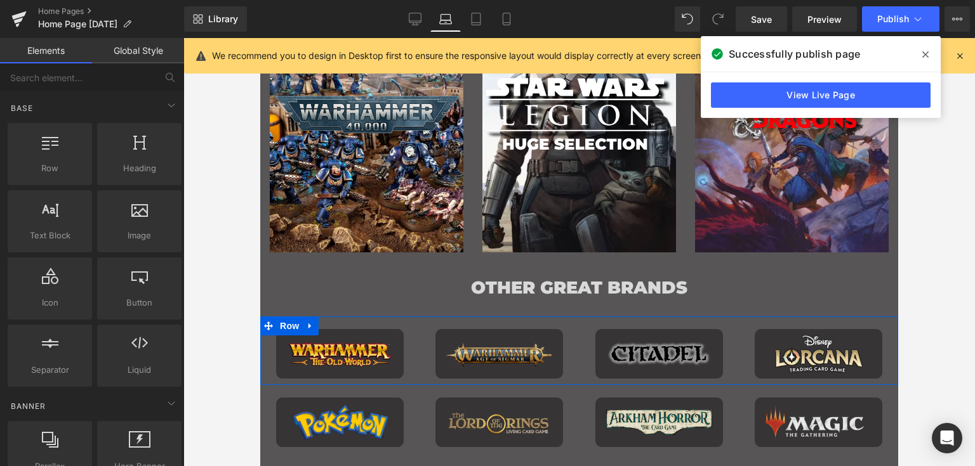
click at [216, 357] on div at bounding box center [578, 252] width 791 height 428
click at [211, 298] on div at bounding box center [578, 252] width 791 height 428
click at [264, 362] on div "Image" at bounding box center [341, 353] width 159 height 49
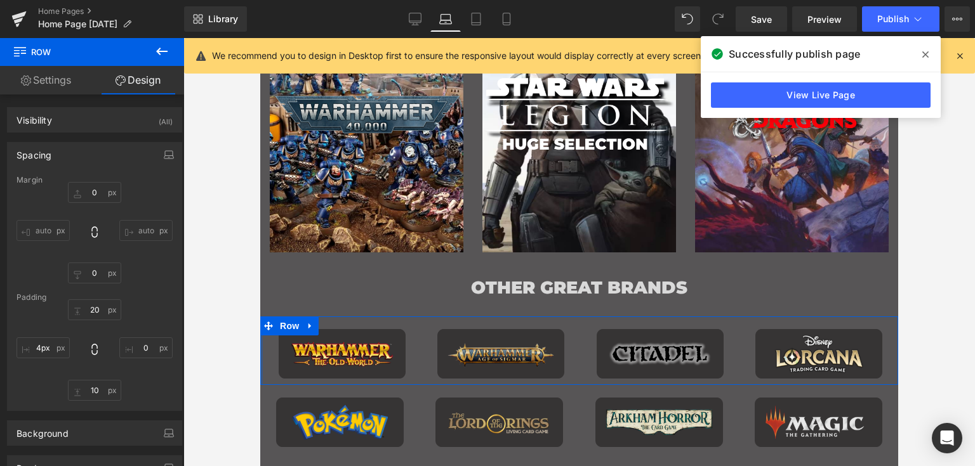
drag, startPoint x: 262, startPoint y: 362, endPoint x: 254, endPoint y: 362, distance: 8.2
click at [51, 355] on input "4px" at bounding box center [42, 348] width 53 height 21
type input "0"
click at [152, 304] on div "20px 20 0px 0 10px 10 0 0 XS S M L XL Edit Value" at bounding box center [94, 350] width 156 height 102
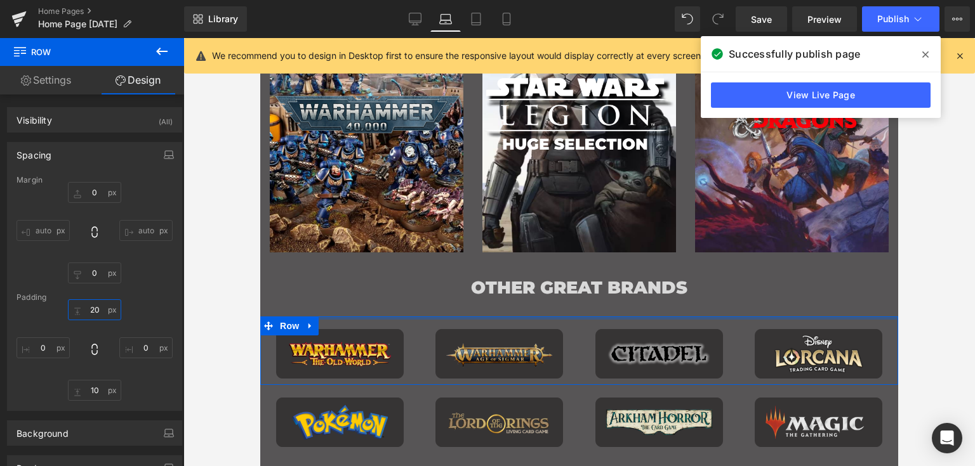
click at [88, 312] on input "20" at bounding box center [94, 309] width 53 height 21
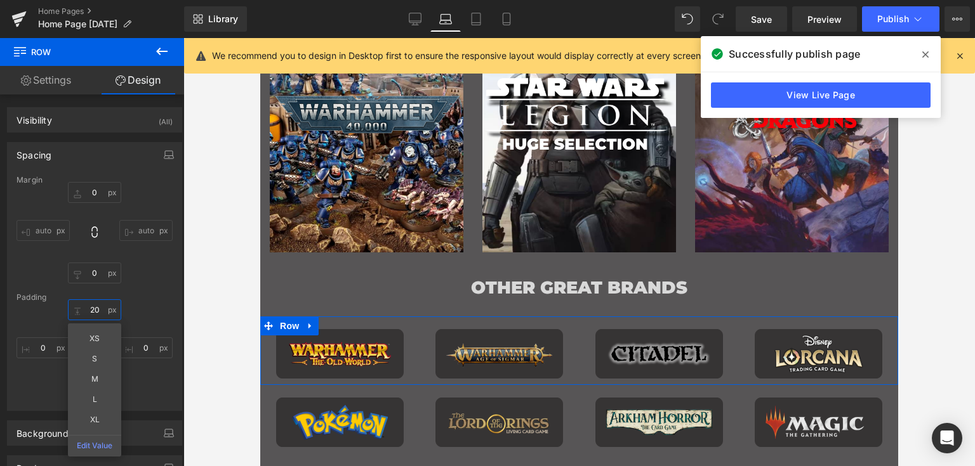
type input "."
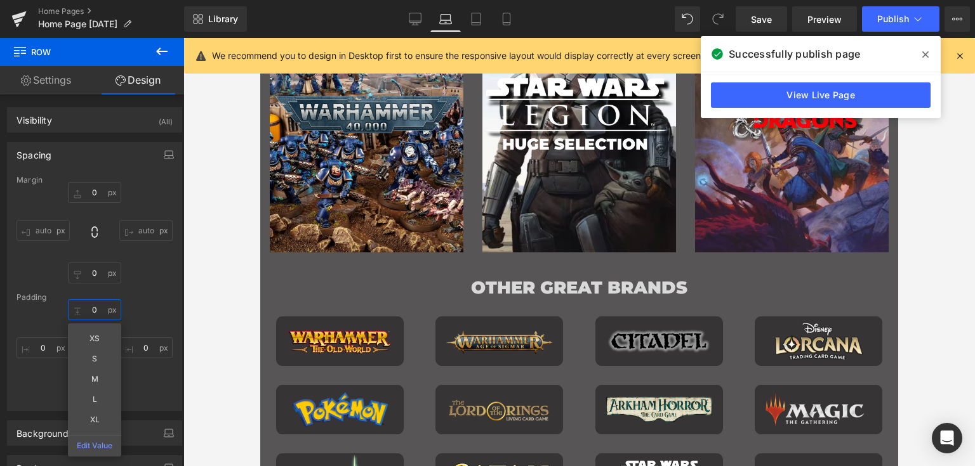
type input "0"
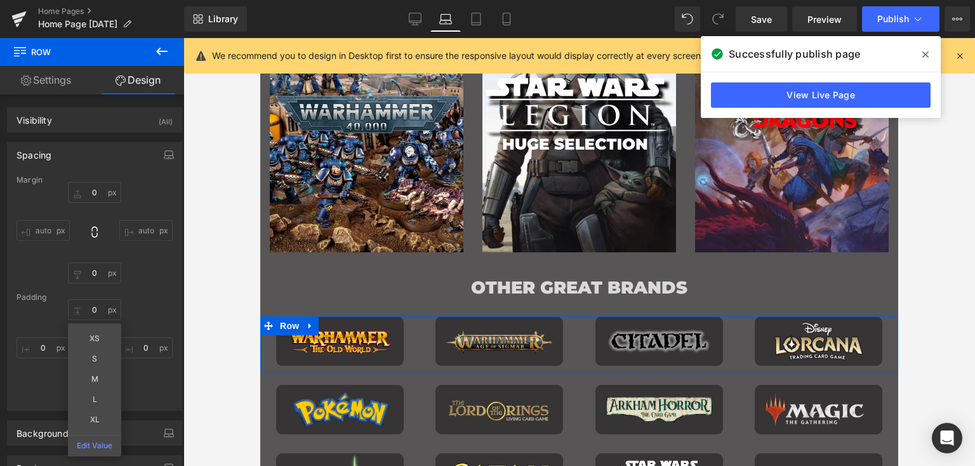
click at [152, 386] on div "0 0 XS S M L XL Edit Value 0px 0 10px 10 0 0" at bounding box center [94, 350] width 156 height 102
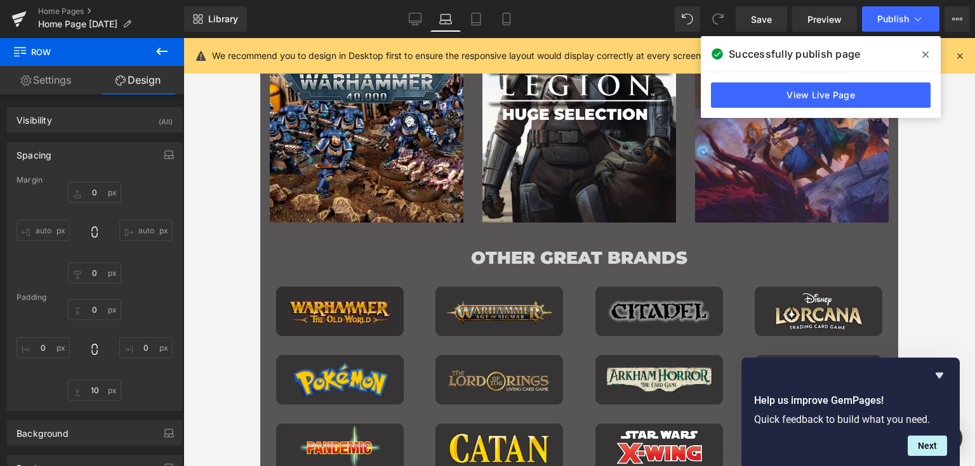
scroll to position [921, 0]
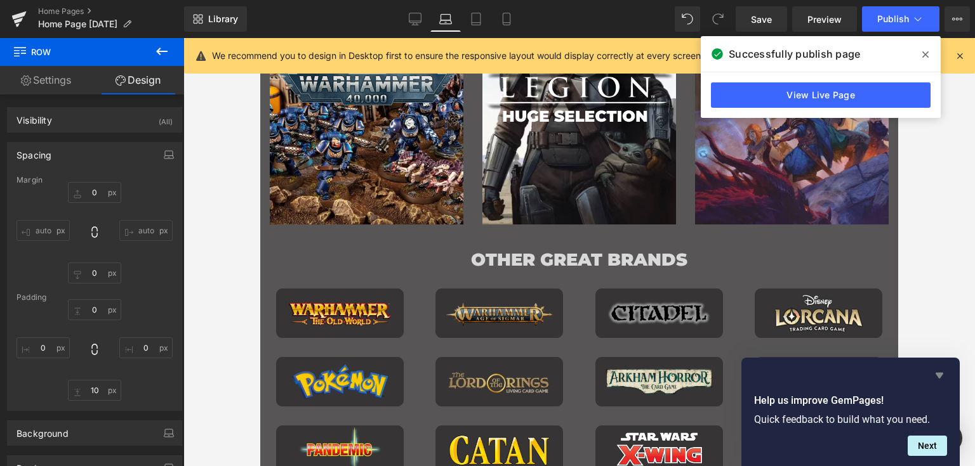
click at [942, 374] on icon "Hide survey" at bounding box center [939, 376] width 8 height 6
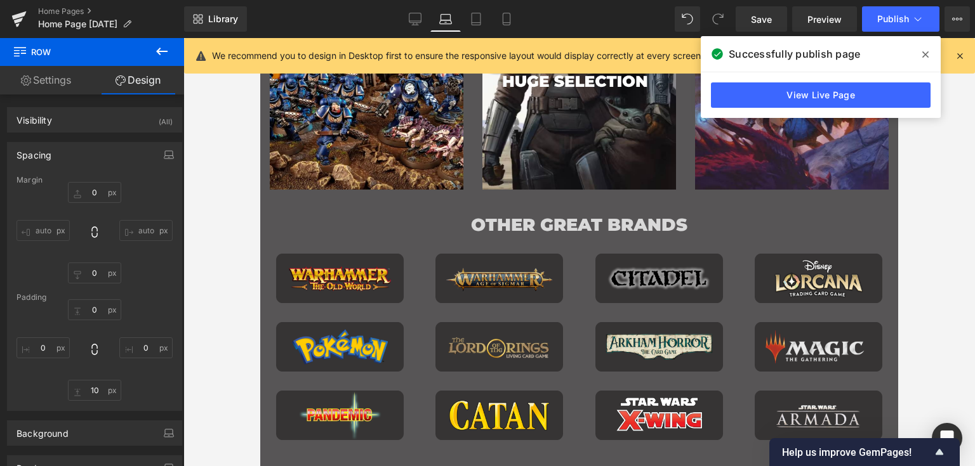
scroll to position [931, 0]
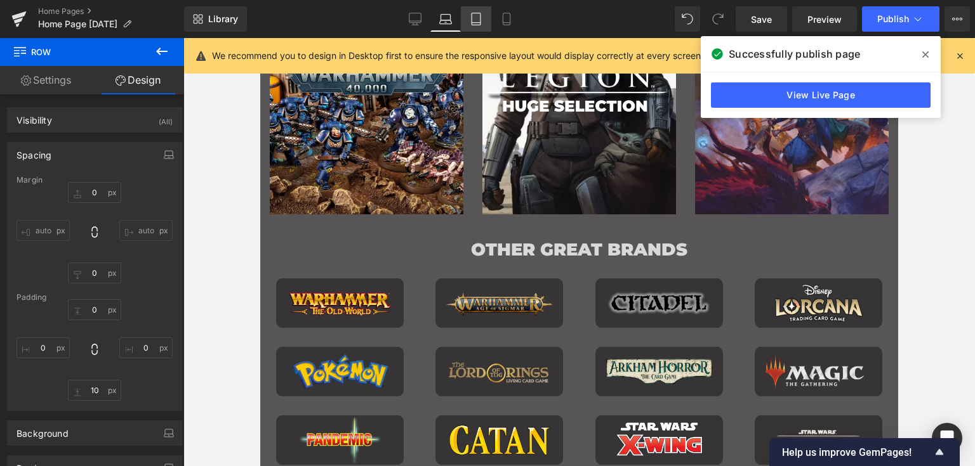
click at [478, 10] on link "Tablet" at bounding box center [476, 18] width 30 height 25
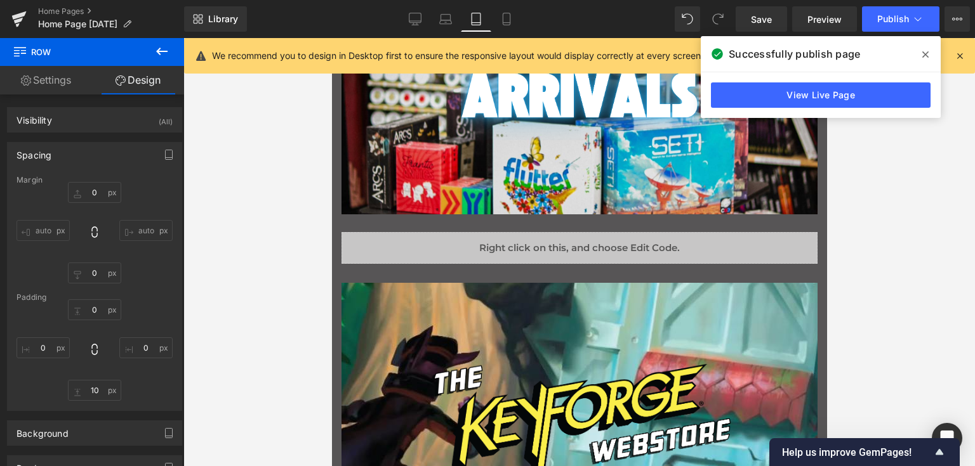
type input "0"
type input "20"
type input "0"
type input "10"
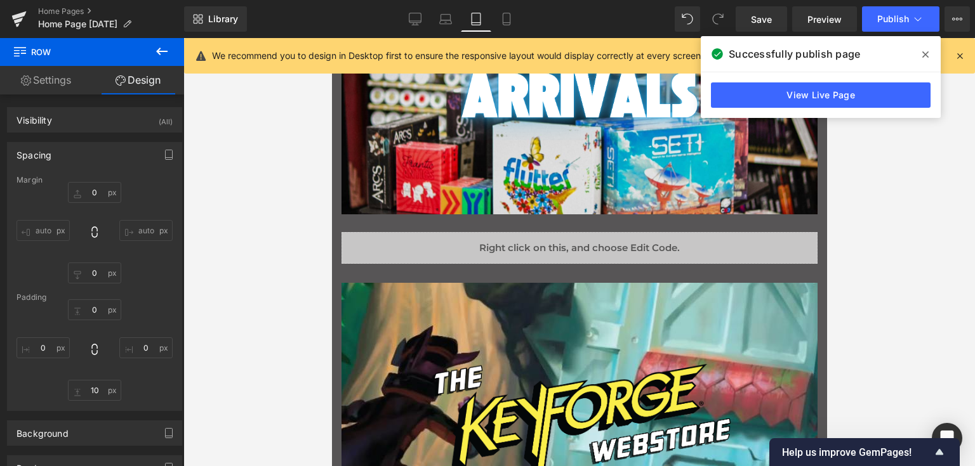
type input "0"
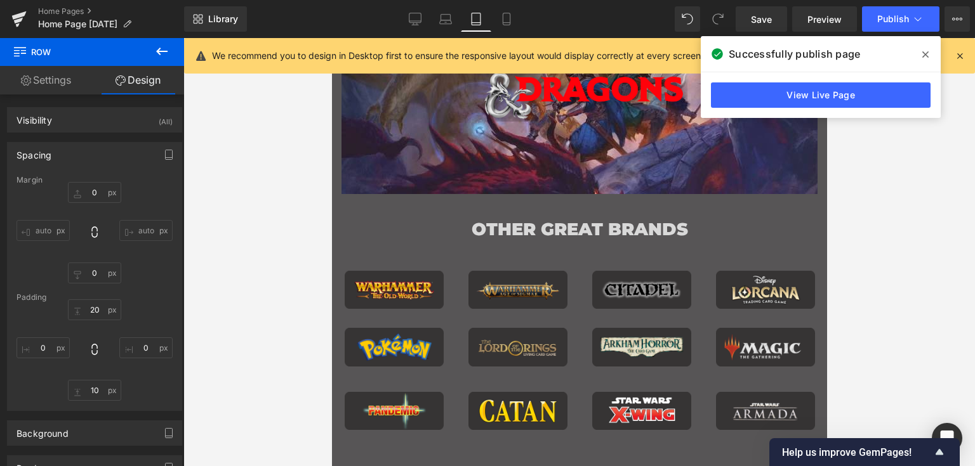
scroll to position [2047, 0]
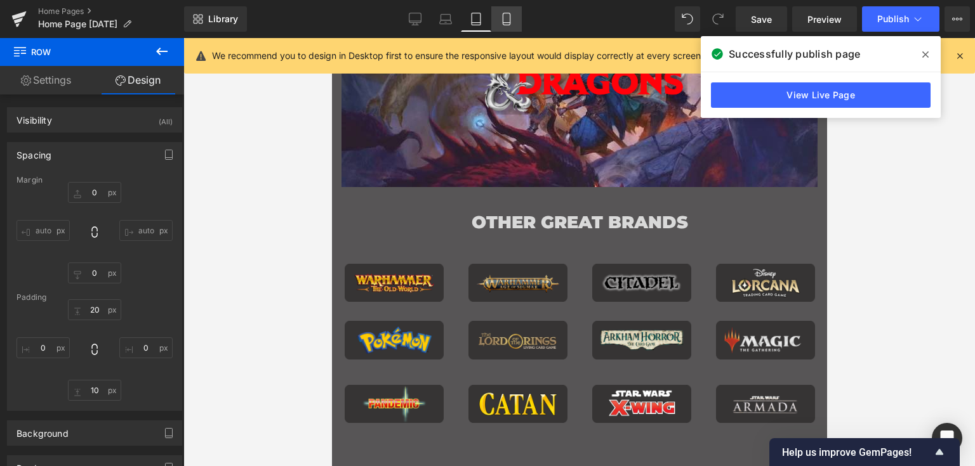
click at [503, 12] on link "Mobile" at bounding box center [506, 18] width 30 height 25
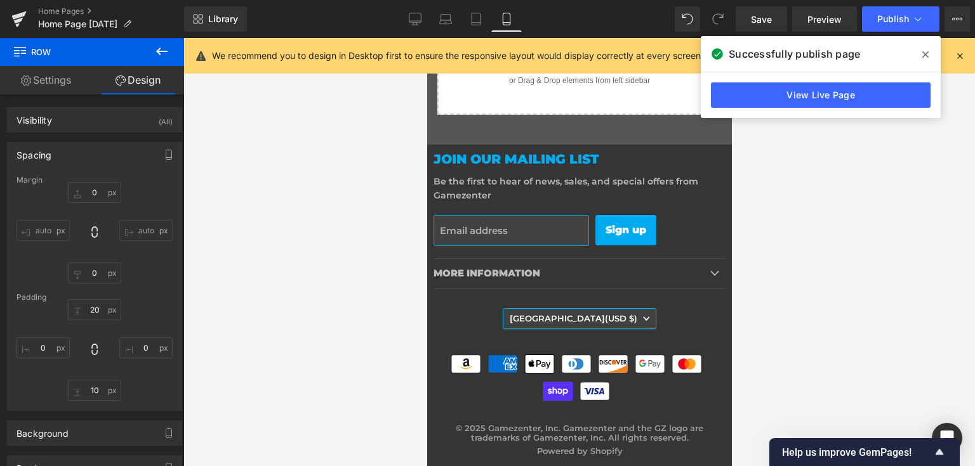
type input "0"
type input "5"
type input "0"
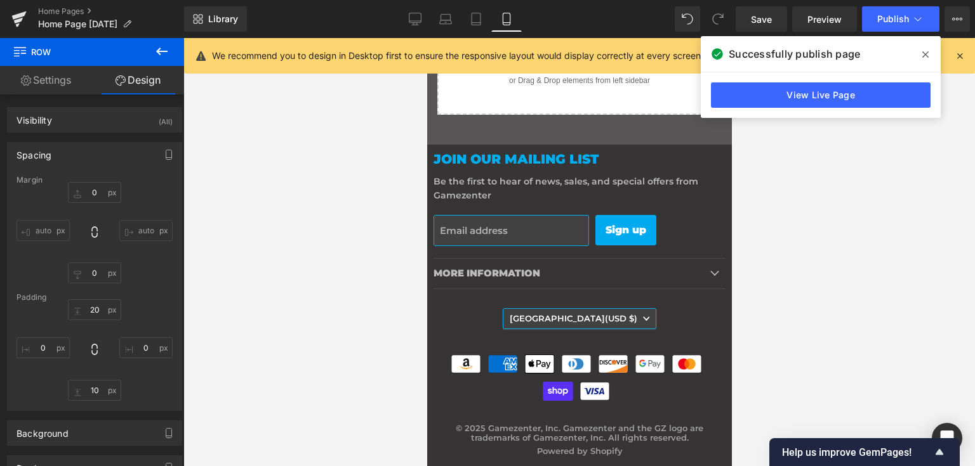
type input "5"
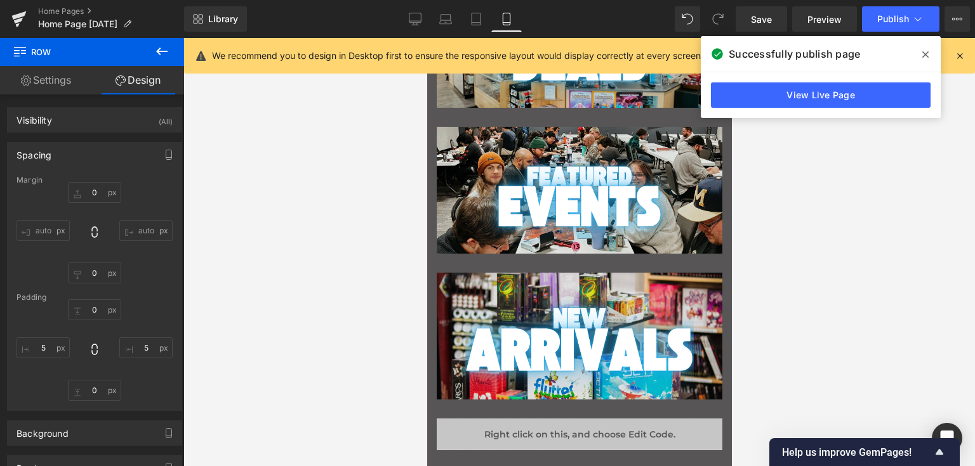
scroll to position [0, 0]
